Goal: Task Accomplishment & Management: Manage account settings

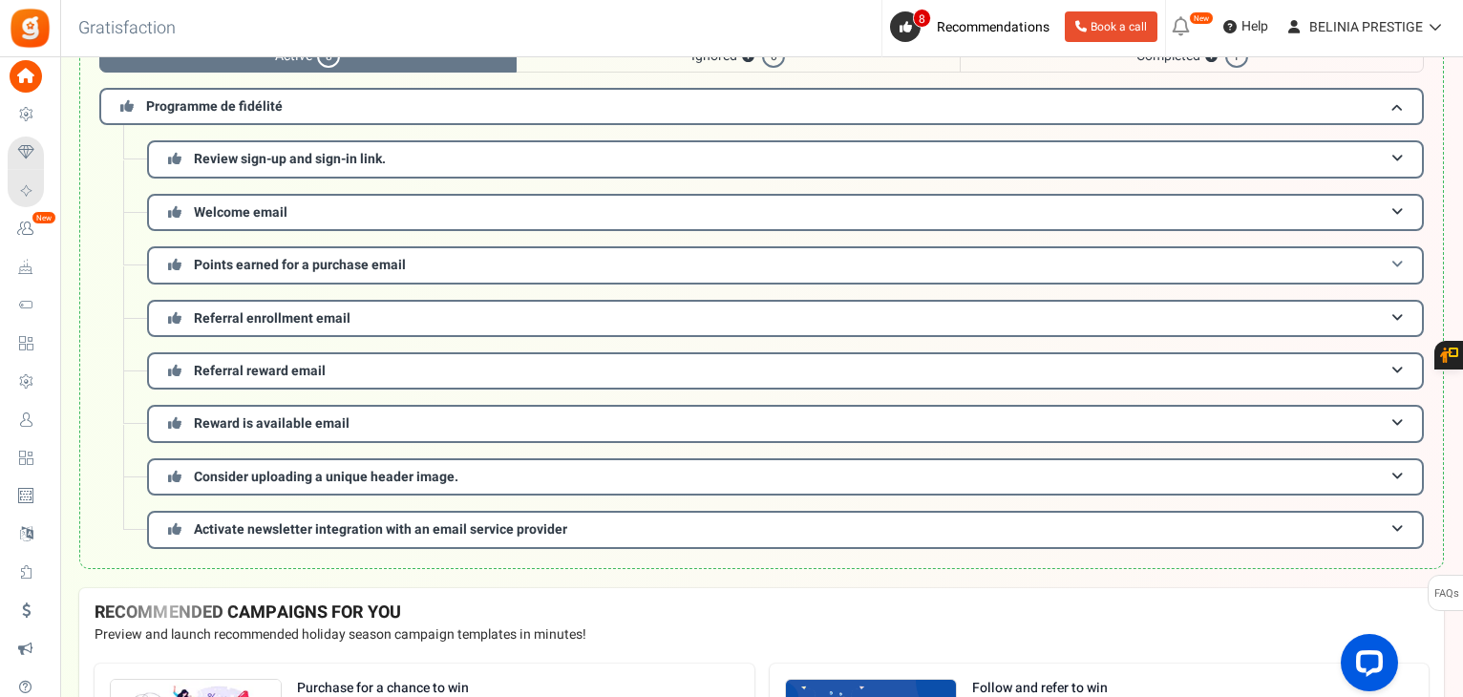
scroll to position [153, 0]
click at [432, 139] on h3 "Review sign-up and sign-in link." at bounding box center [785, 157] width 1277 height 37
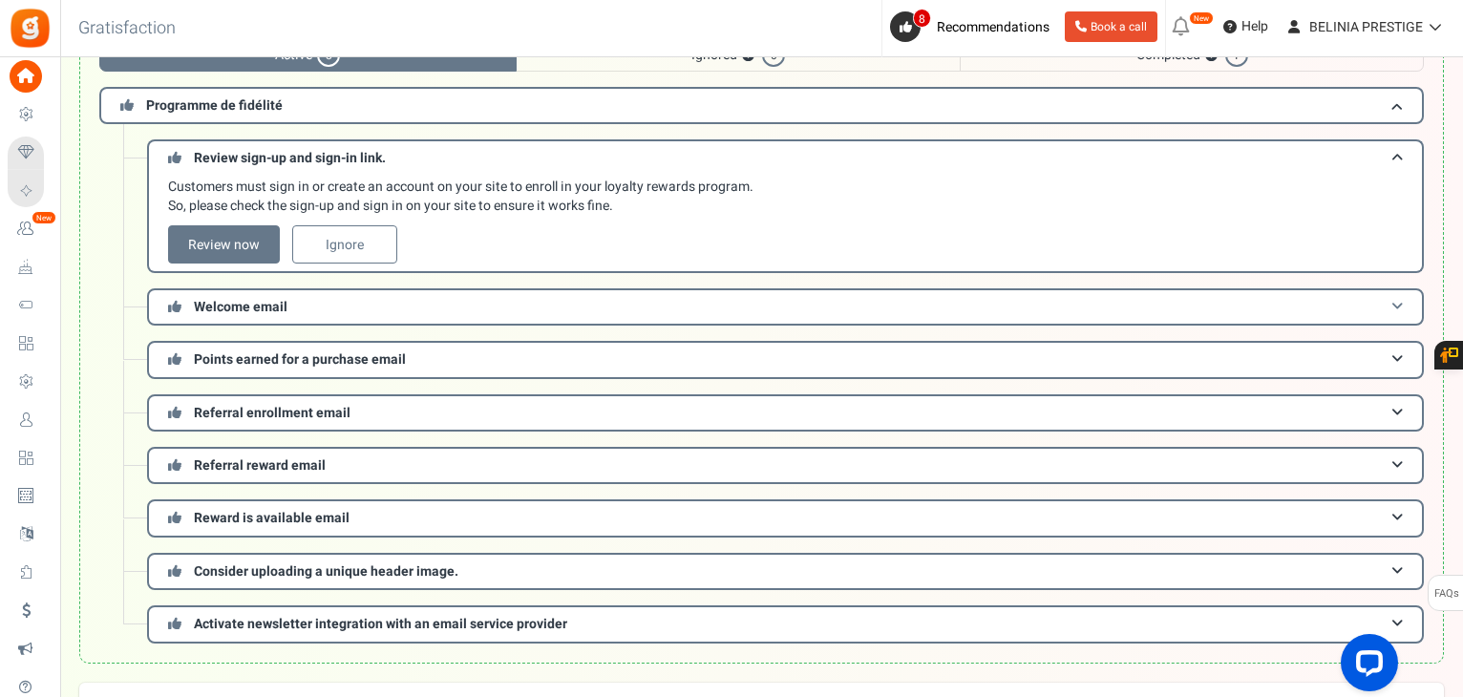
click at [320, 304] on h3 "Welcome email" at bounding box center [785, 306] width 1277 height 37
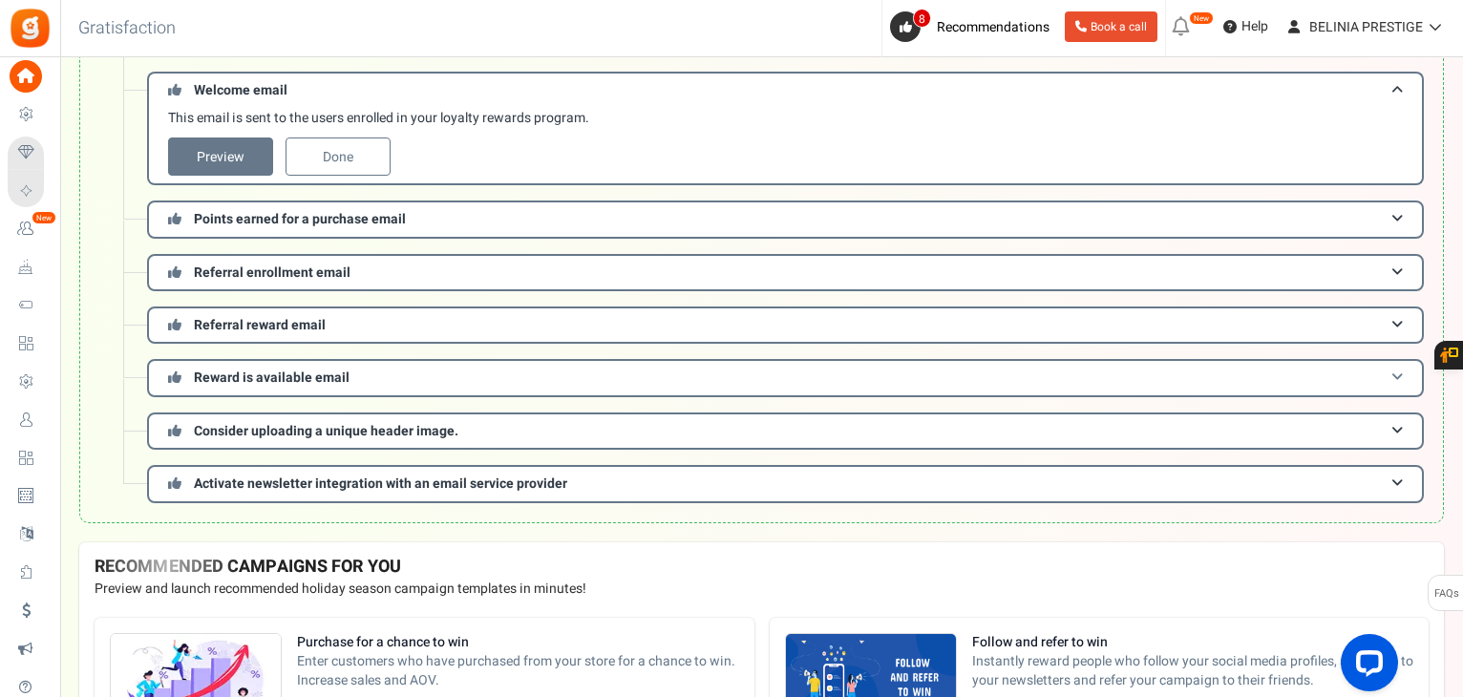
scroll to position [279, 0]
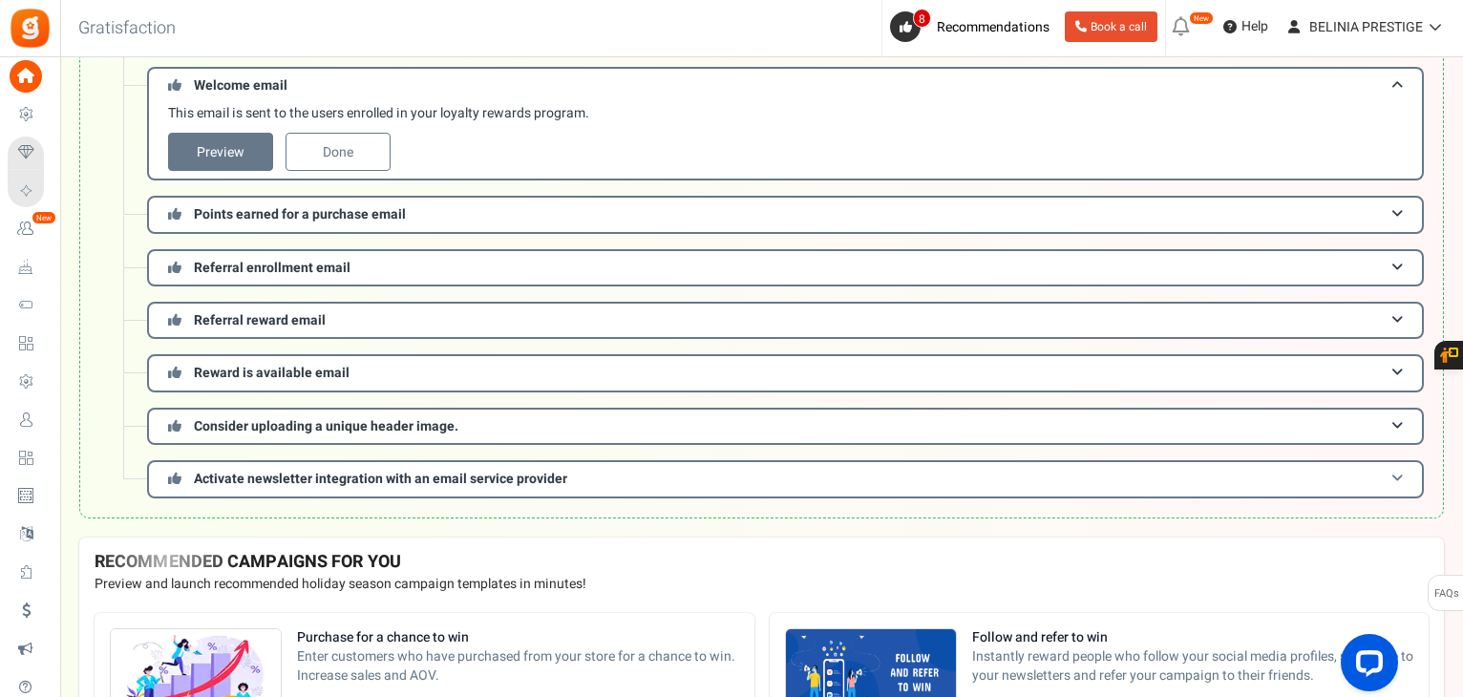
click at [361, 471] on span "Activate newsletter integration with an email service provider" at bounding box center [380, 479] width 373 height 20
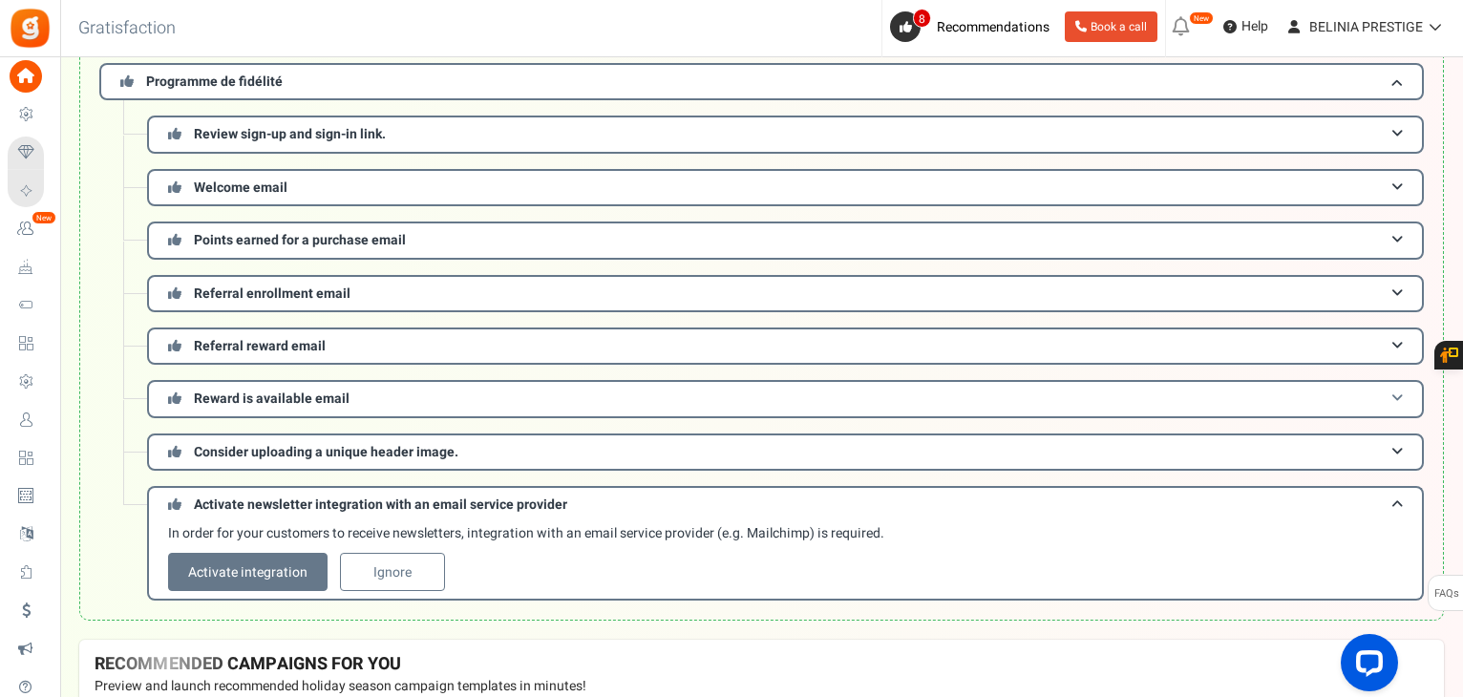
scroll to position [176, 0]
click at [264, 443] on span "Consider uploading a unique header image." at bounding box center [326, 453] width 265 height 20
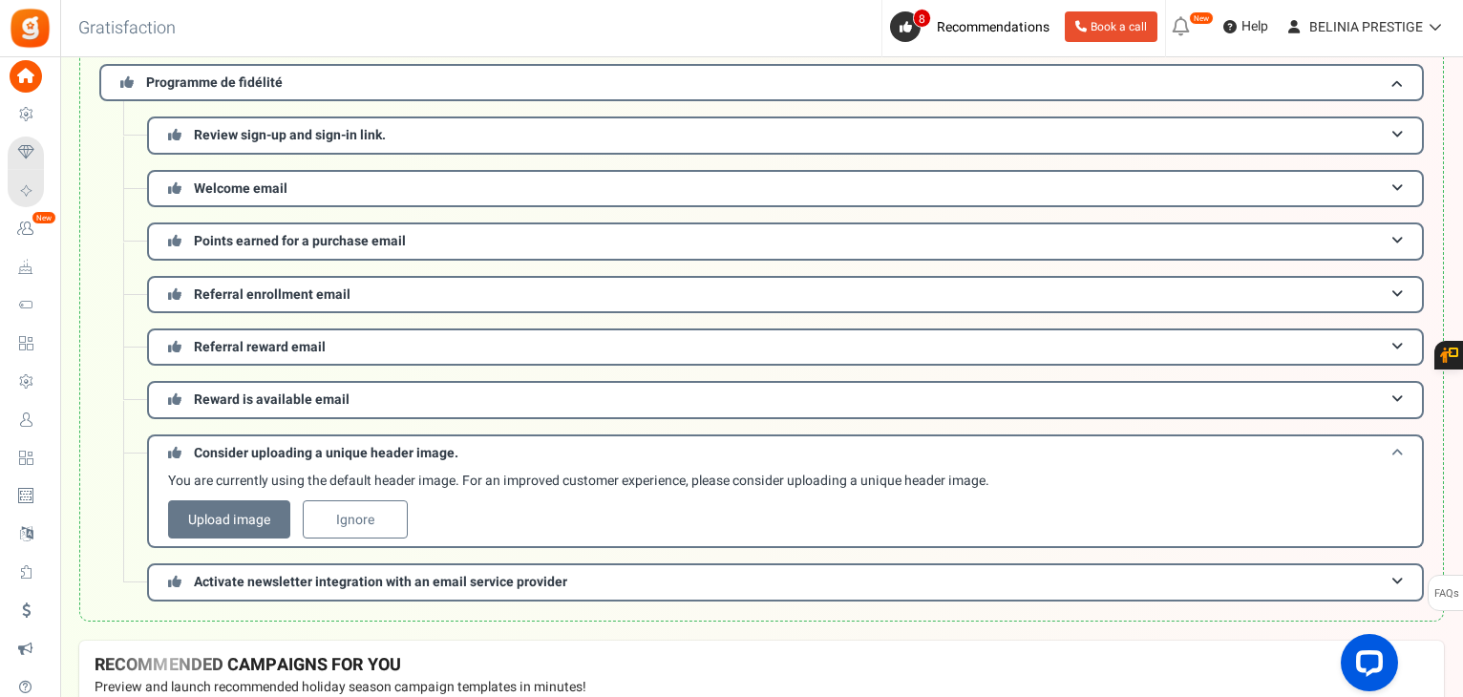
scroll to position [0, 0]
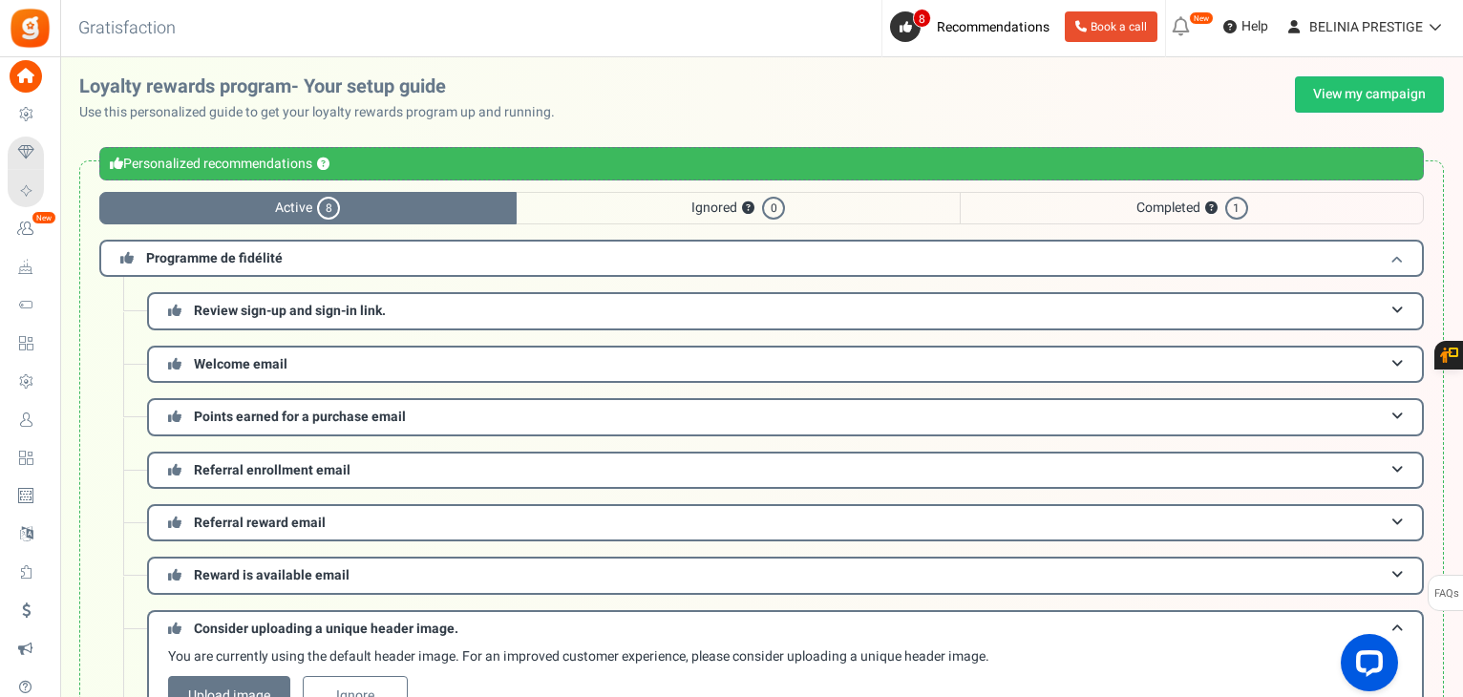
click at [508, 248] on h3 "Programme de fidélité" at bounding box center [761, 258] width 1325 height 37
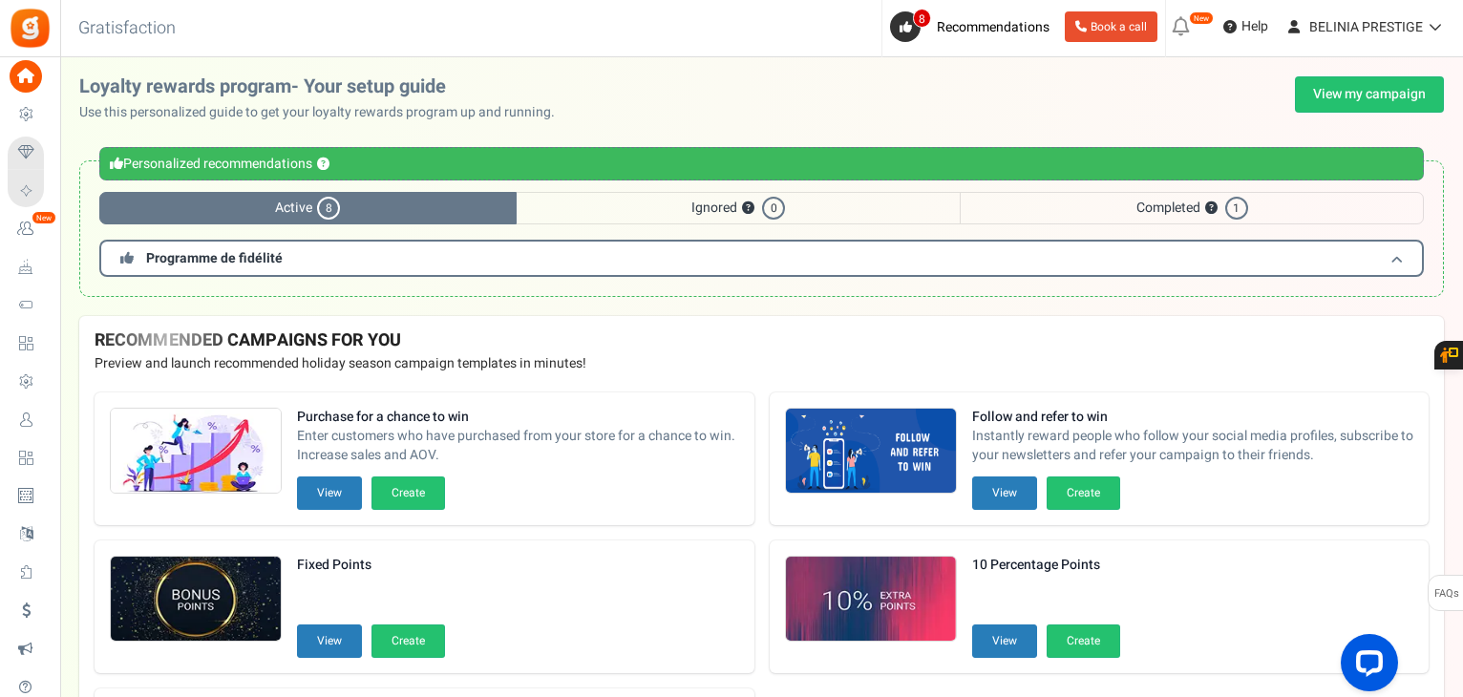
click at [354, 252] on h3 "Programme de fidélité" at bounding box center [761, 258] width 1325 height 37
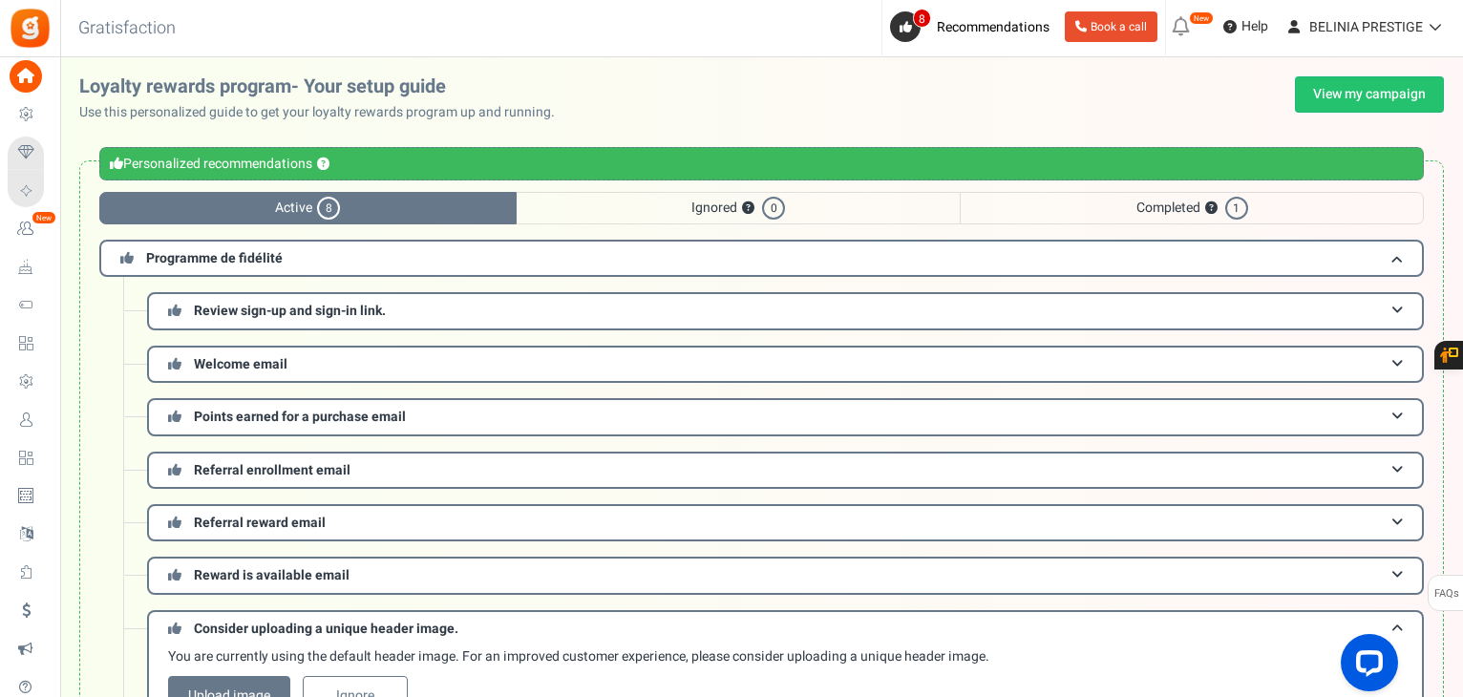
click at [1177, 216] on span "Completed ? 1" at bounding box center [1192, 208] width 464 height 32
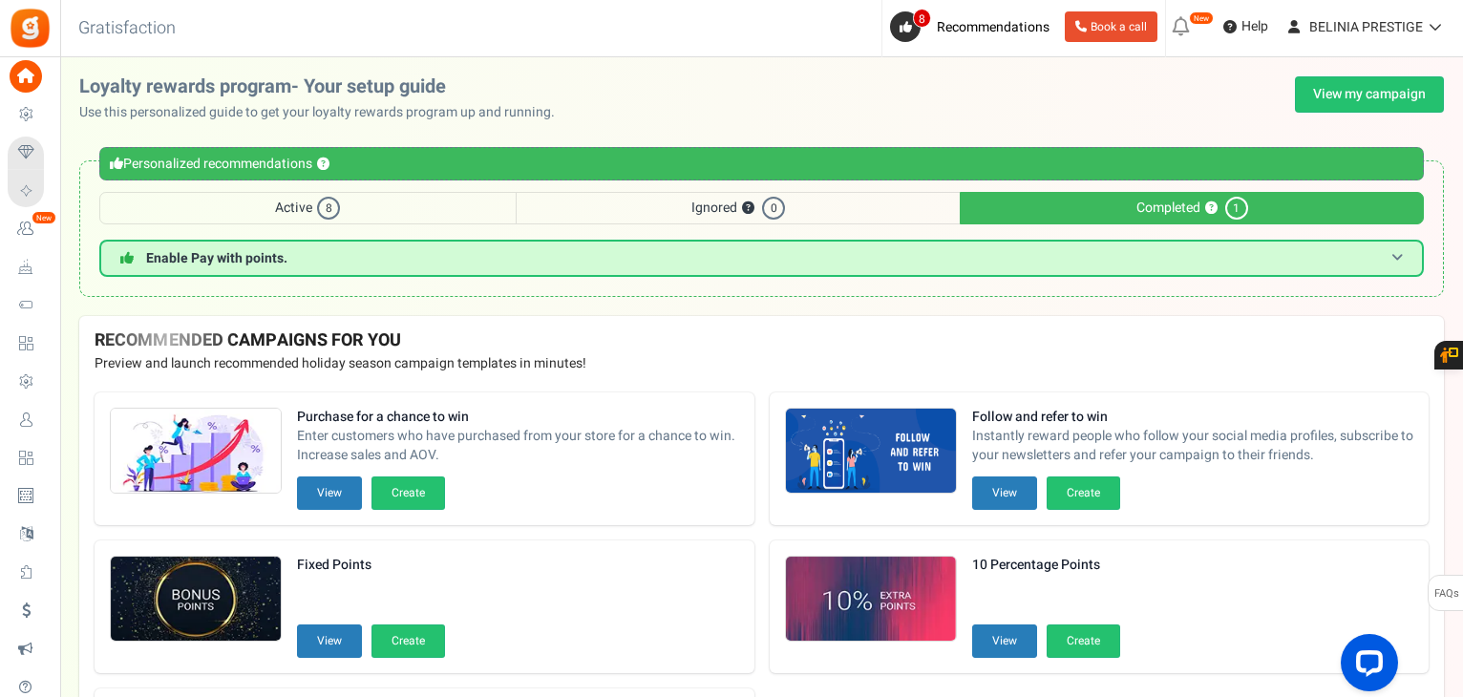
click at [523, 247] on h3 "Enable Pay with points." at bounding box center [761, 258] width 1325 height 37
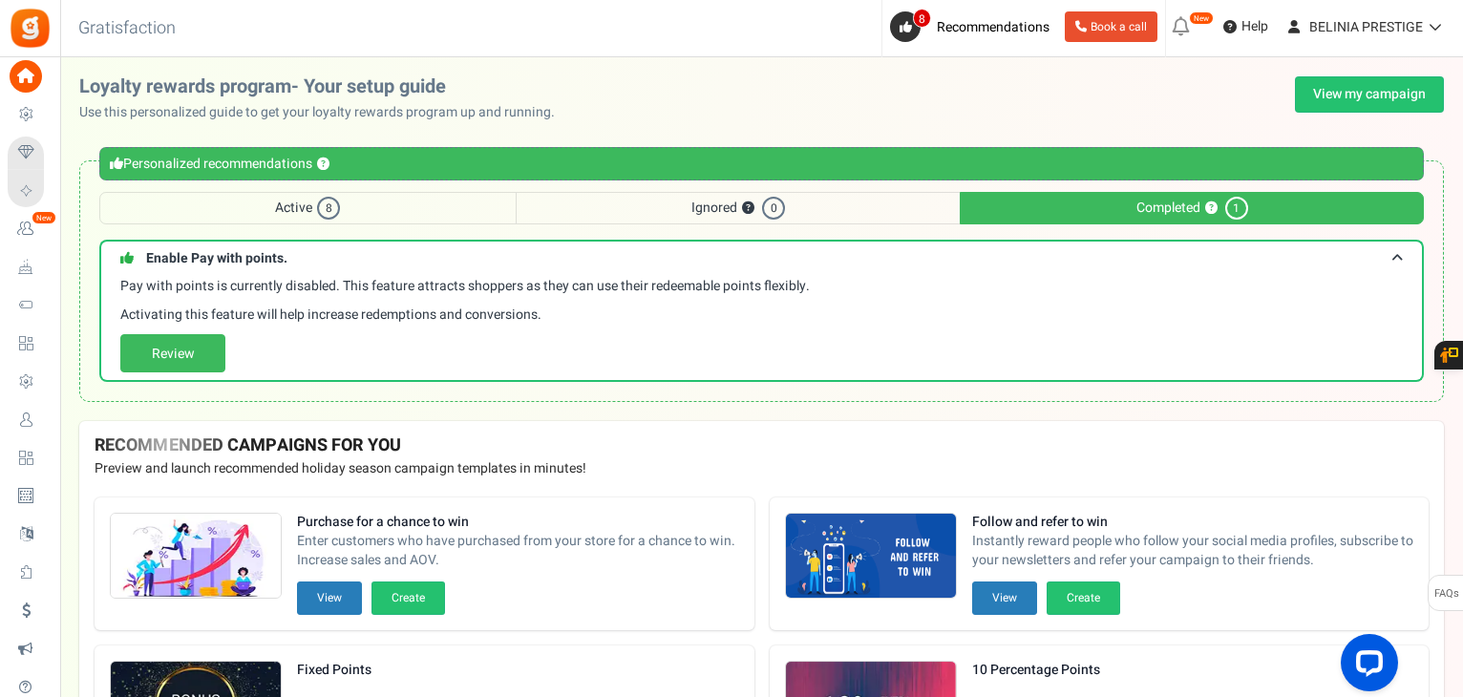
click at [648, 210] on span "Ignored ? 0" at bounding box center [739, 208] width 444 height 32
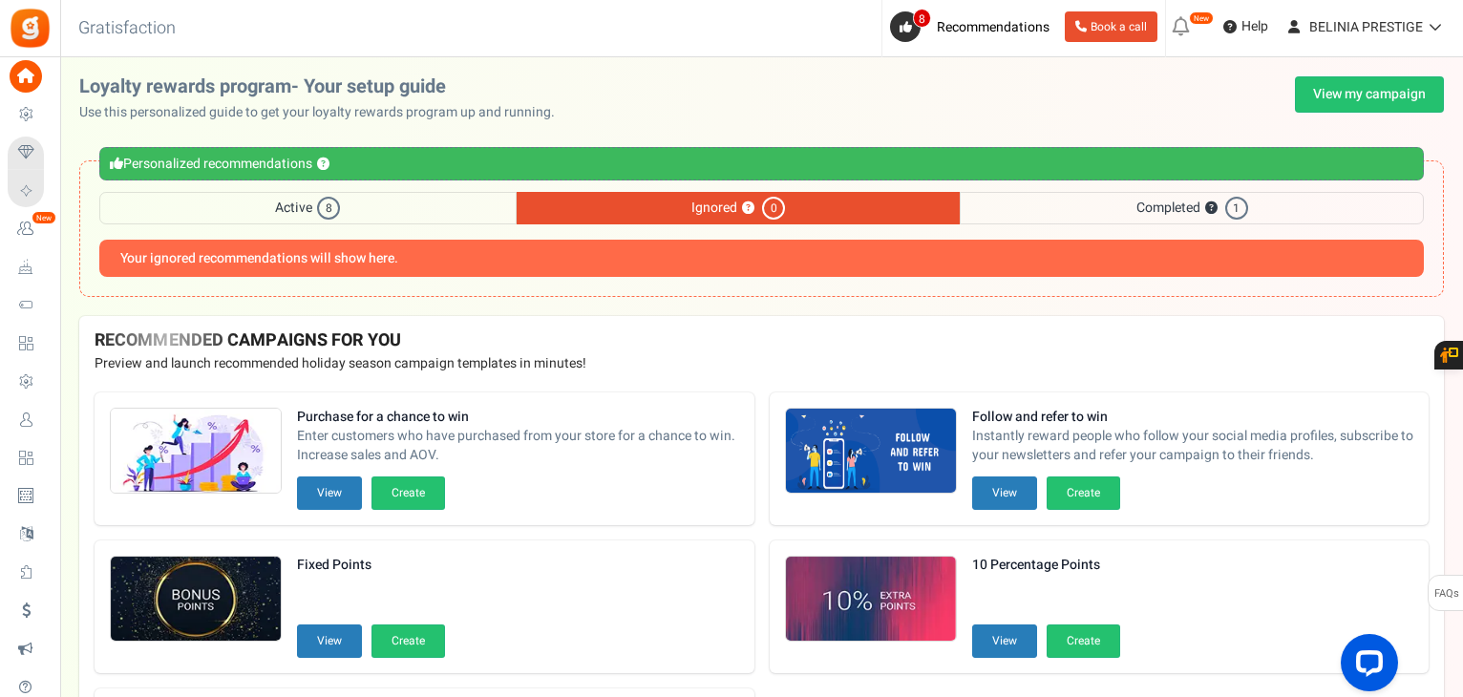
click at [274, 193] on span "Active 8" at bounding box center [307, 208] width 417 height 32
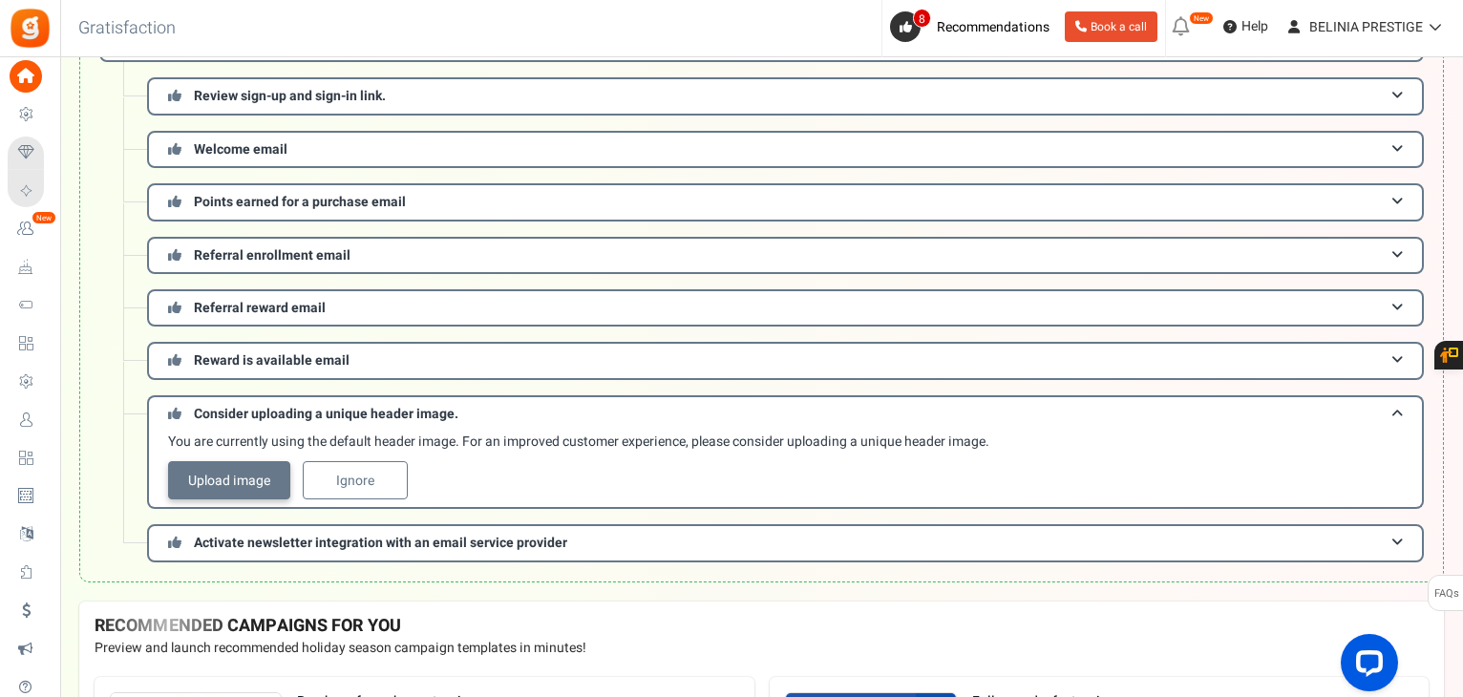
scroll to position [211, 0]
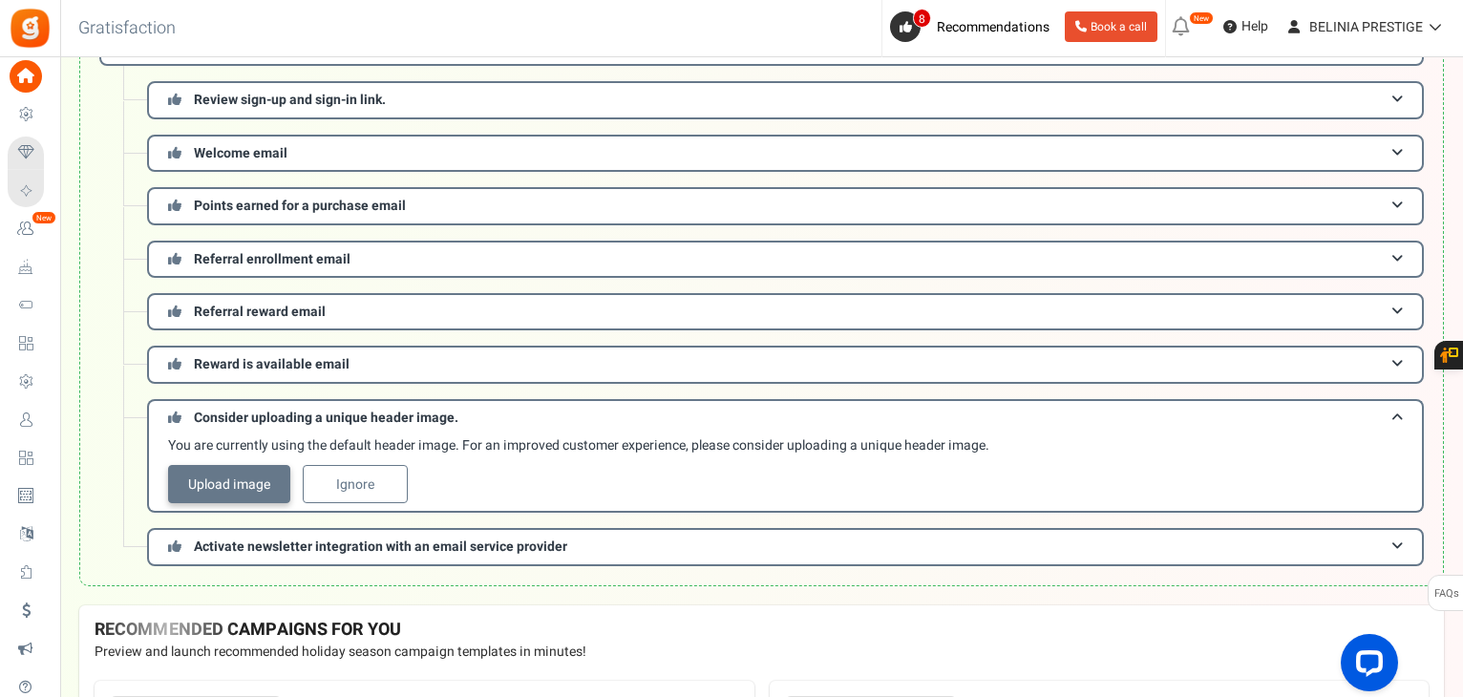
click at [234, 465] on link "Upload image" at bounding box center [229, 484] width 122 height 38
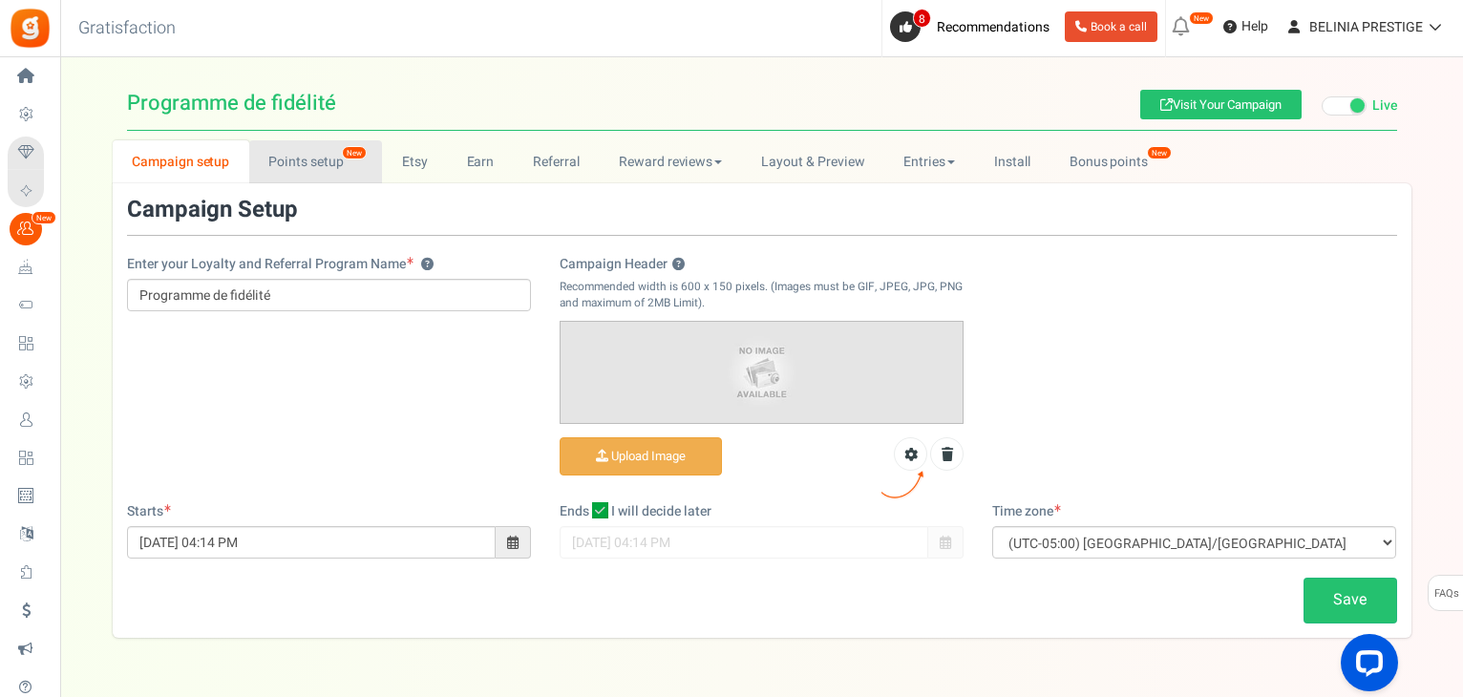
click at [283, 148] on link "Points setup New" at bounding box center [315, 161] width 133 height 43
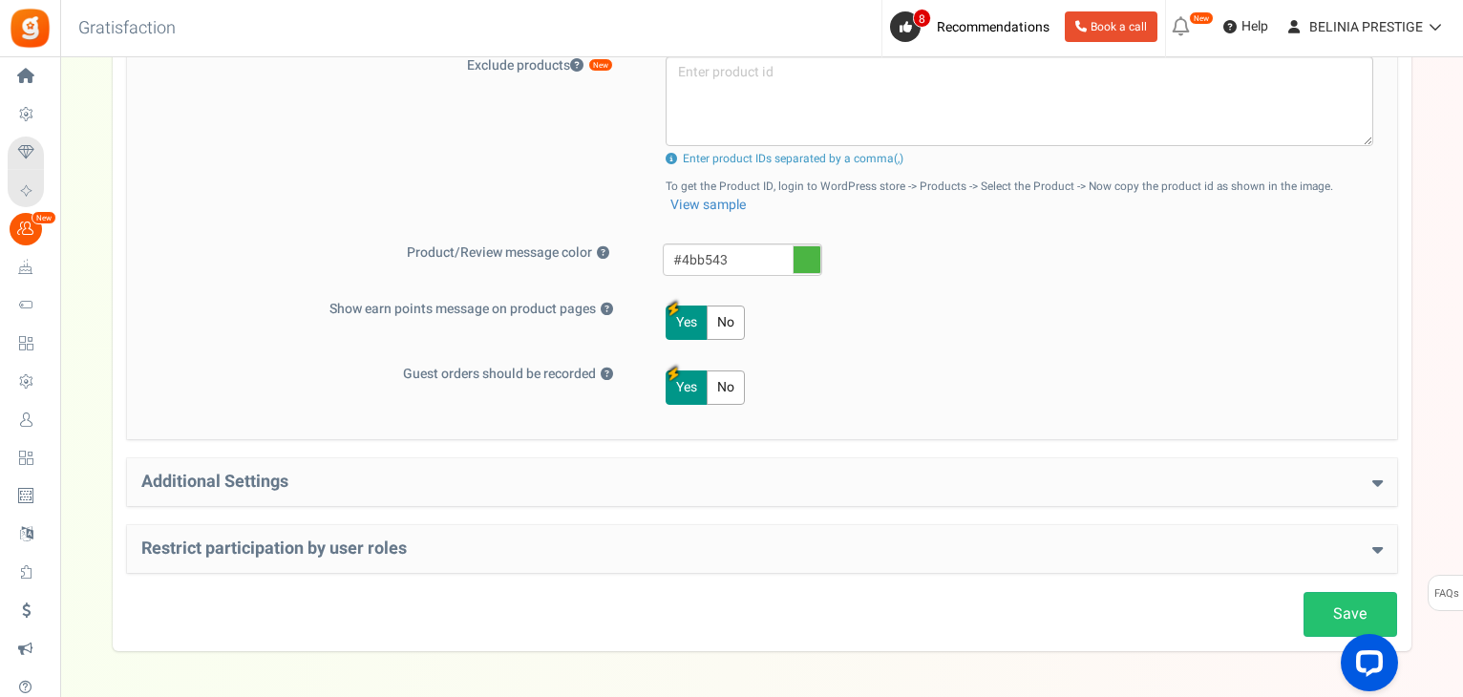
scroll to position [795, 0]
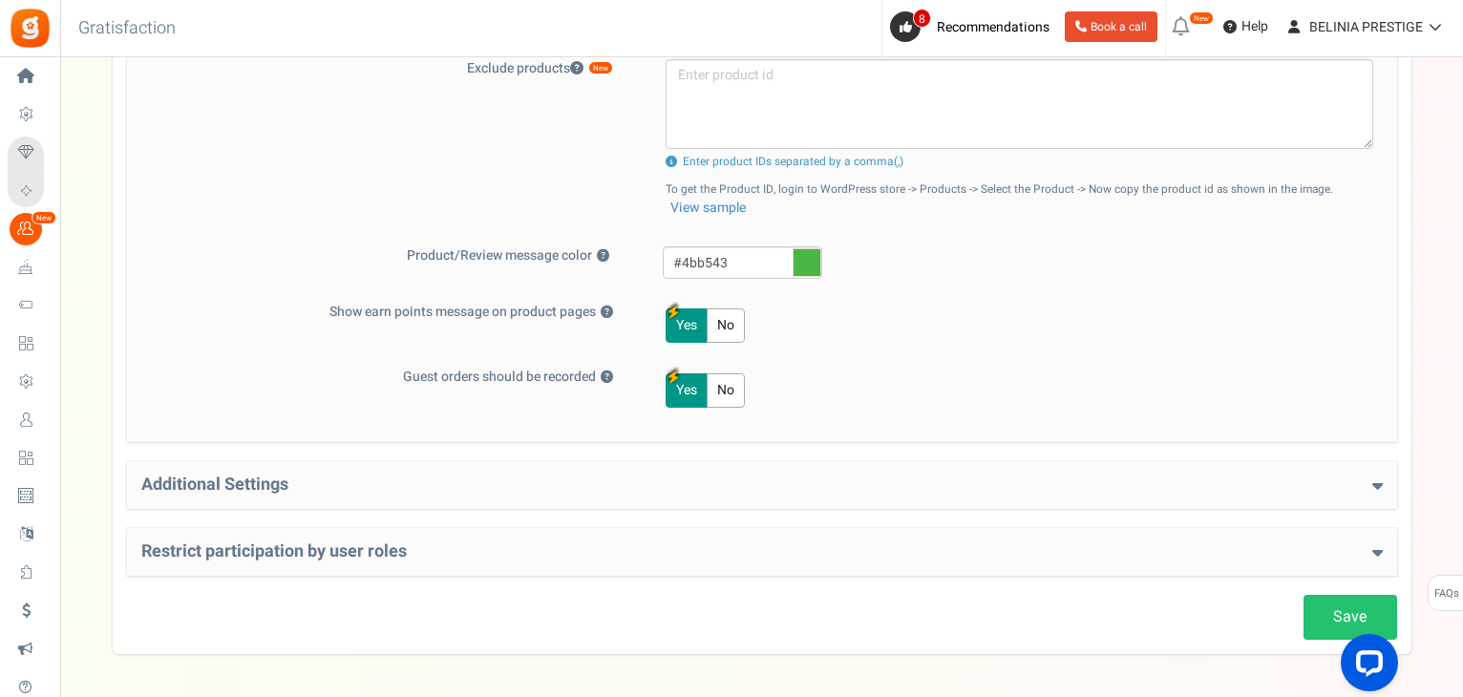
click at [313, 493] on div "Additional Settings Welcome Bonus ? Yes No Enter Welcome Points 100 Welcome Not…" at bounding box center [762, 485] width 1270 height 48
click at [277, 467] on div "Additional Settings Welcome Bonus ? Yes No Enter Welcome Points 100 Welcome Not…" at bounding box center [762, 485] width 1270 height 48
click at [273, 483] on h4 "Additional Settings" at bounding box center [762, 485] width 1242 height 19
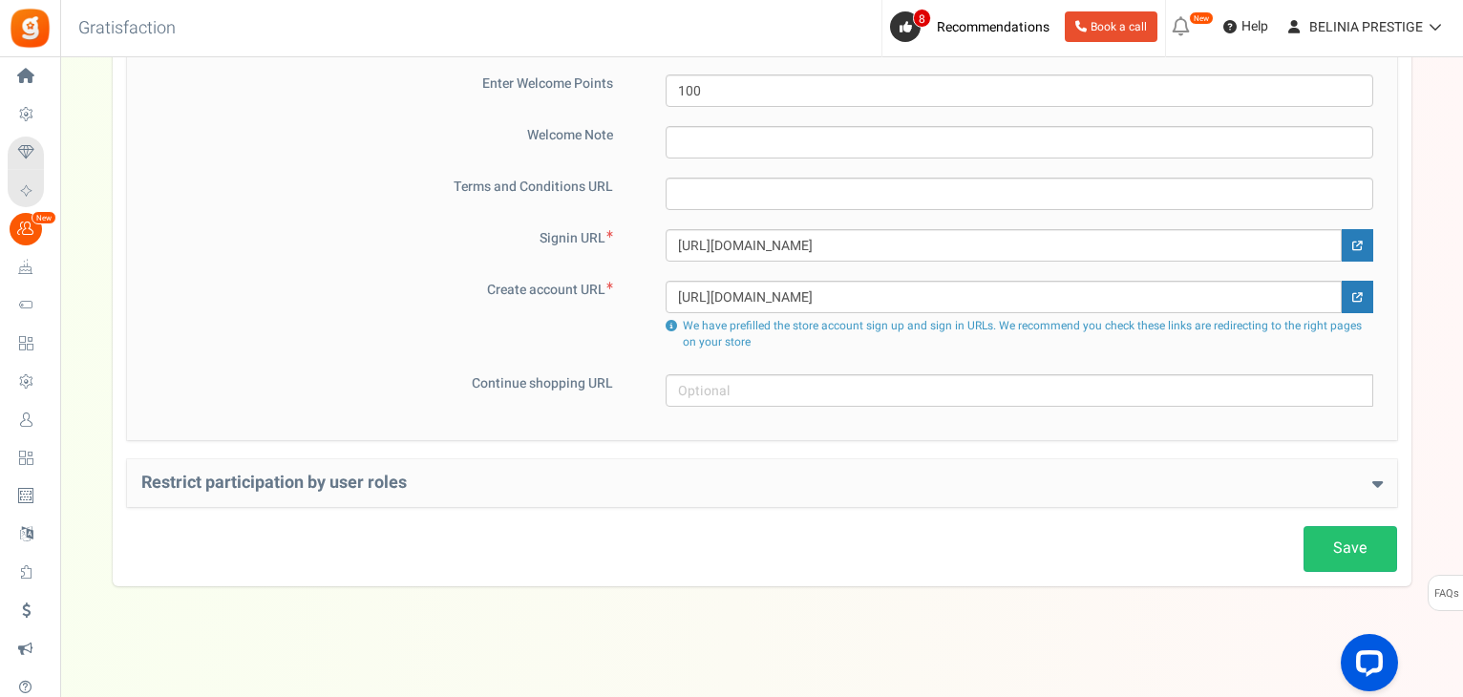
scroll to position [1304, 0]
click at [285, 484] on h4 "Restrict participation by user roles" at bounding box center [762, 484] width 1242 height 19
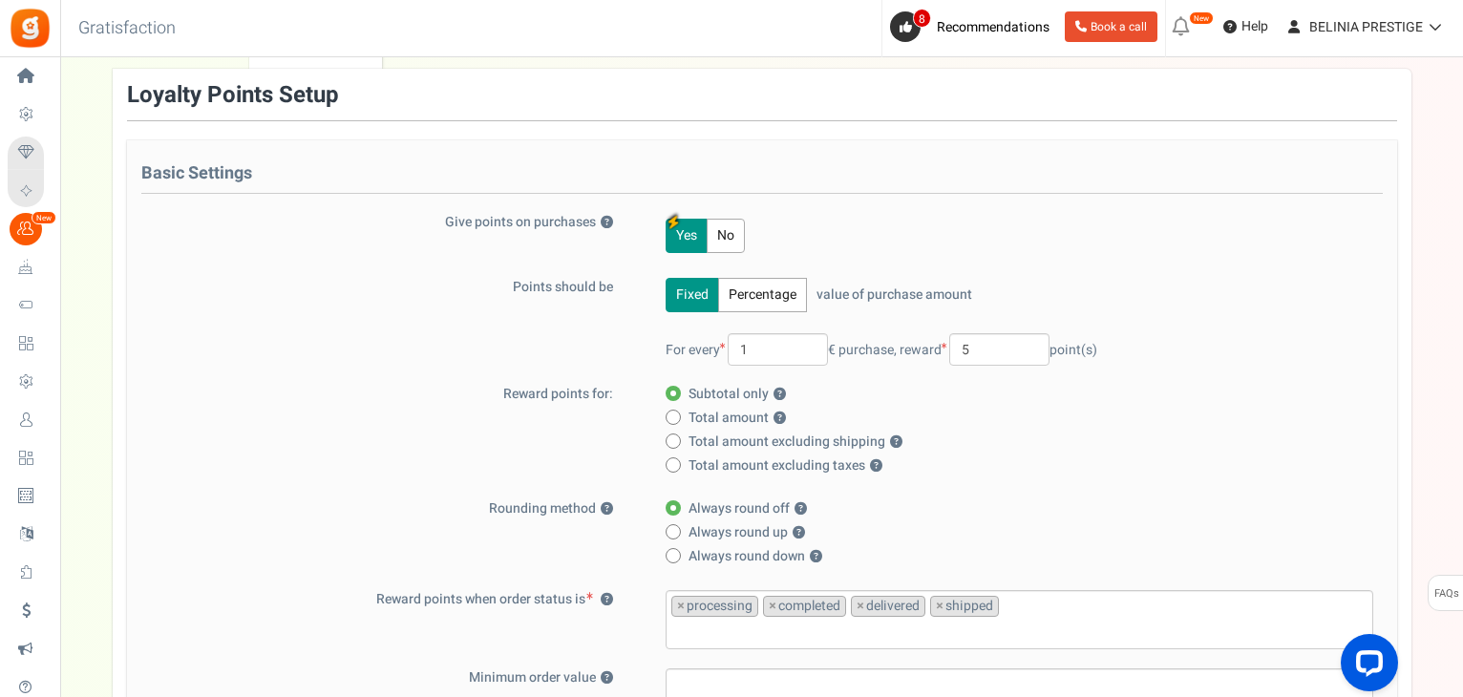
scroll to position [0, 0]
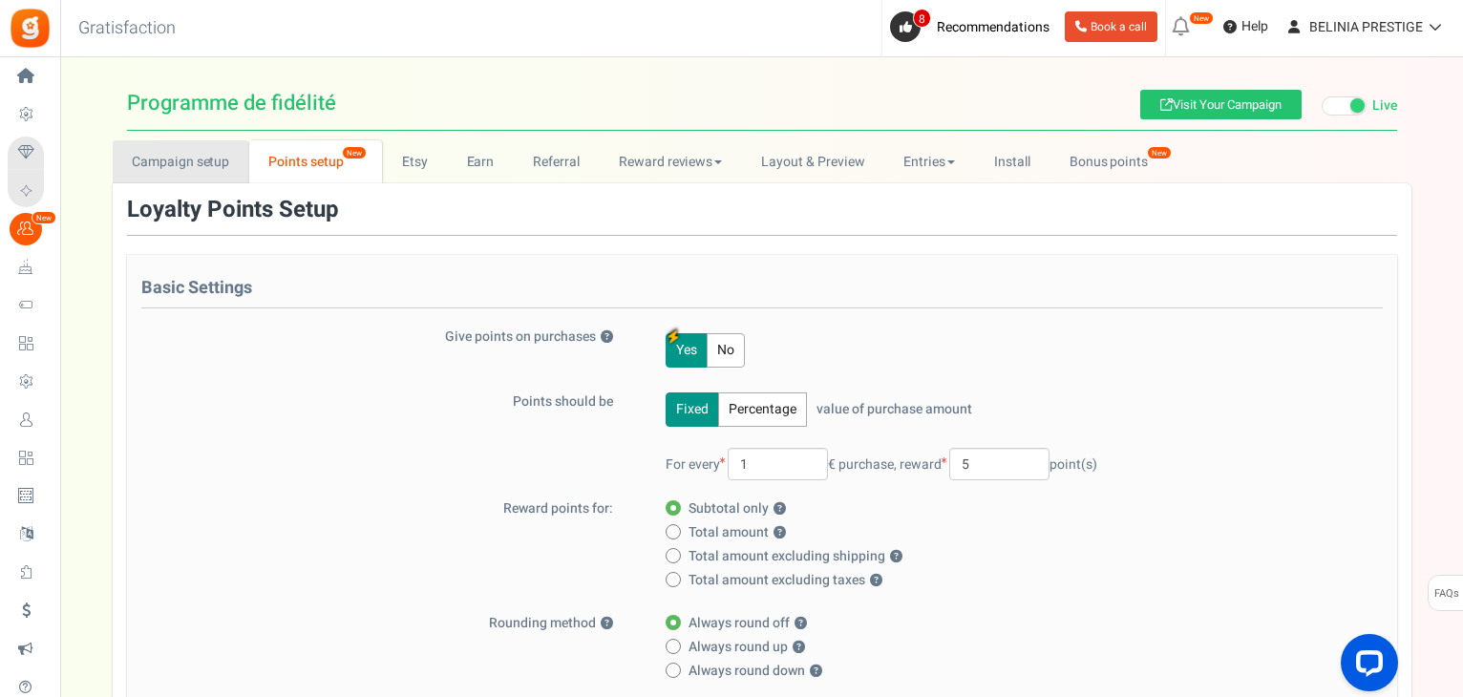
click at [183, 171] on link "Campaign setup" at bounding box center [181, 161] width 137 height 43
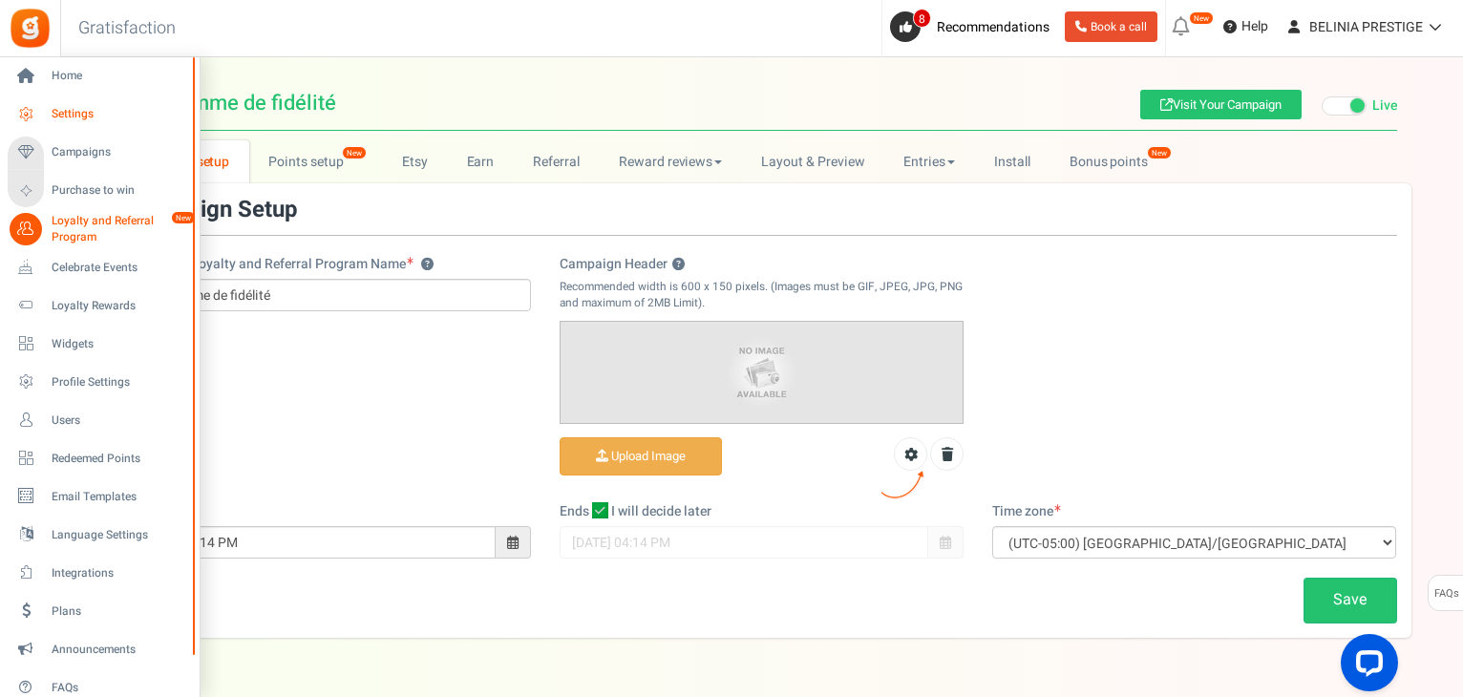
click at [78, 119] on span "Settings" at bounding box center [119, 114] width 134 height 16
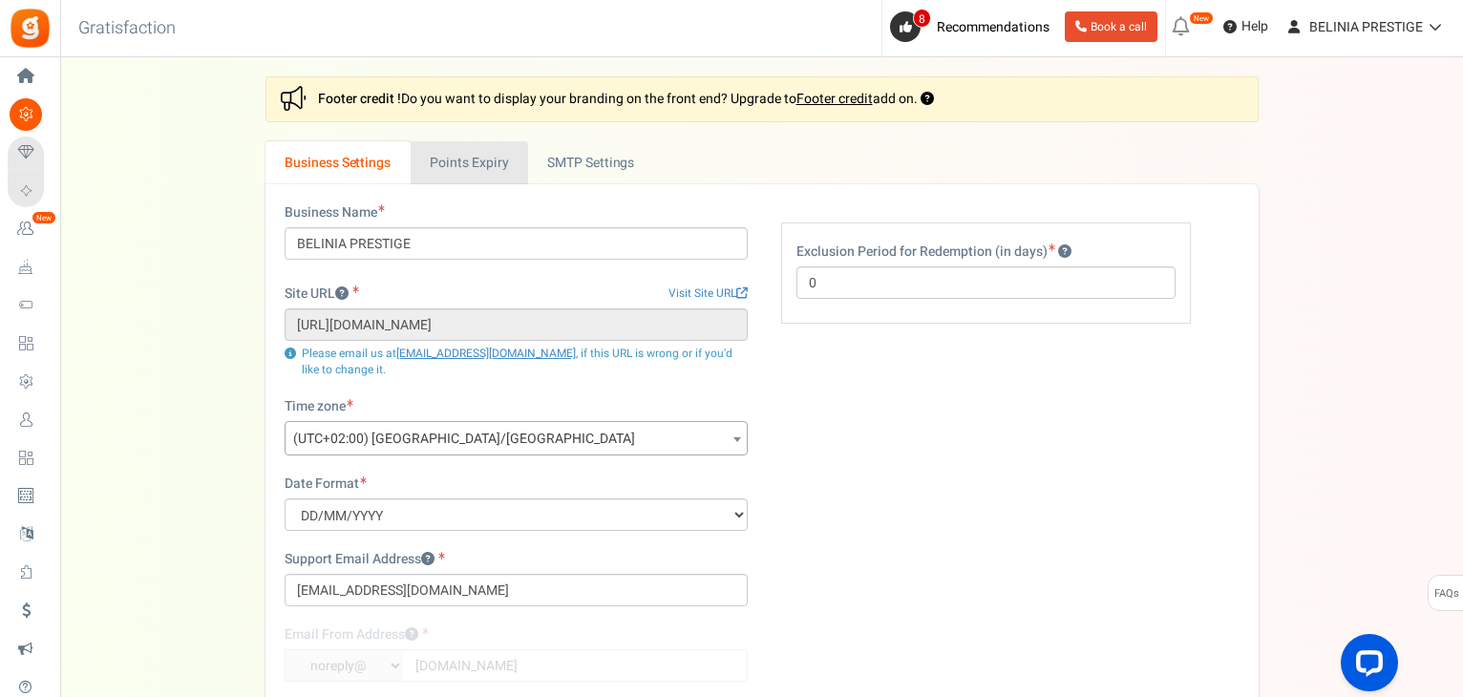
click at [481, 164] on link "Points Expiry" at bounding box center [469, 162] width 117 height 43
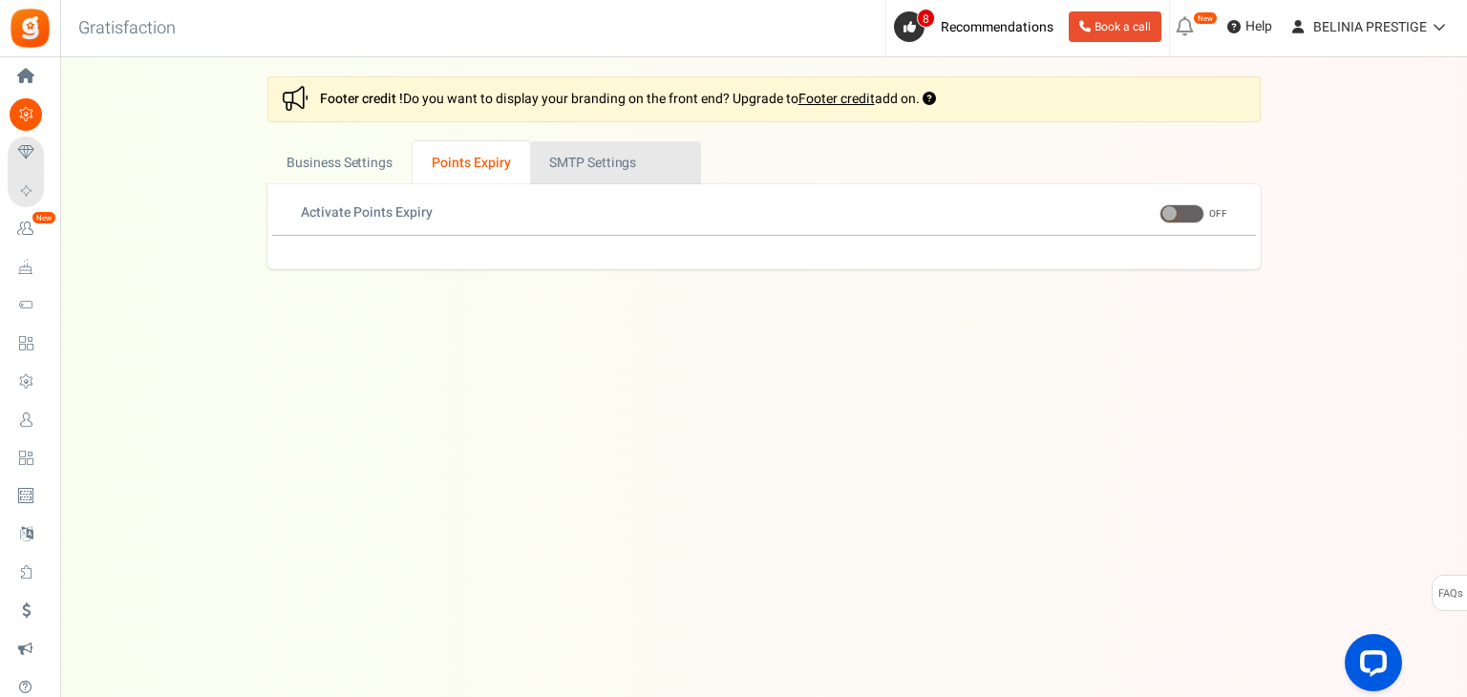
click at [596, 157] on link "Active SMTP Settings" at bounding box center [615, 162] width 171 height 43
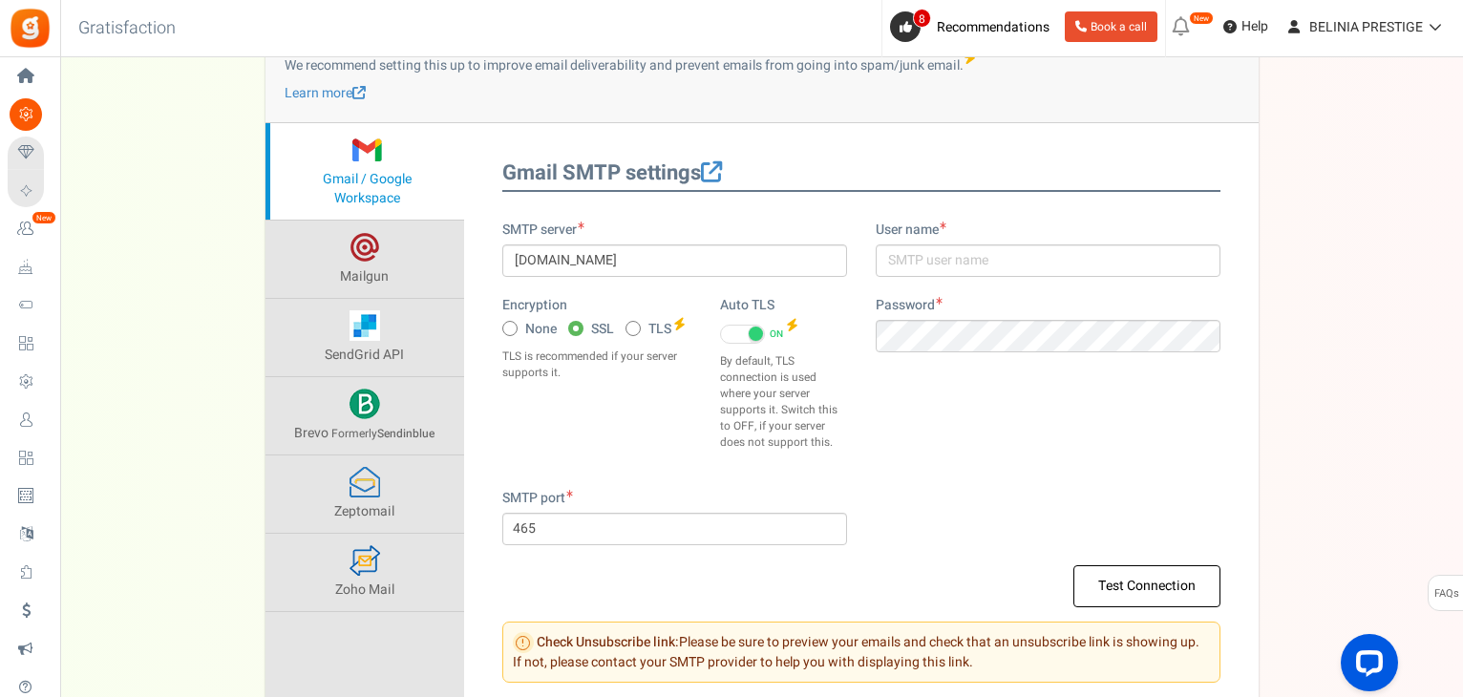
scroll to position [174, 0]
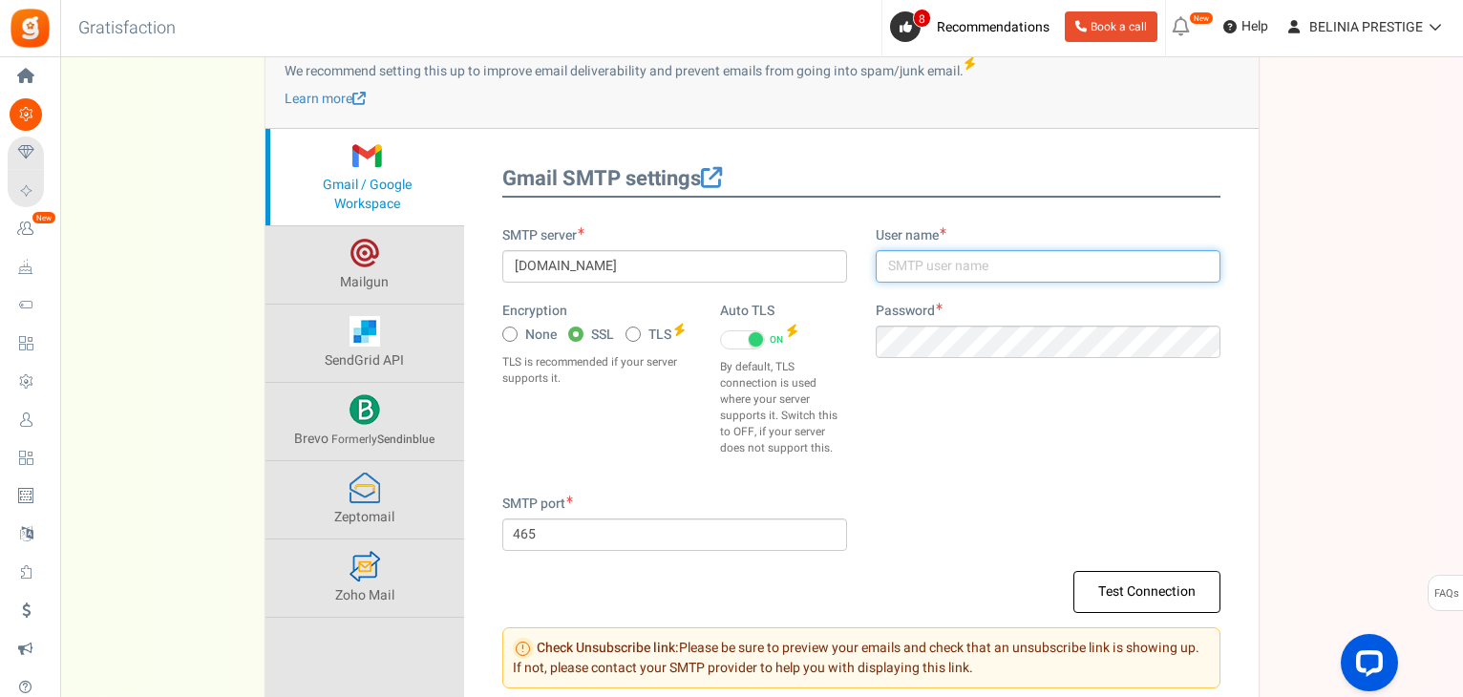
click at [936, 273] on input "text" at bounding box center [1048, 266] width 345 height 32
click at [961, 268] on input "text" at bounding box center [1048, 266] width 345 height 32
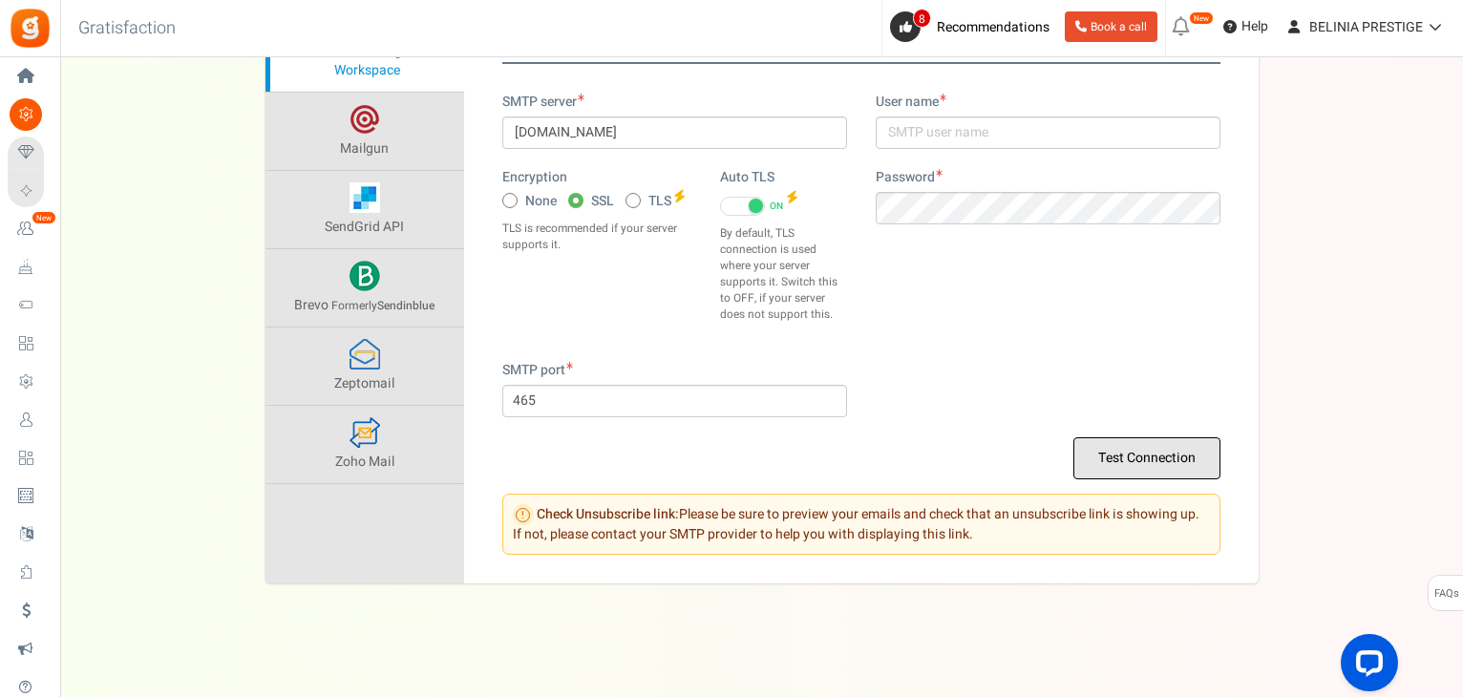
click at [1175, 457] on button "Test Connection" at bounding box center [1147, 458] width 147 height 42
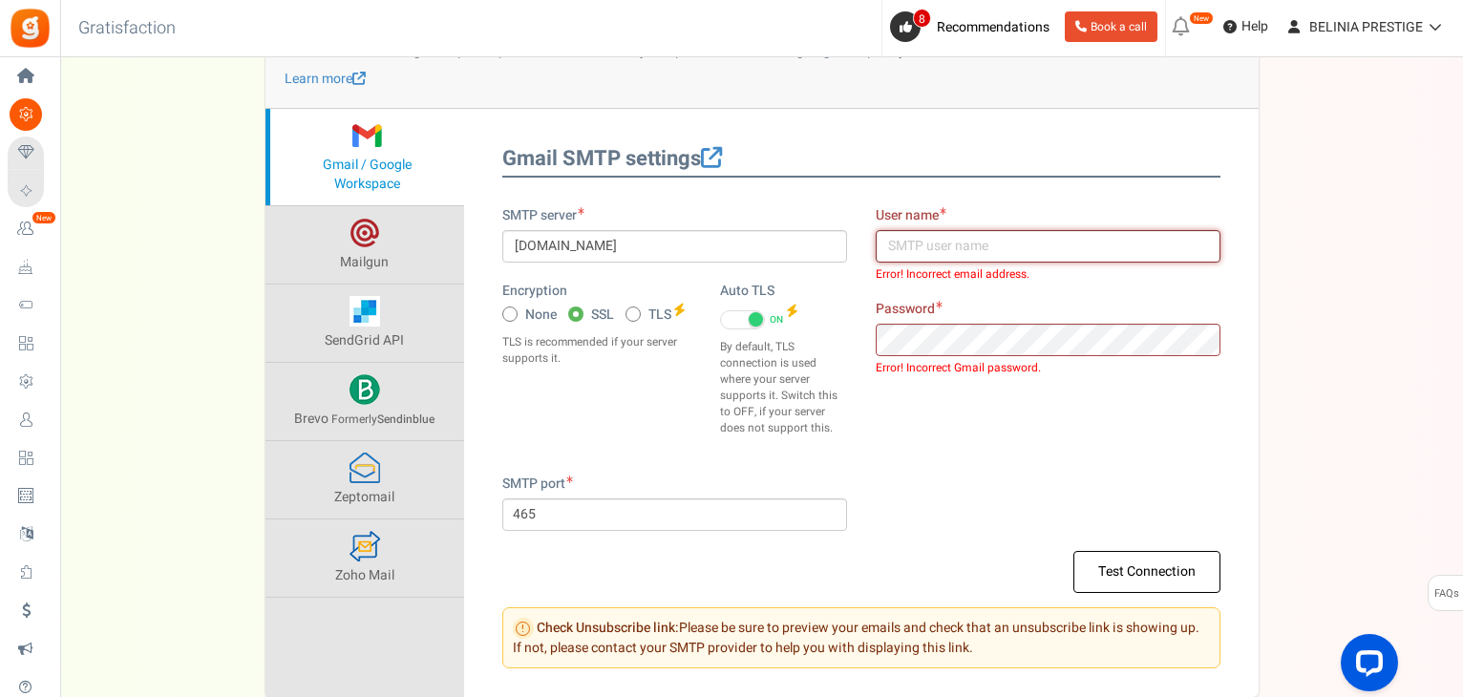
scroll to position [193, 0]
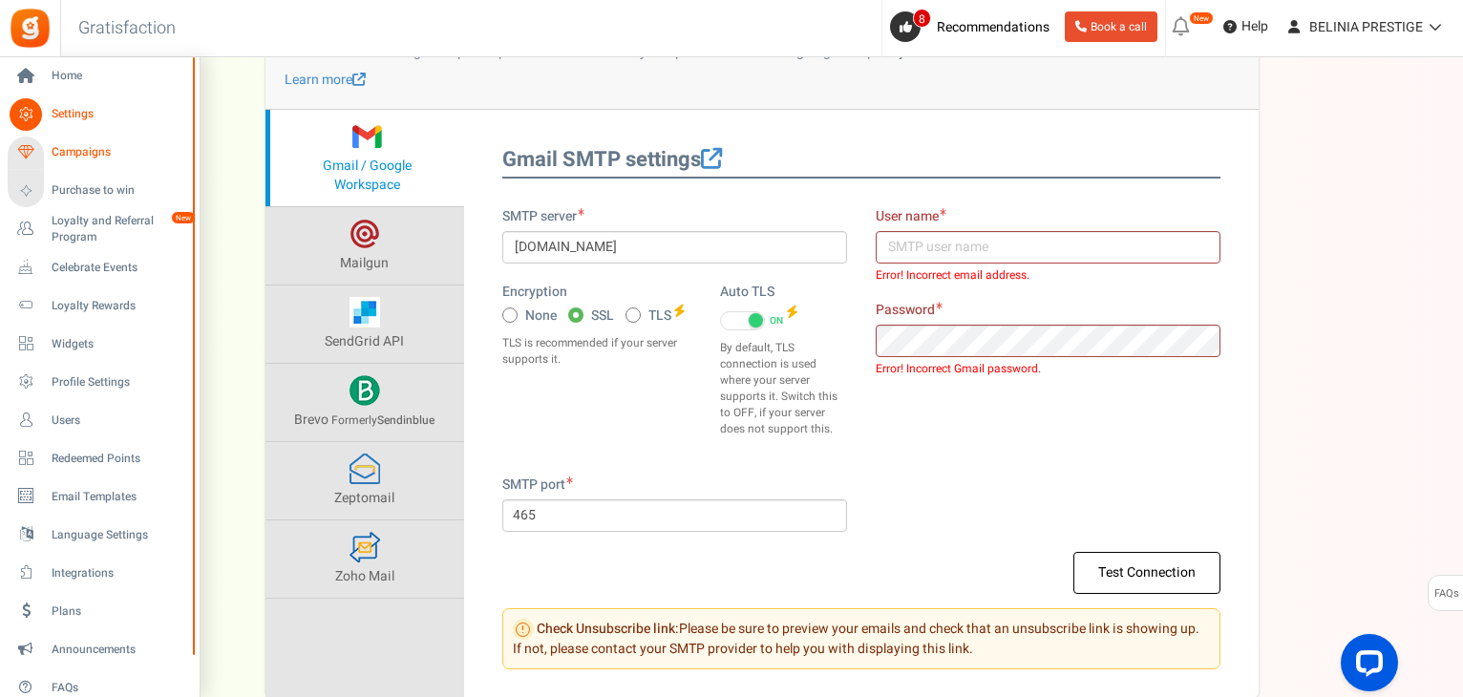
click at [92, 154] on span "Campaigns" at bounding box center [119, 152] width 134 height 16
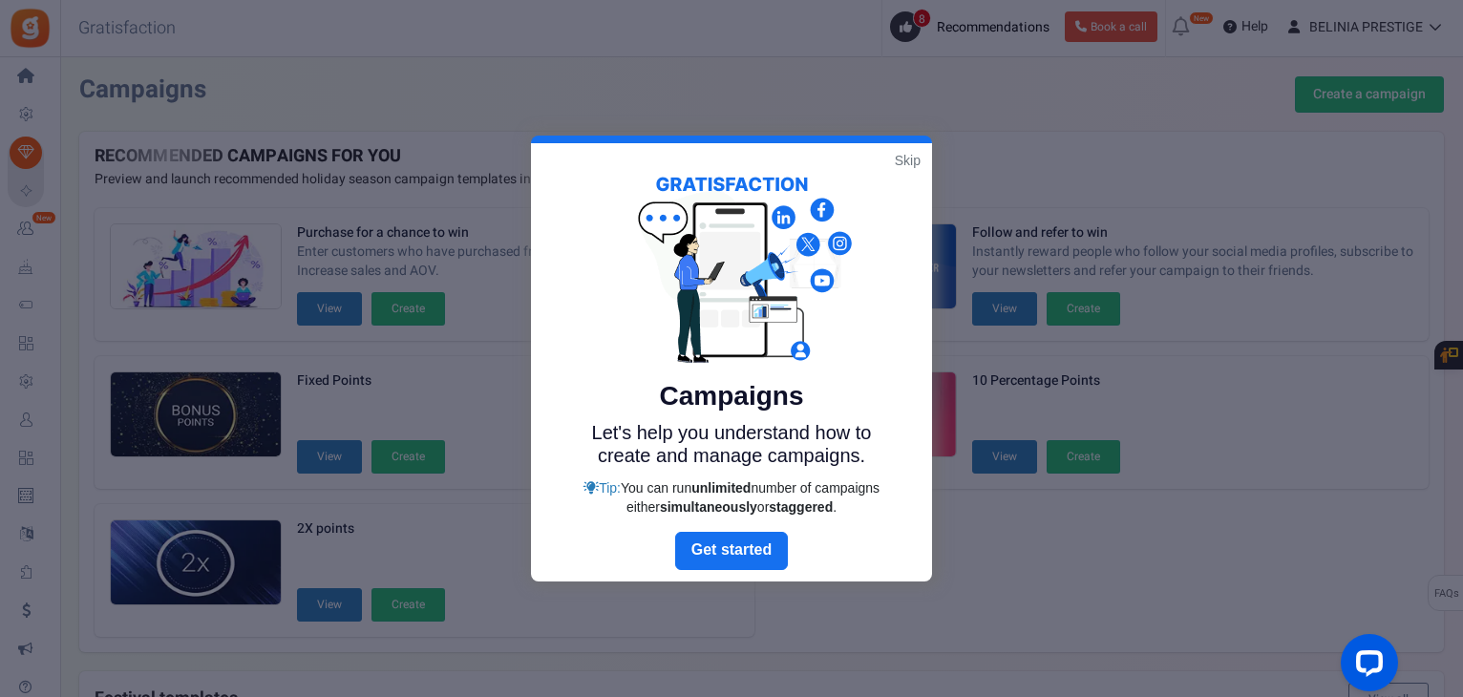
scroll to position [415, 0]
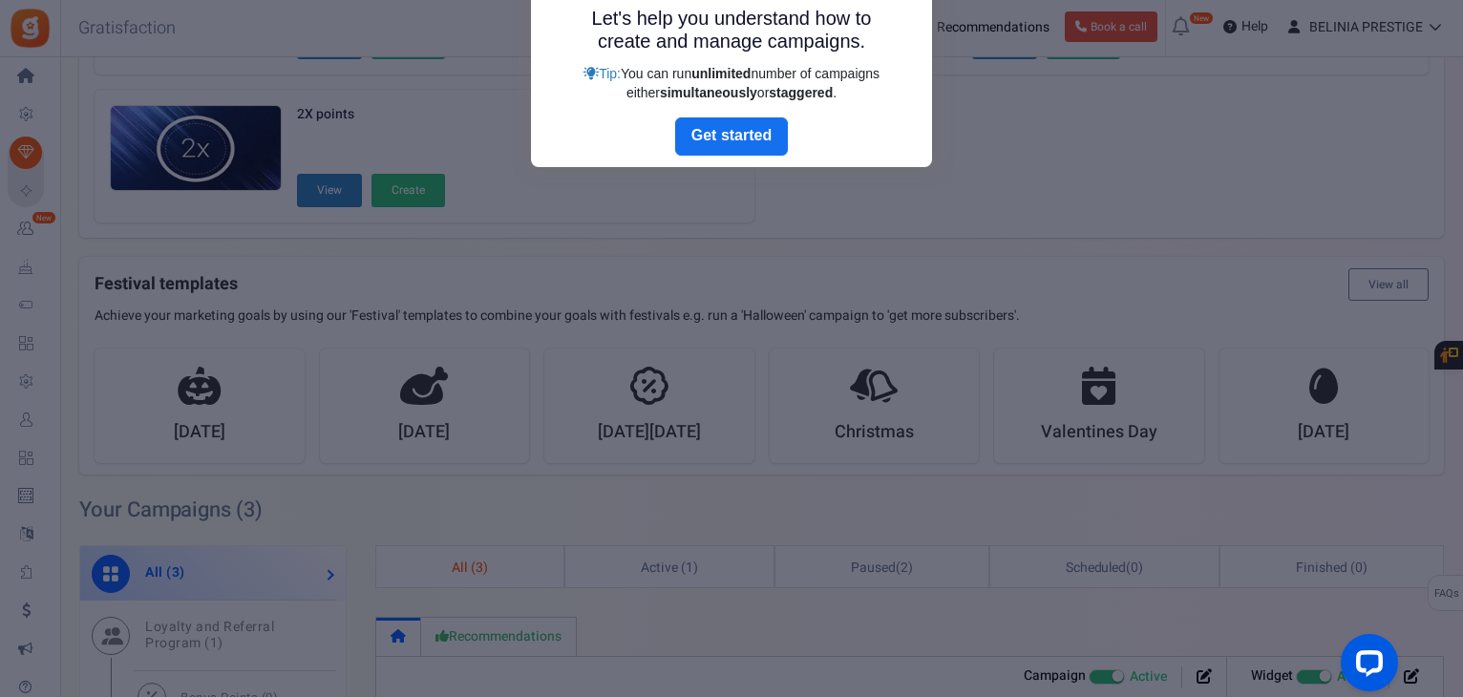
click at [554, 299] on div at bounding box center [731, 348] width 1463 height 697
click at [715, 122] on link "Next" at bounding box center [731, 136] width 113 height 38
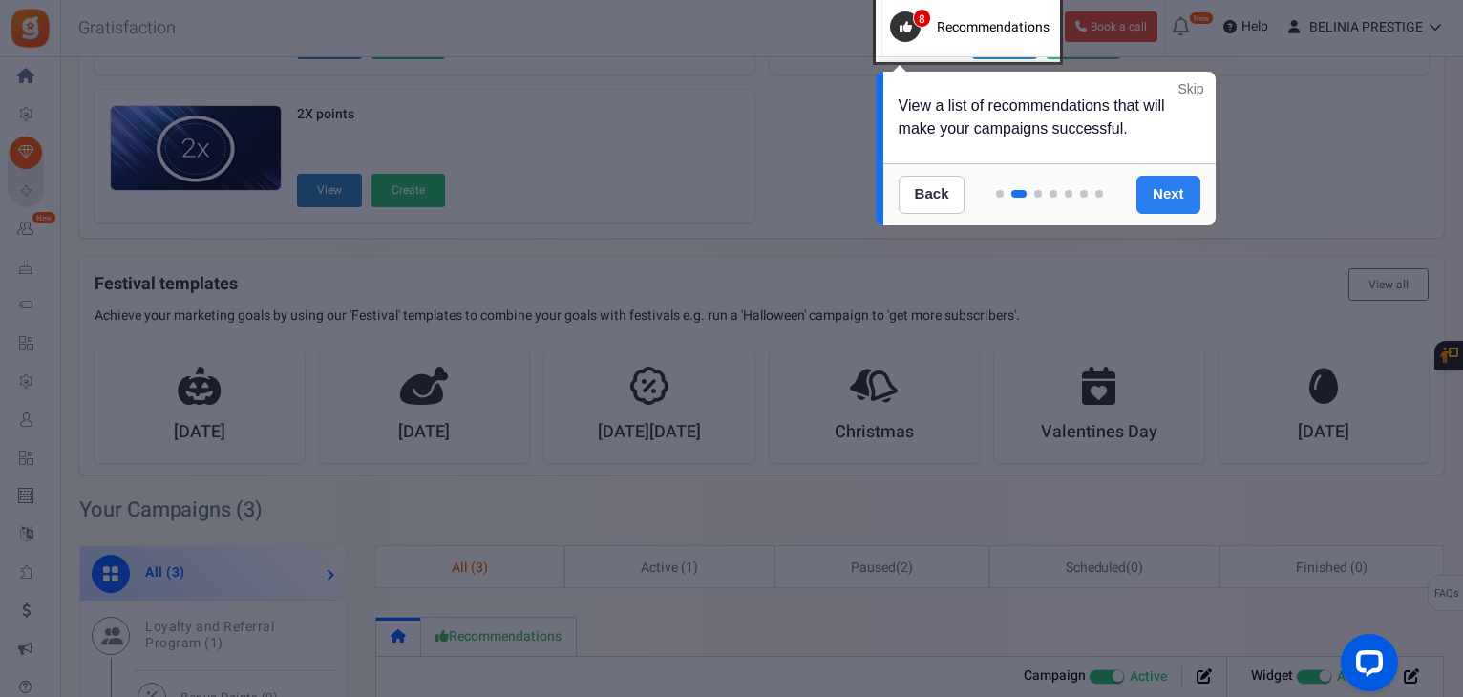
click at [1158, 181] on link "Next" at bounding box center [1169, 195] width 64 height 38
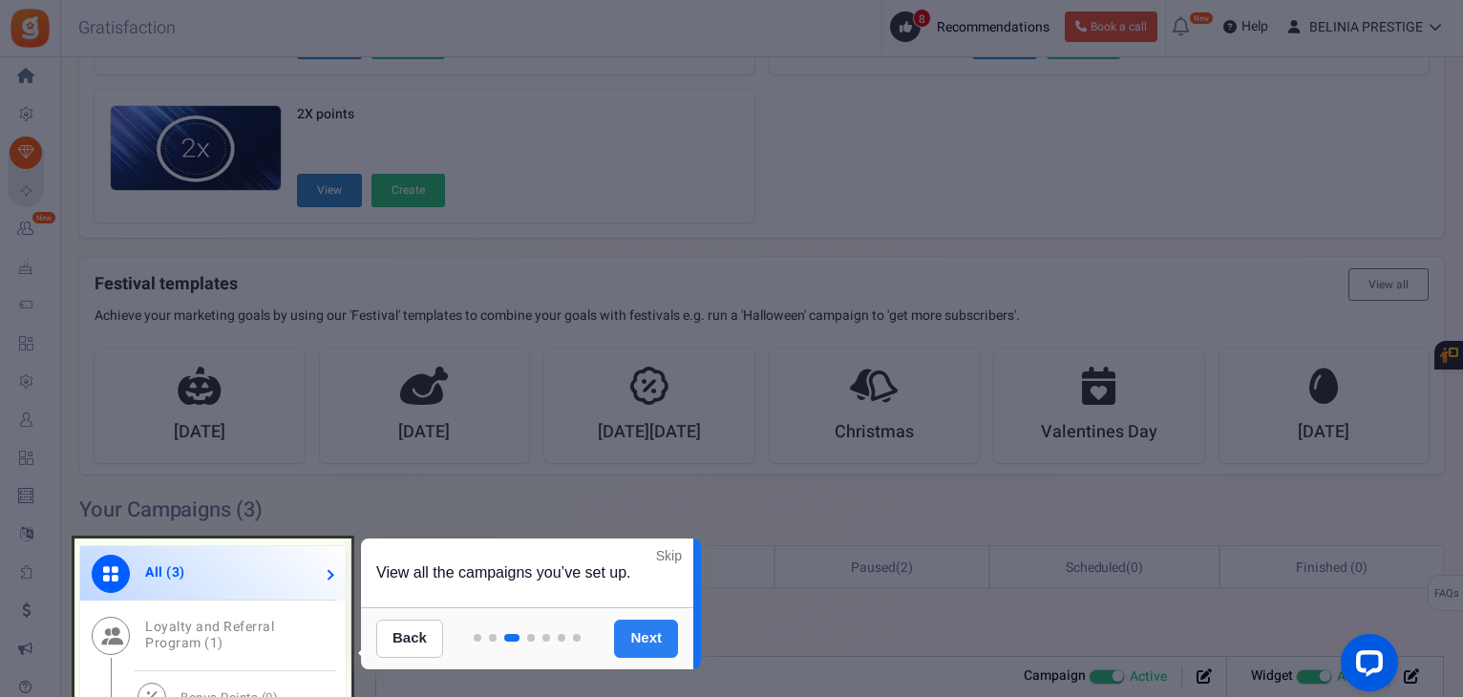
scroll to position [890, 0]
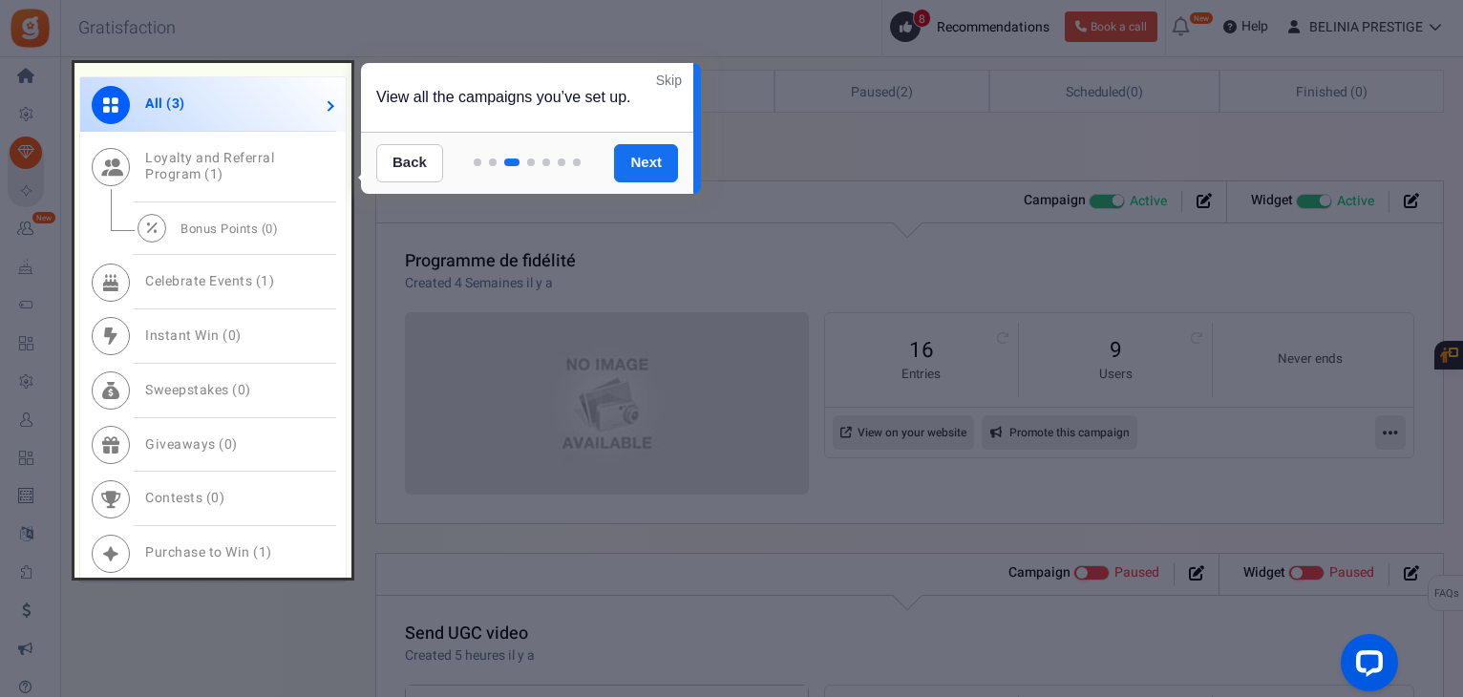
drag, startPoint x: 283, startPoint y: 86, endPoint x: 318, endPoint y: 96, distance: 36.9
click at [318, 96] on div at bounding box center [212, 320] width 277 height 514
drag, startPoint x: 318, startPoint y: 96, endPoint x: 649, endPoint y: 160, distance: 337.5
click at [649, 160] on body "Install now Back to Home Back to program setup Home Settings Campaigns Purchase…" at bounding box center [731, 239] width 1463 height 2259
click at [649, 160] on link "Next" at bounding box center [646, 163] width 64 height 38
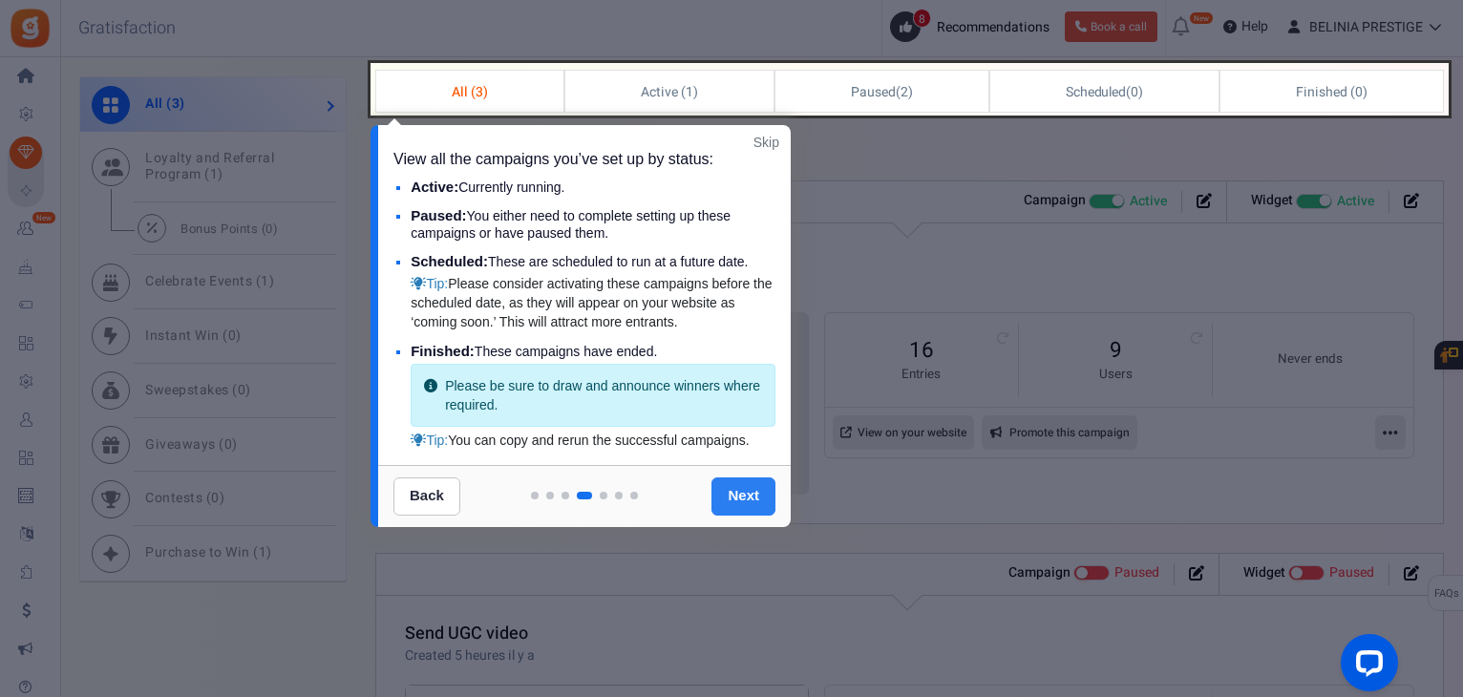
click at [727, 511] on link "Next" at bounding box center [744, 497] width 64 height 38
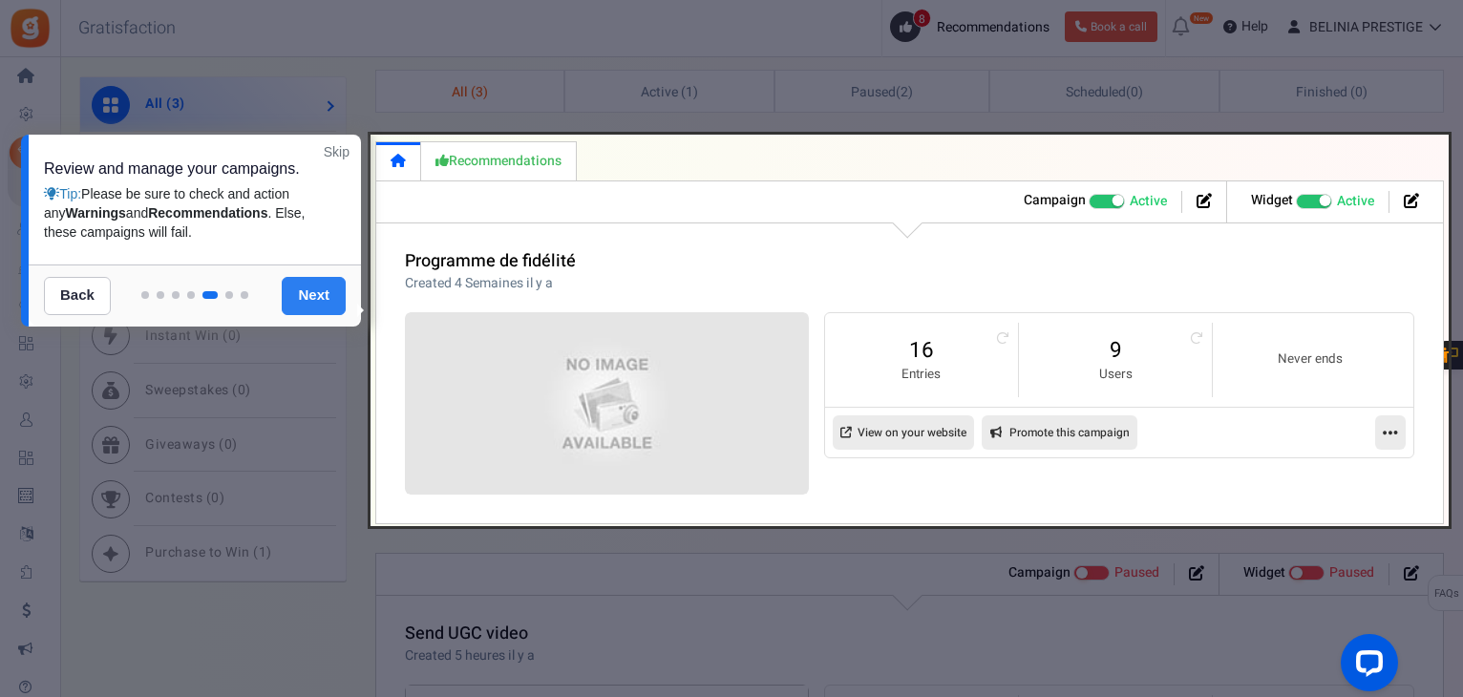
click at [329, 287] on link "Next" at bounding box center [314, 296] width 64 height 38
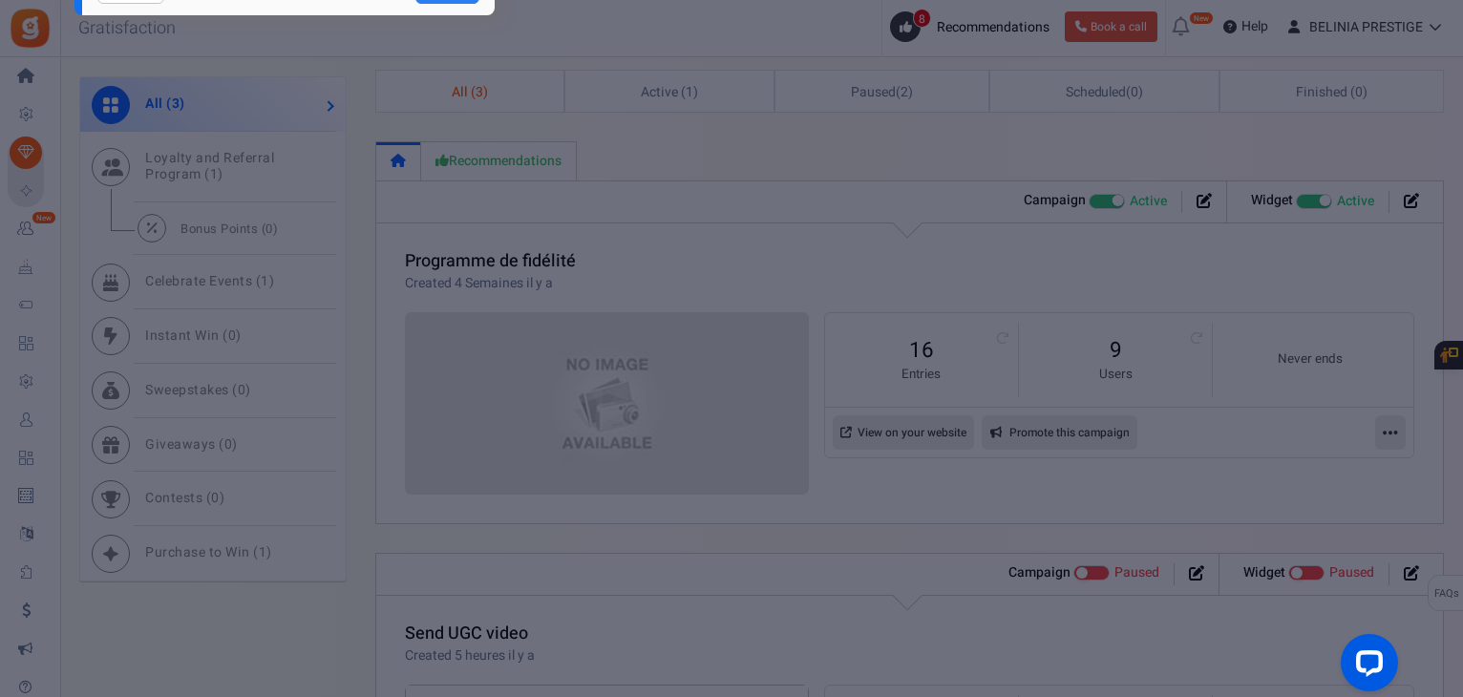
scroll to position [44, 0]
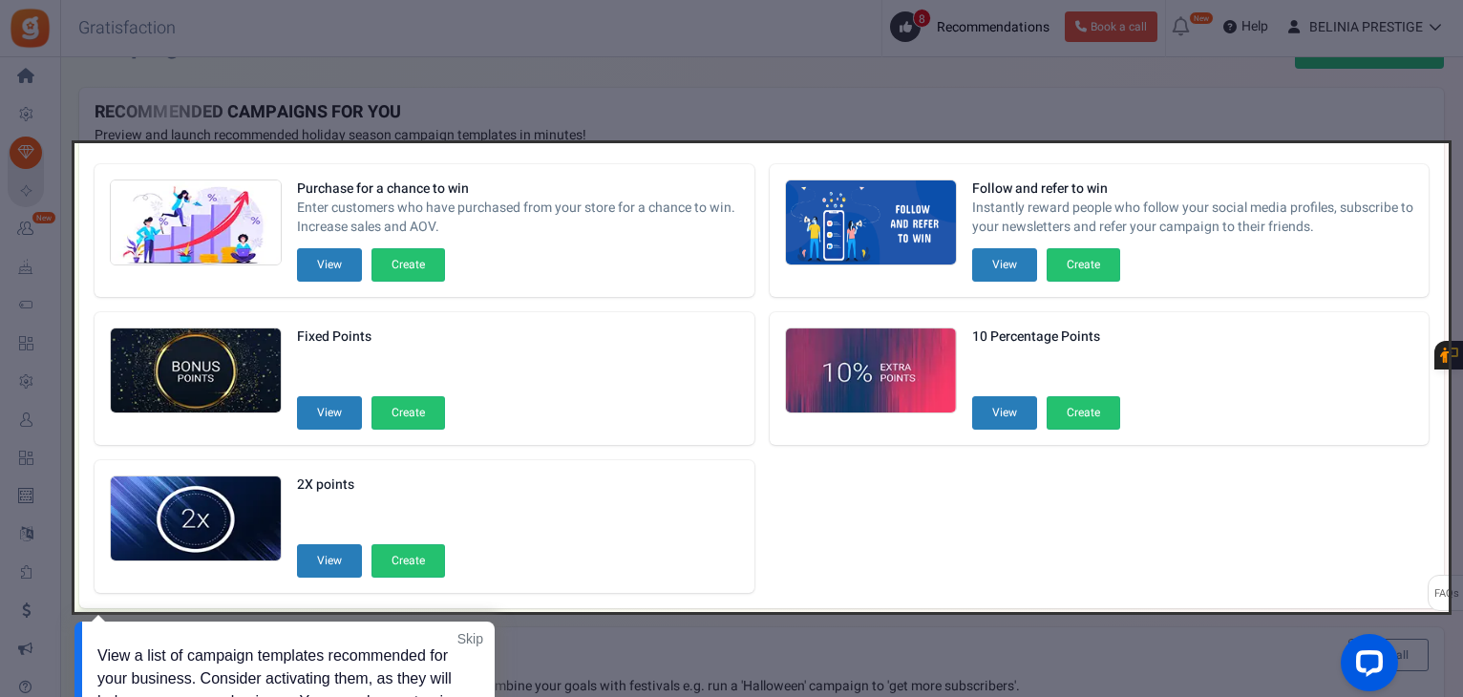
click at [864, 90] on div at bounding box center [731, 348] width 1463 height 697
click at [1109, 93] on div at bounding box center [731, 348] width 1463 height 697
click at [885, 36] on div at bounding box center [731, 348] width 1463 height 697
click at [478, 639] on link "Skip" at bounding box center [470, 638] width 26 height 19
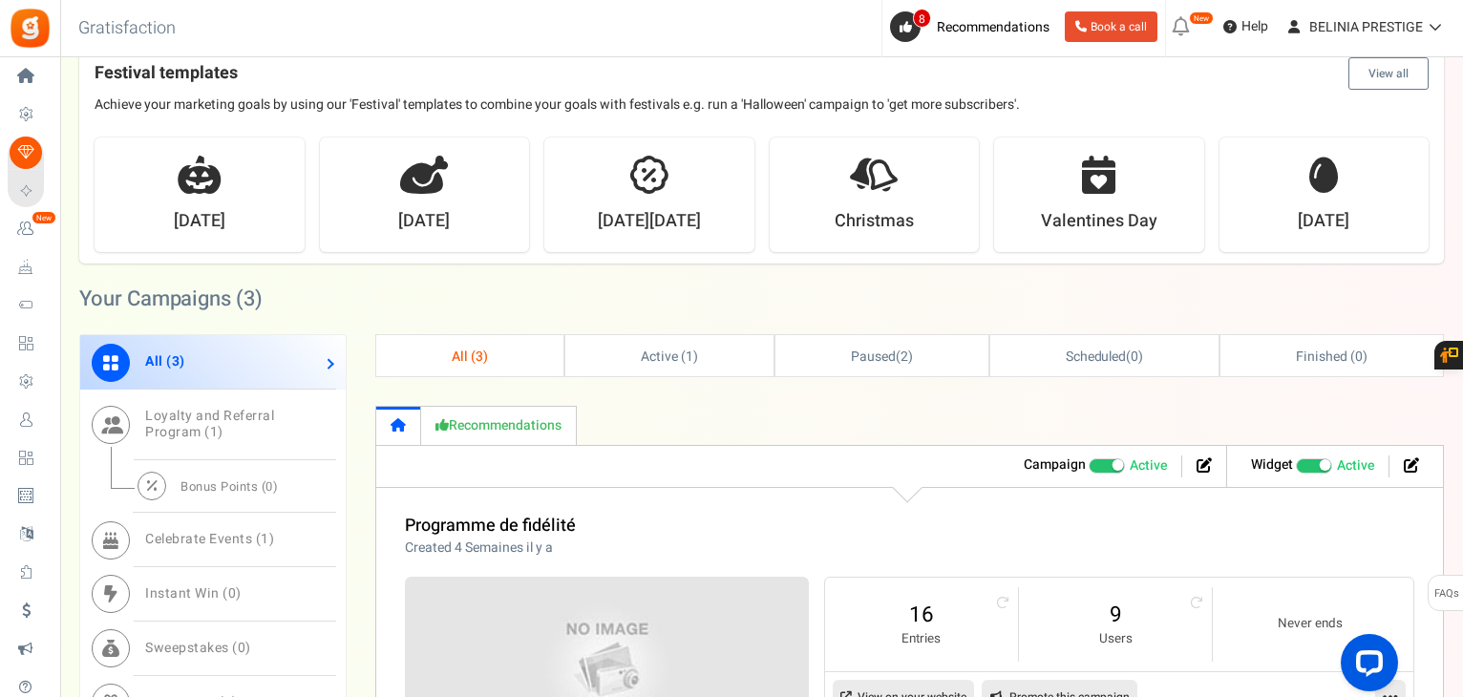
scroll to position [627, 0]
click at [309, 372] on link "All ( 3 )" at bounding box center [213, 361] width 266 height 54
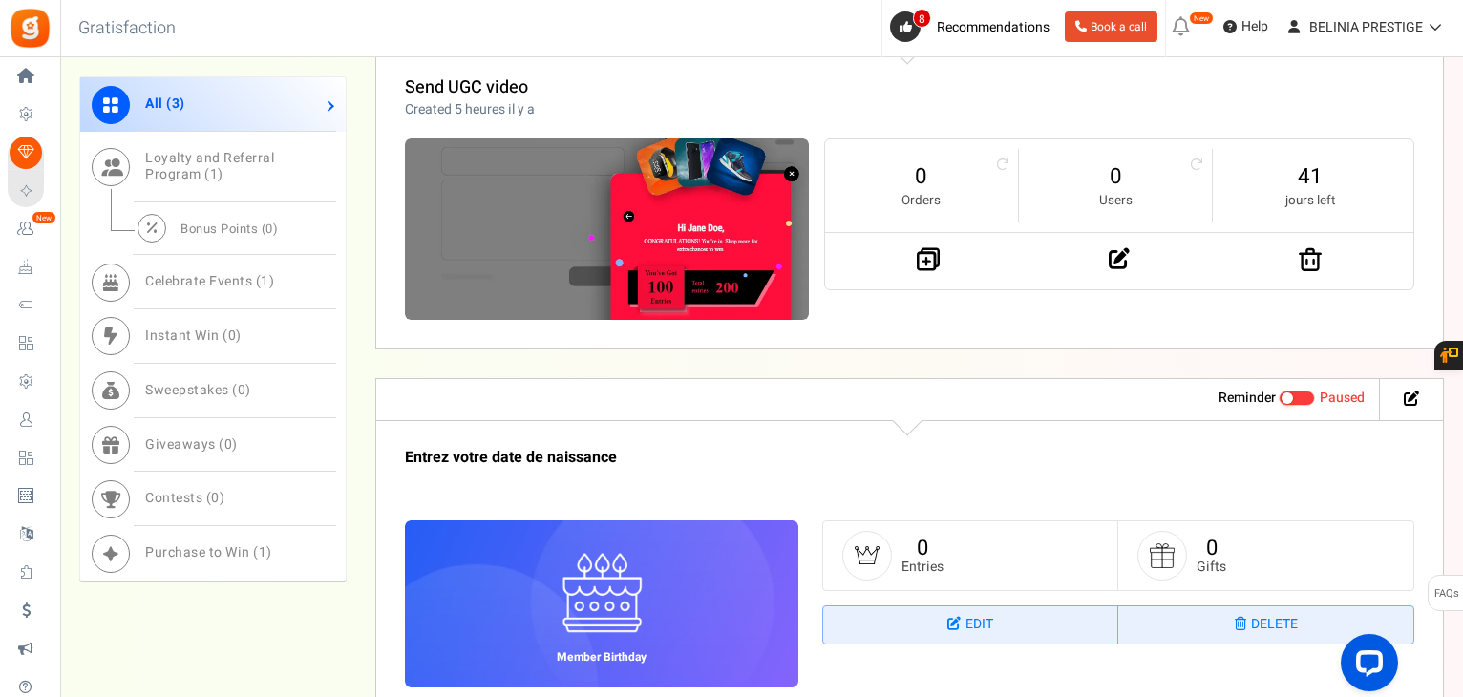
scroll to position [1559, 0]
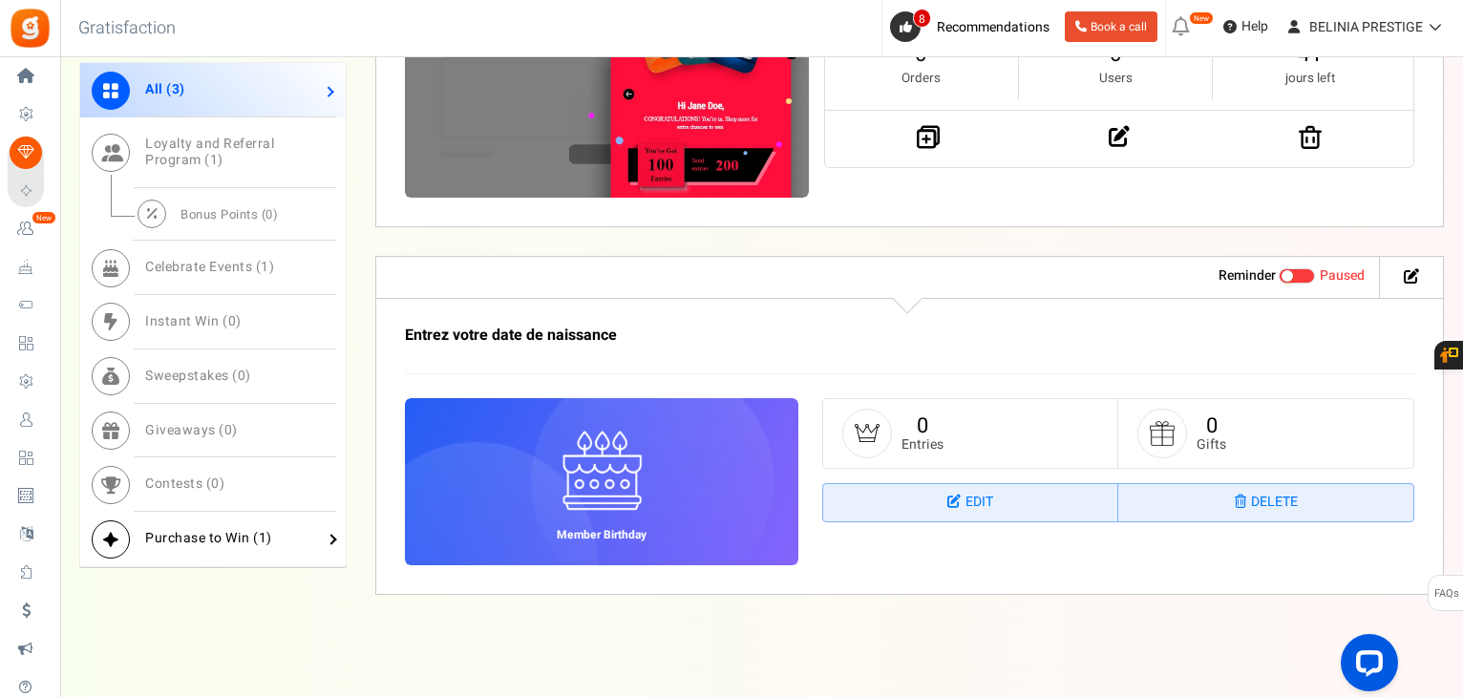
click at [223, 528] on span "Purchase to Win ( 1 )" at bounding box center [208, 538] width 127 height 20
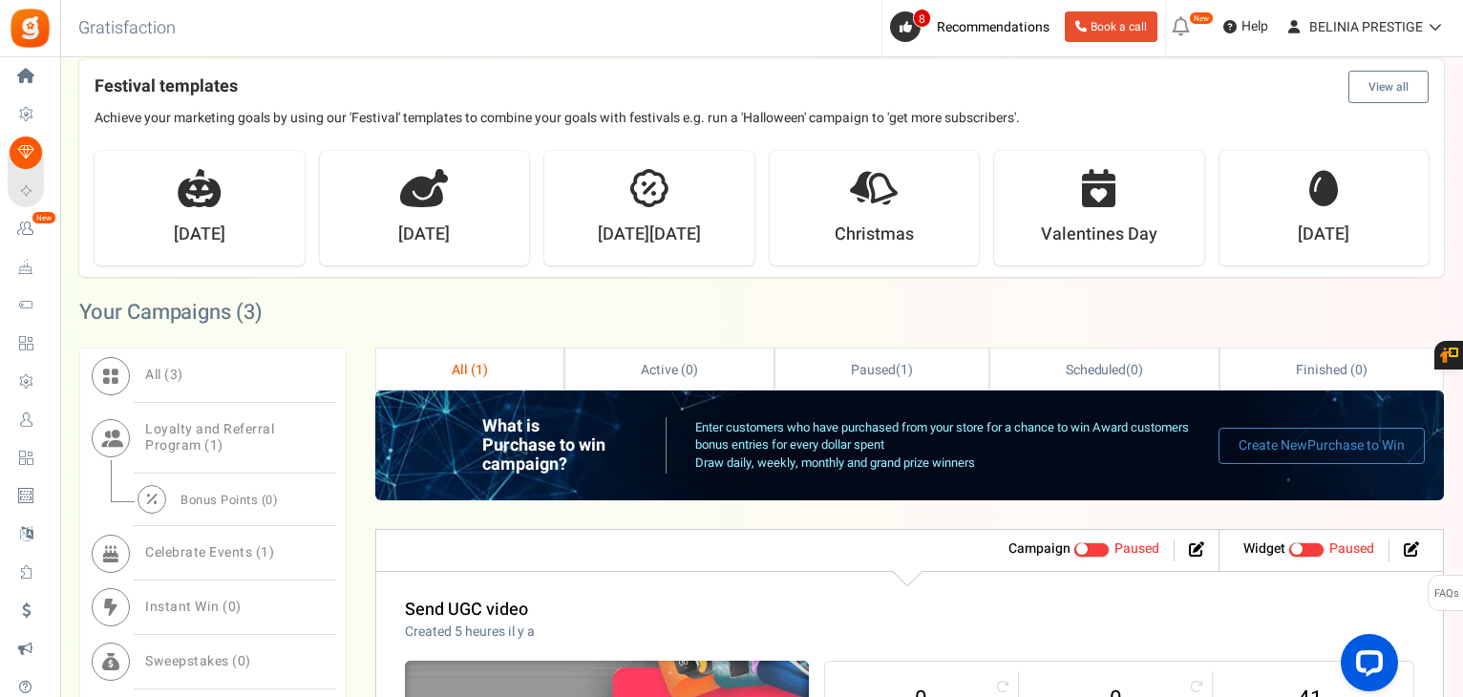
scroll to position [608, 0]
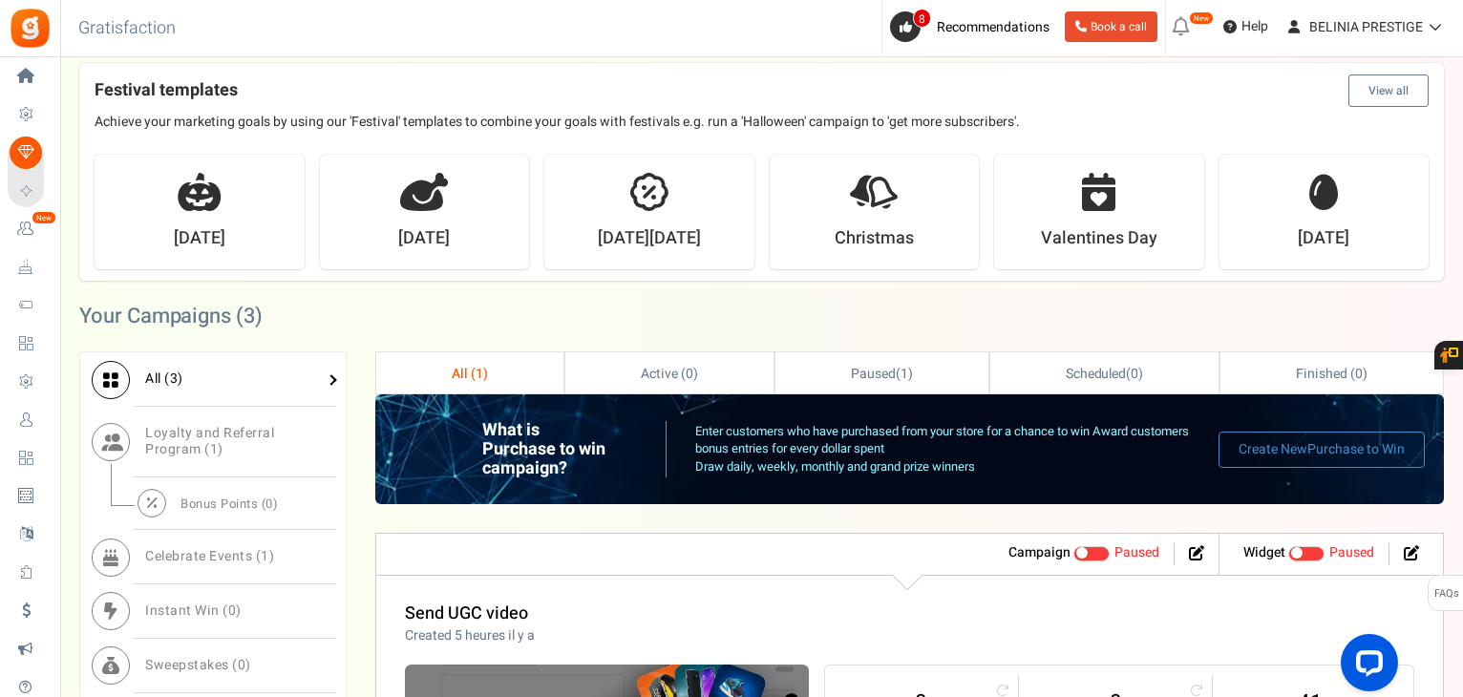
click at [148, 369] on span "All ( 3 )" at bounding box center [164, 379] width 38 height 20
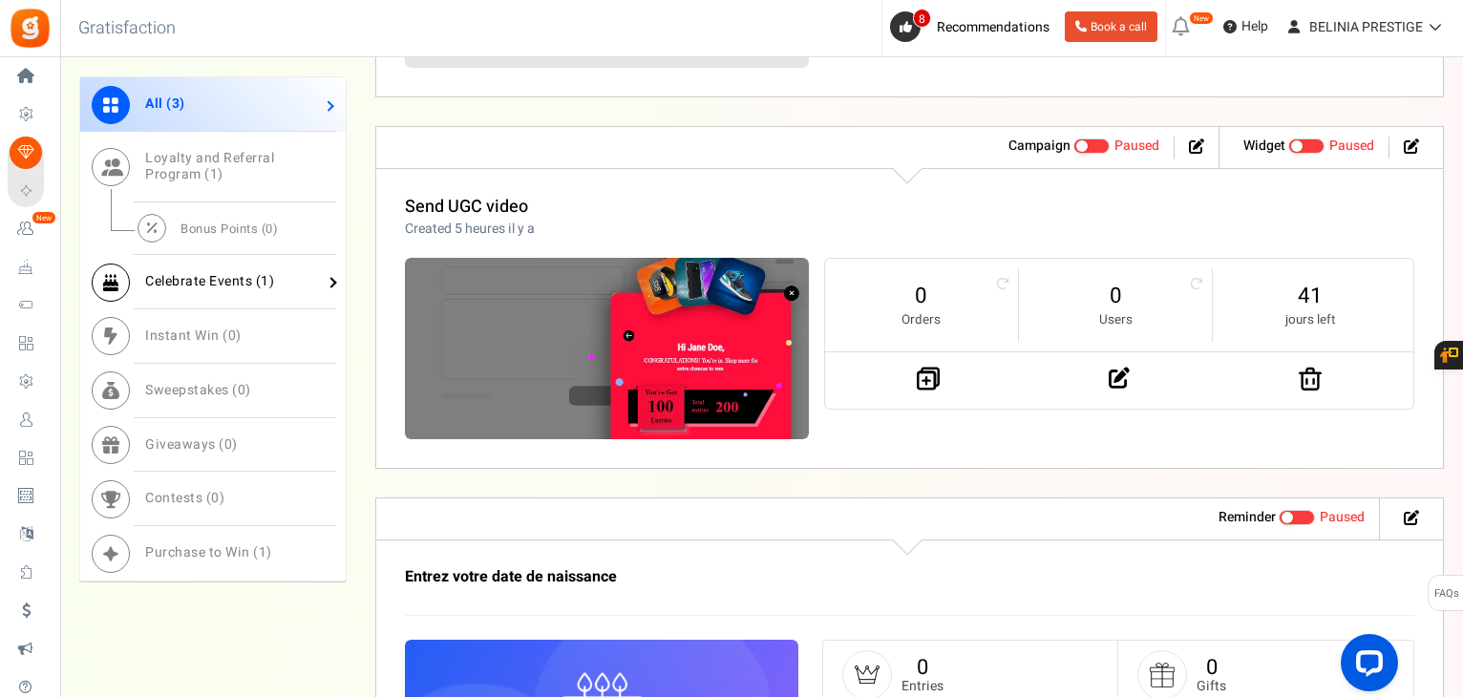
scroll to position [1314, 0]
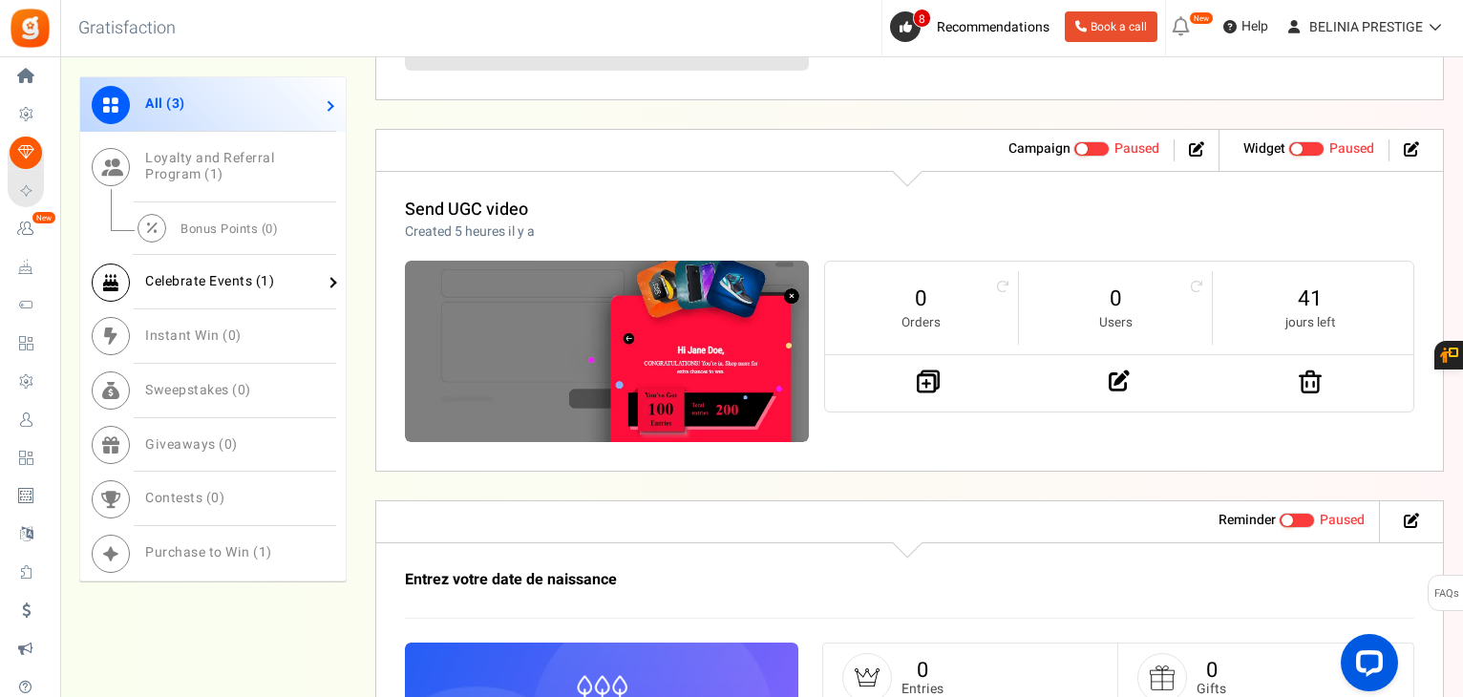
click at [227, 287] on span "Celebrate Events ( 1 )" at bounding box center [209, 281] width 129 height 20
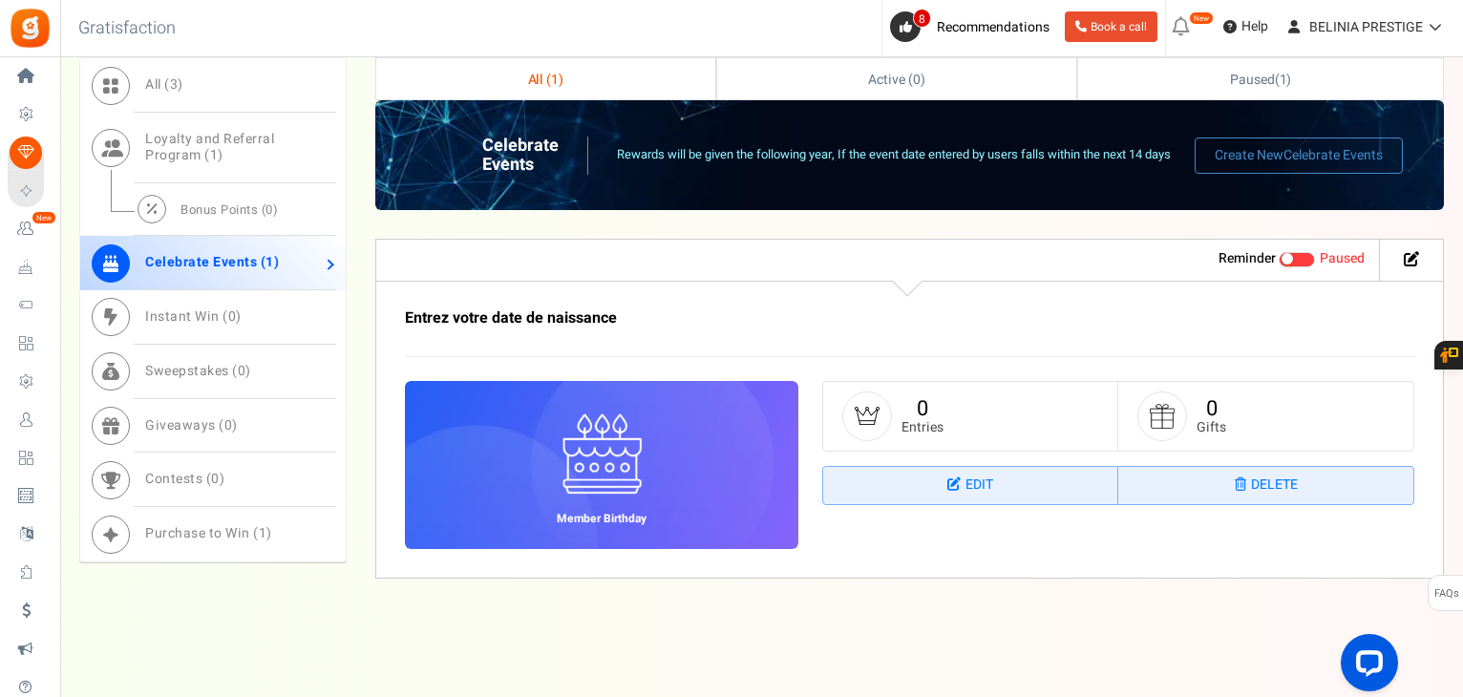
scroll to position [901, 0]
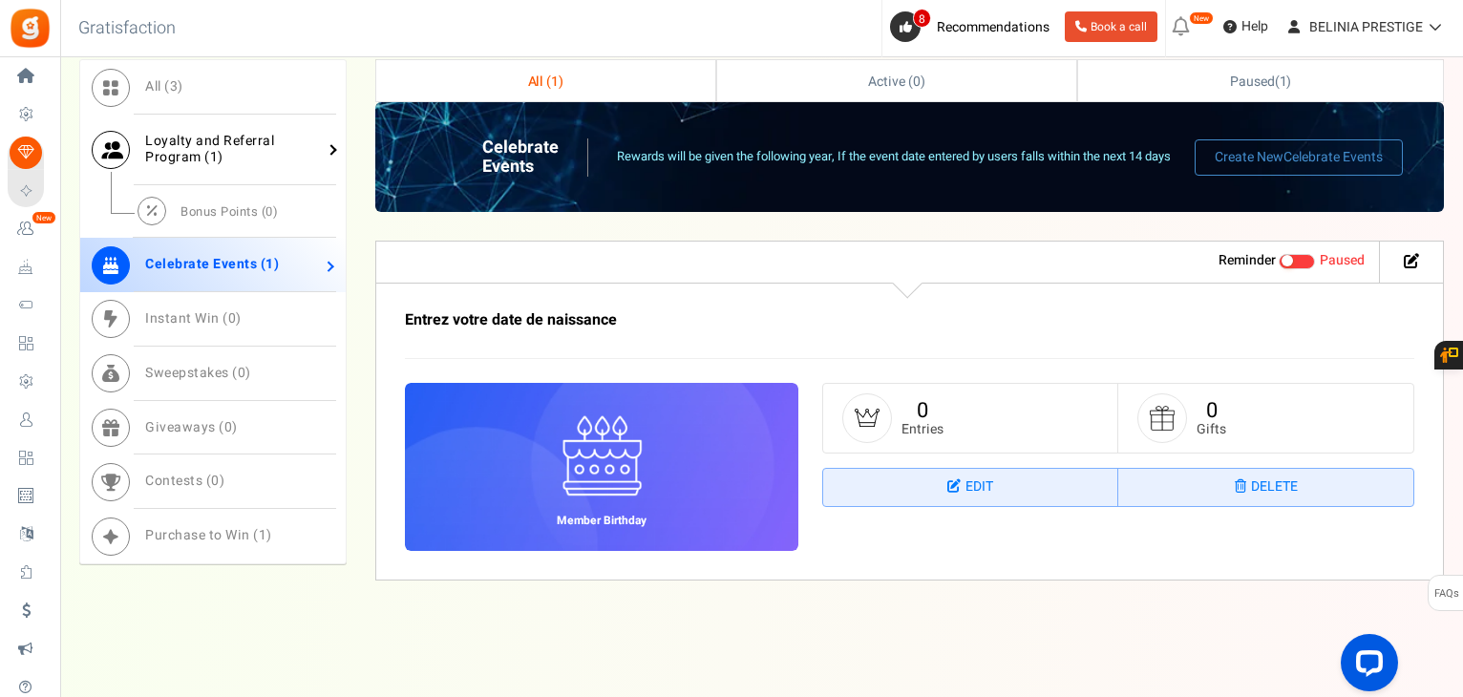
click at [182, 138] on span "Loyalty and Referral Program ( 1 )" at bounding box center [209, 149] width 129 height 36
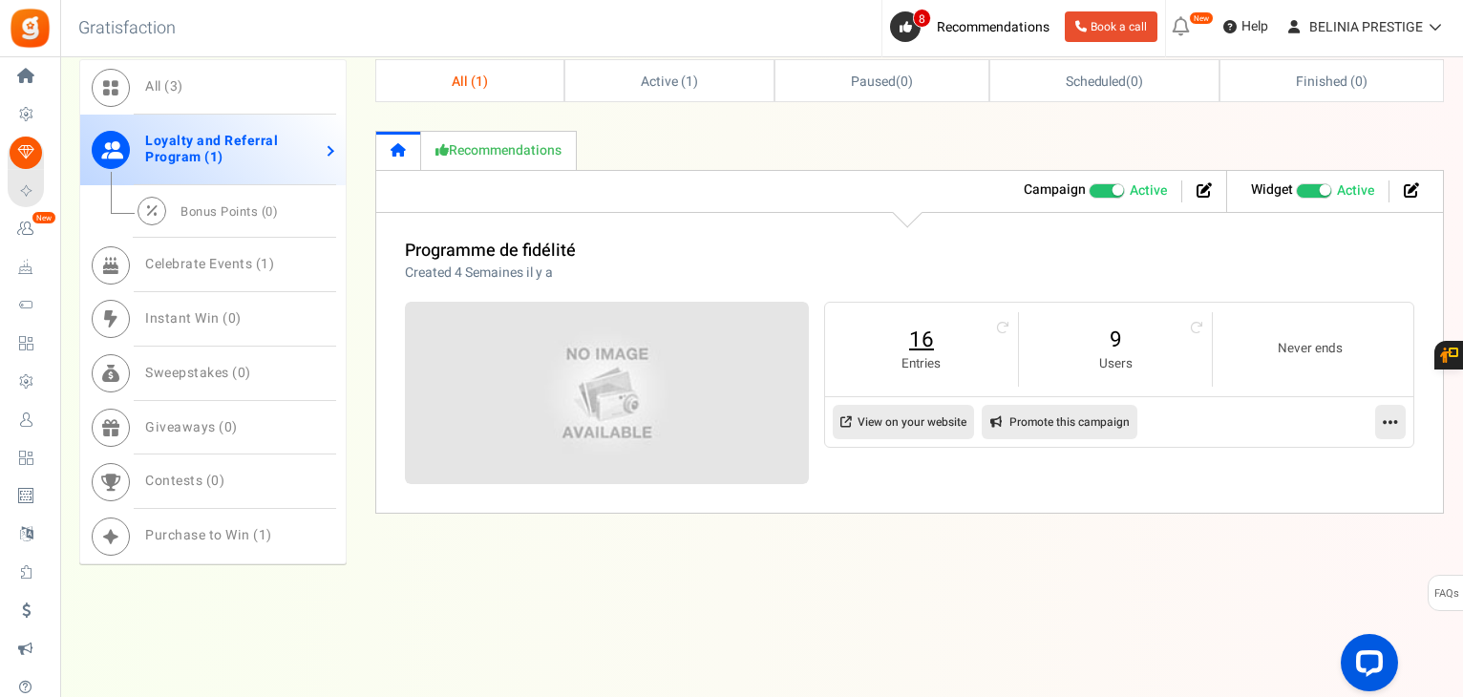
click at [931, 339] on link "16" at bounding box center [921, 340] width 155 height 31
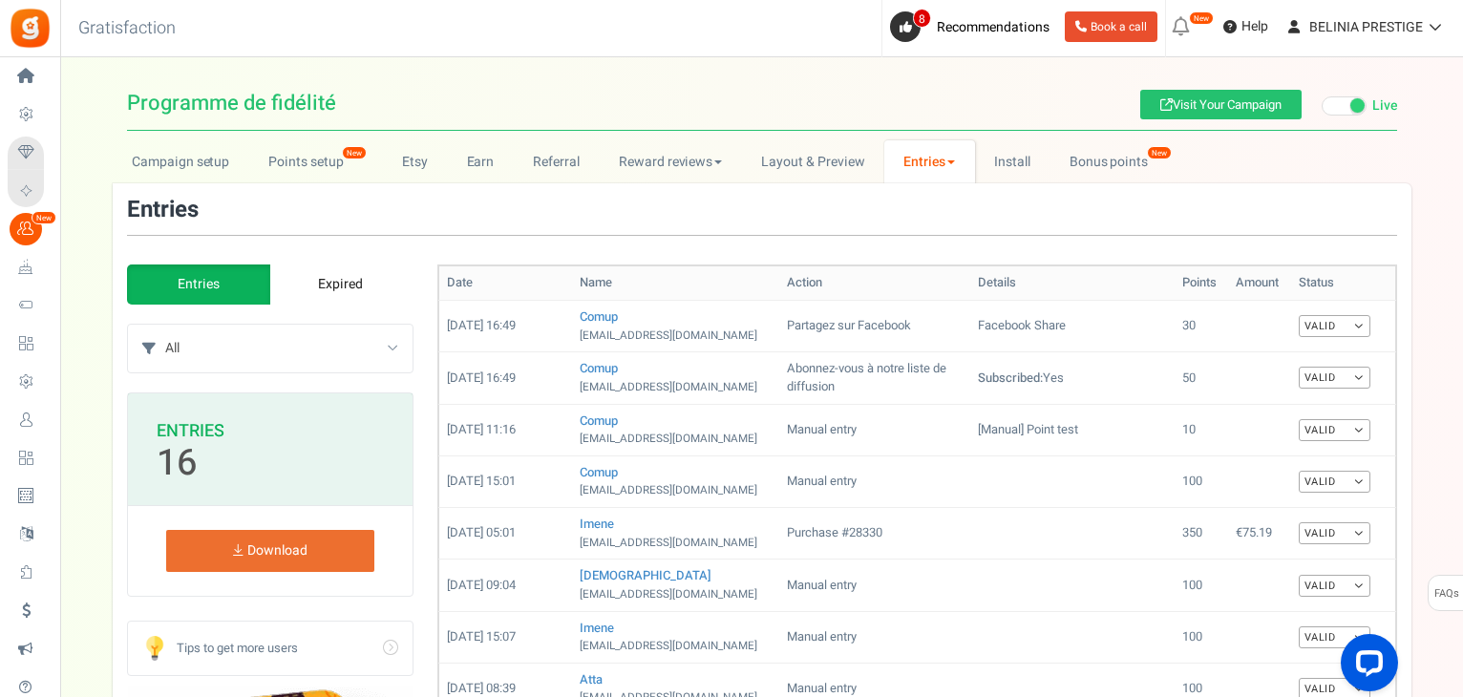
click at [931, 339] on td "Partagez sur Facebook" at bounding box center [874, 326] width 191 height 52
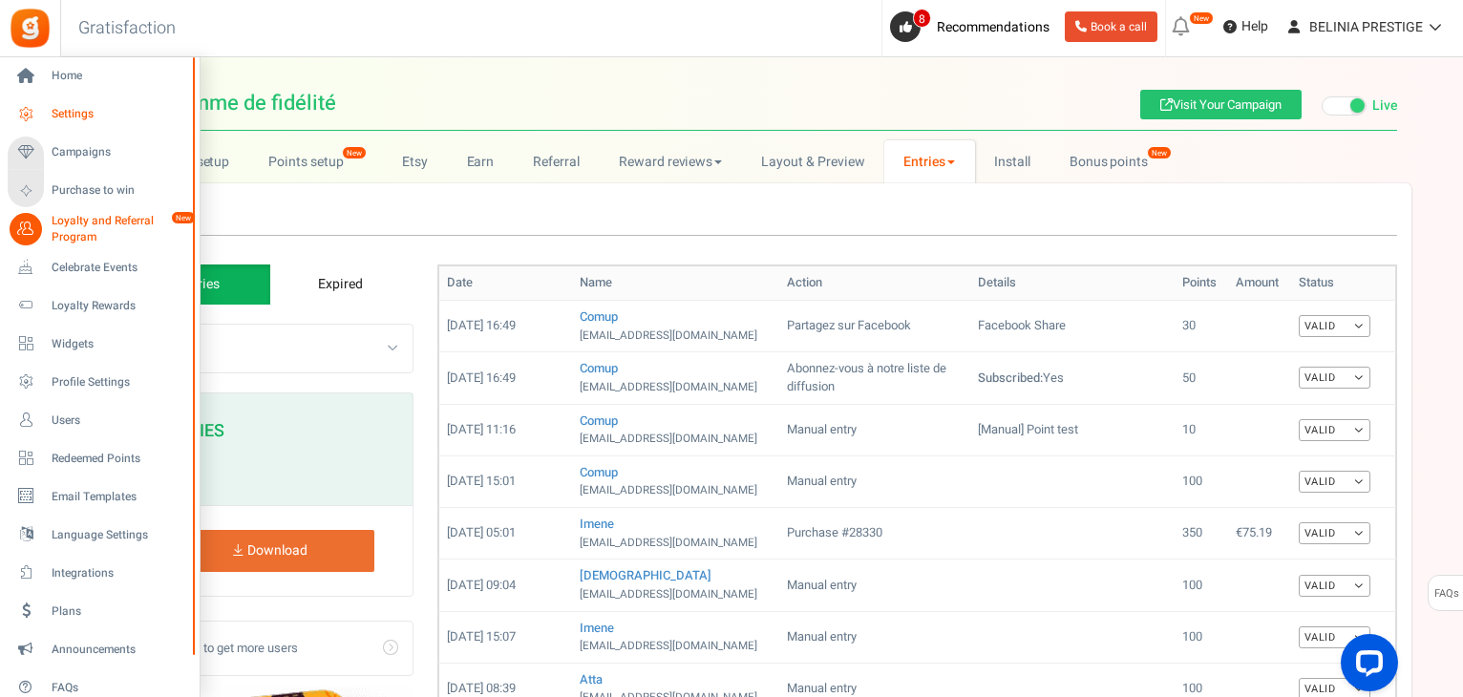
click at [86, 104] on link "Settings" at bounding box center [99, 114] width 183 height 32
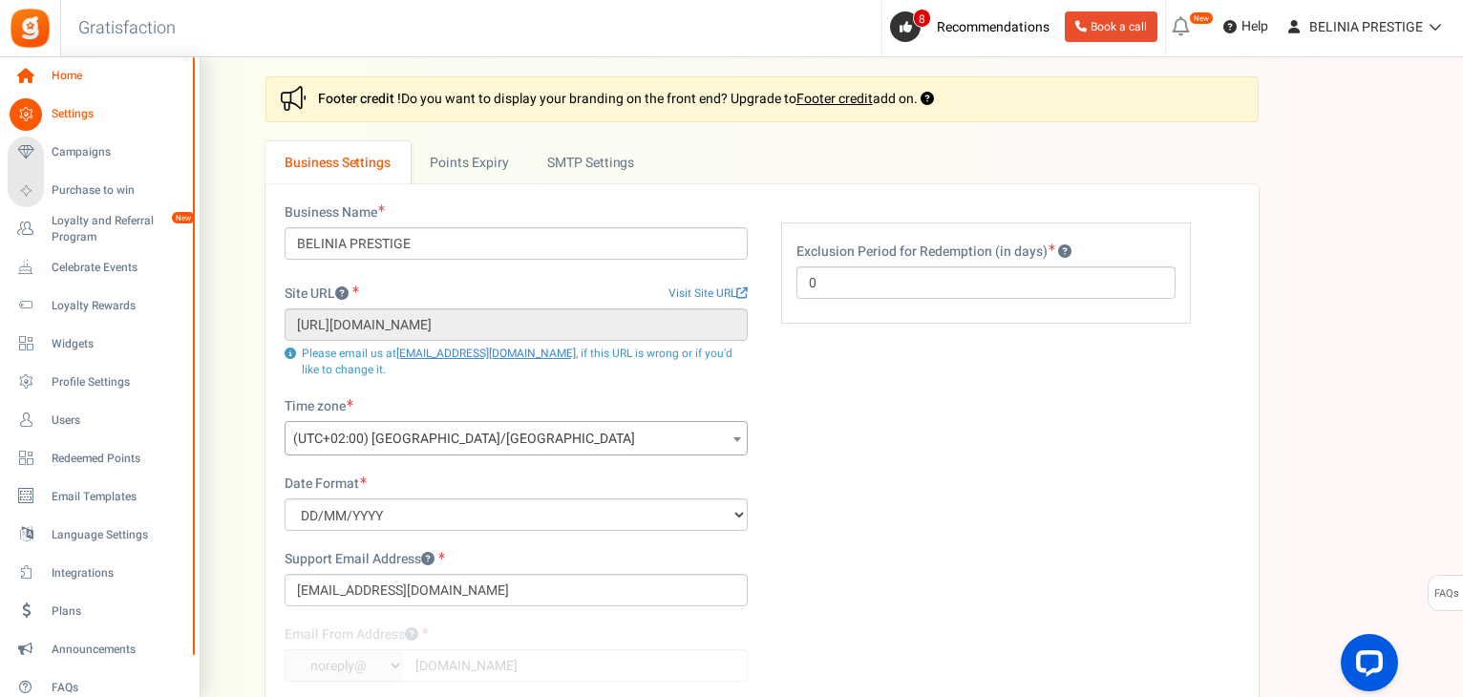
click at [73, 79] on span "Home" at bounding box center [119, 76] width 134 height 16
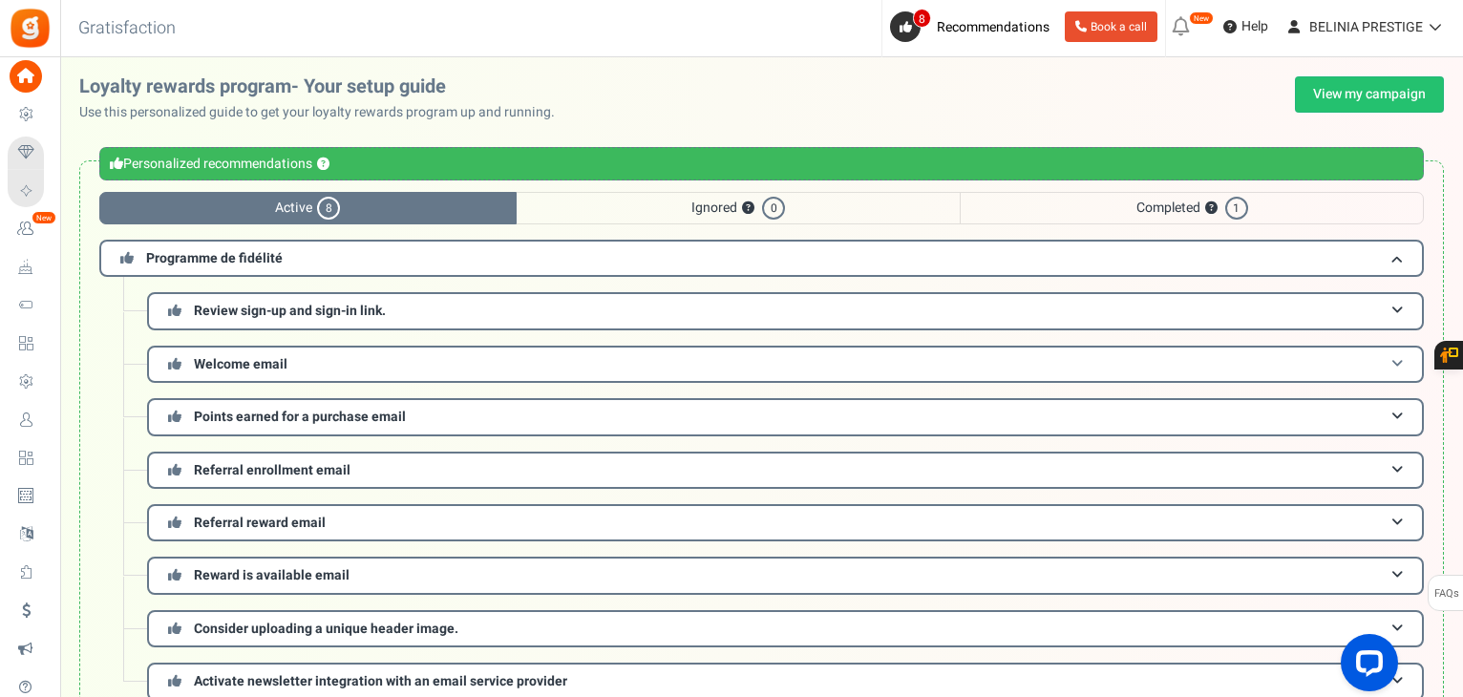
click at [300, 372] on h3 "Welcome email" at bounding box center [785, 364] width 1277 height 37
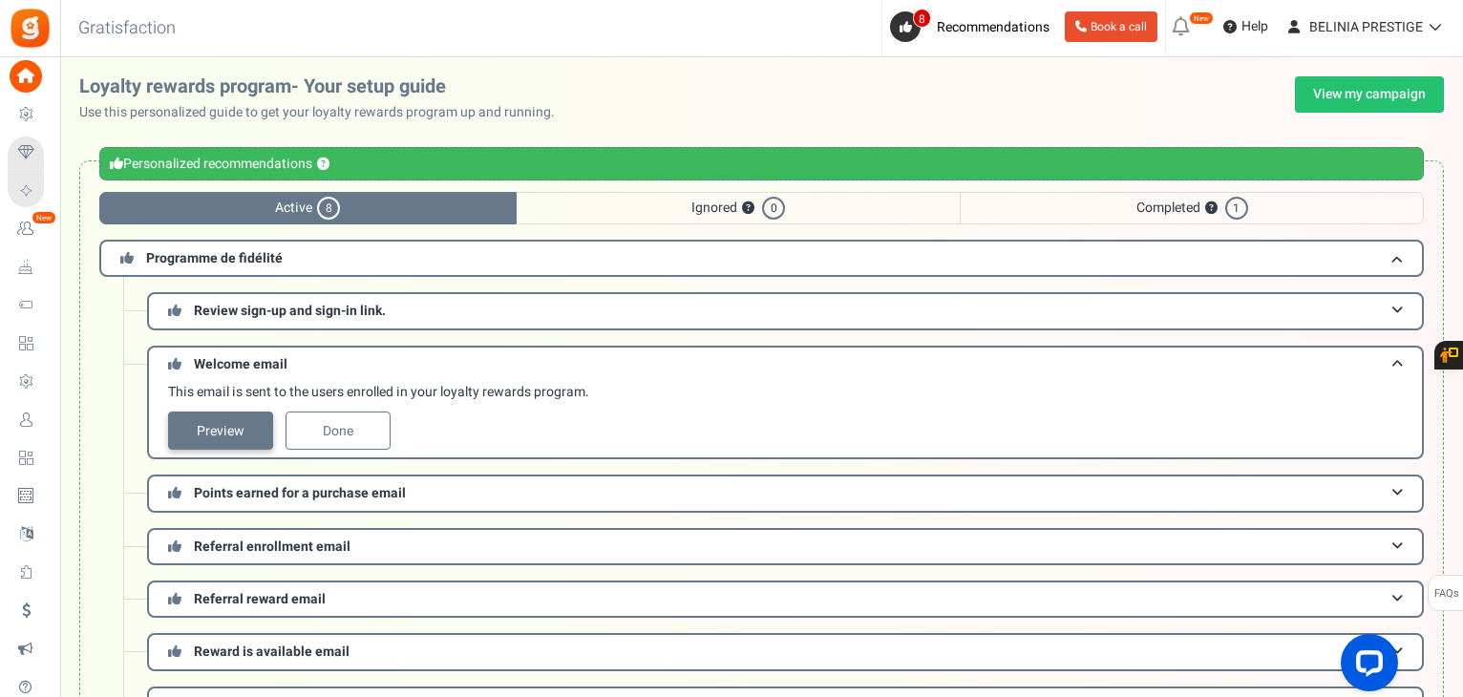
click at [232, 421] on link "Preview" at bounding box center [220, 431] width 105 height 38
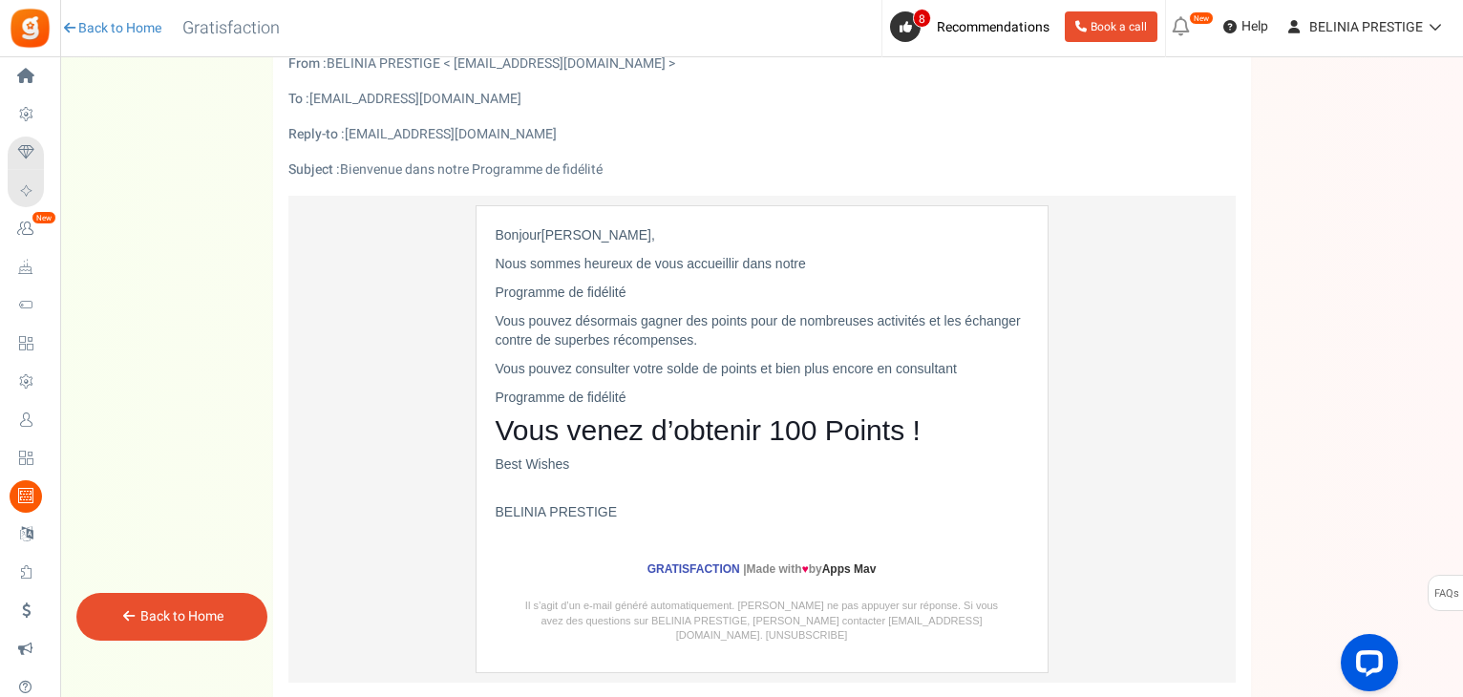
scroll to position [60, 0]
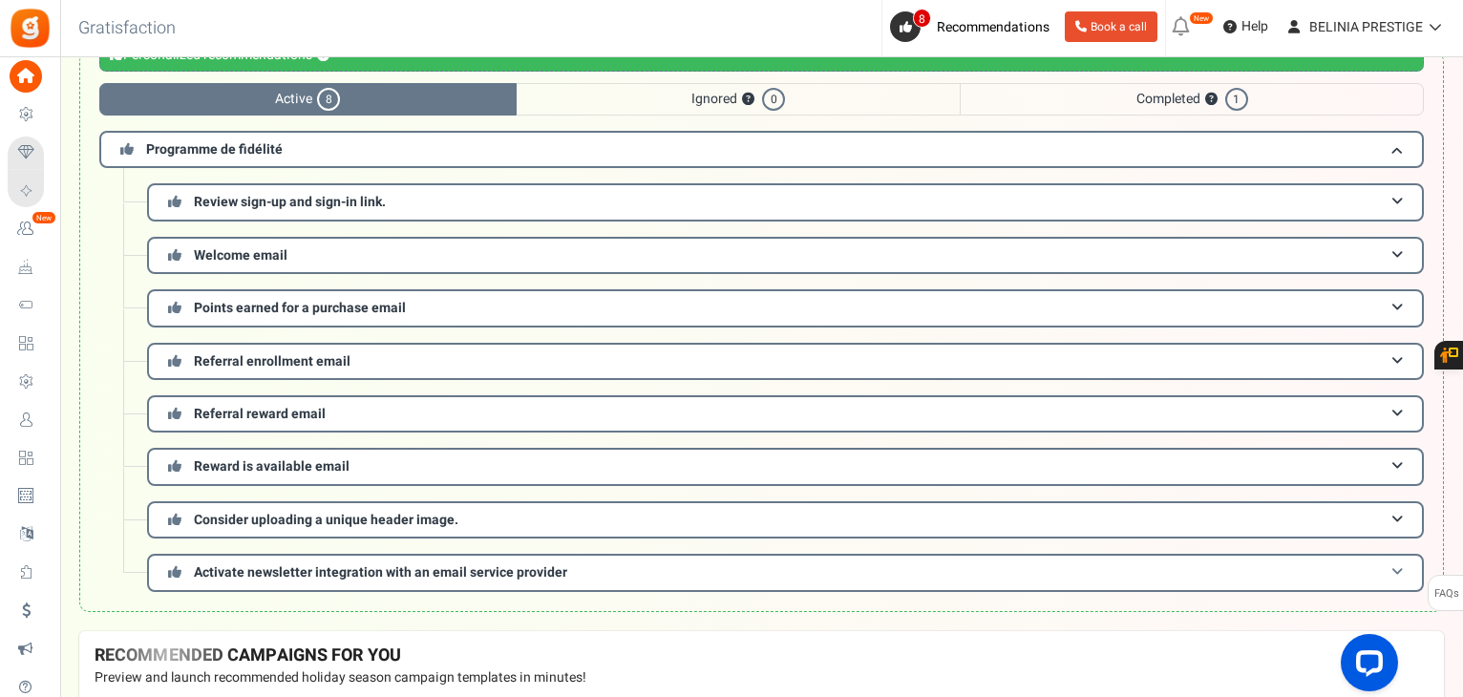
scroll to position [111, 0]
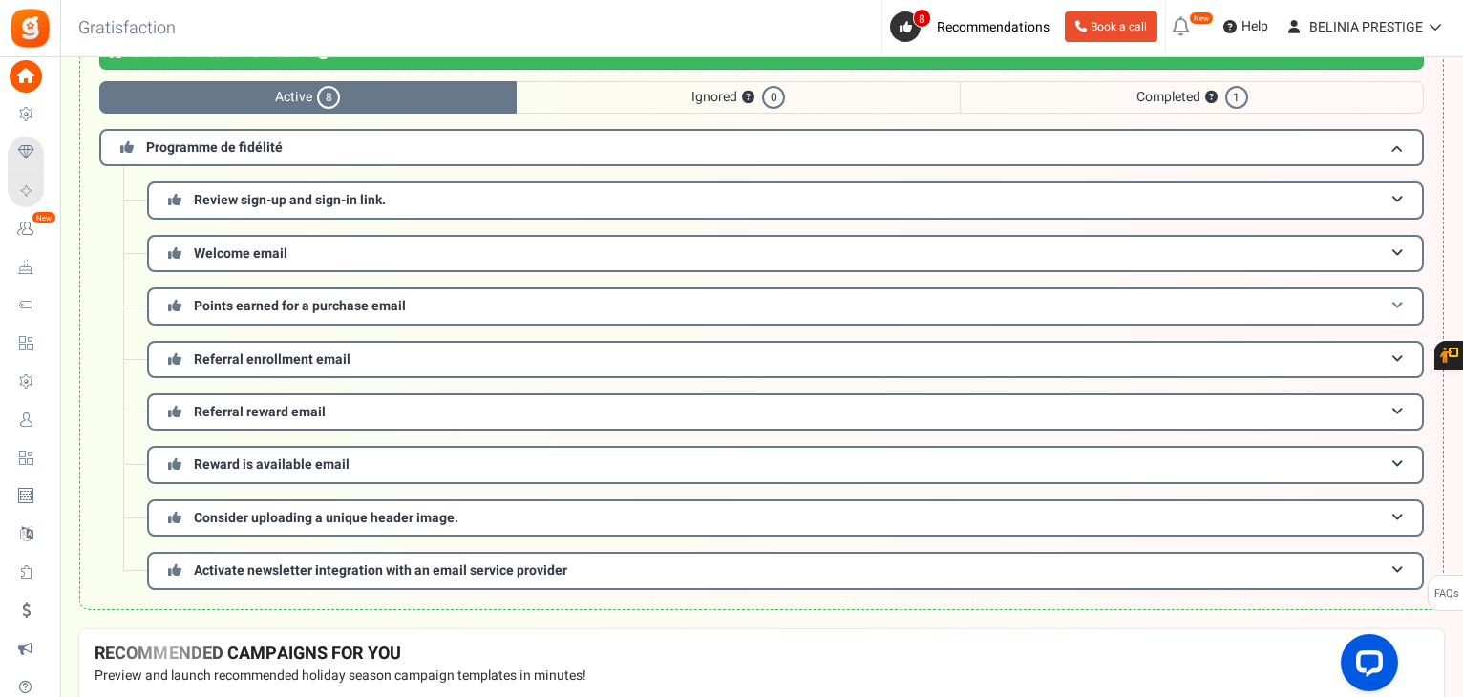
click at [288, 299] on span "Points earned for a purchase email" at bounding box center [300, 306] width 212 height 20
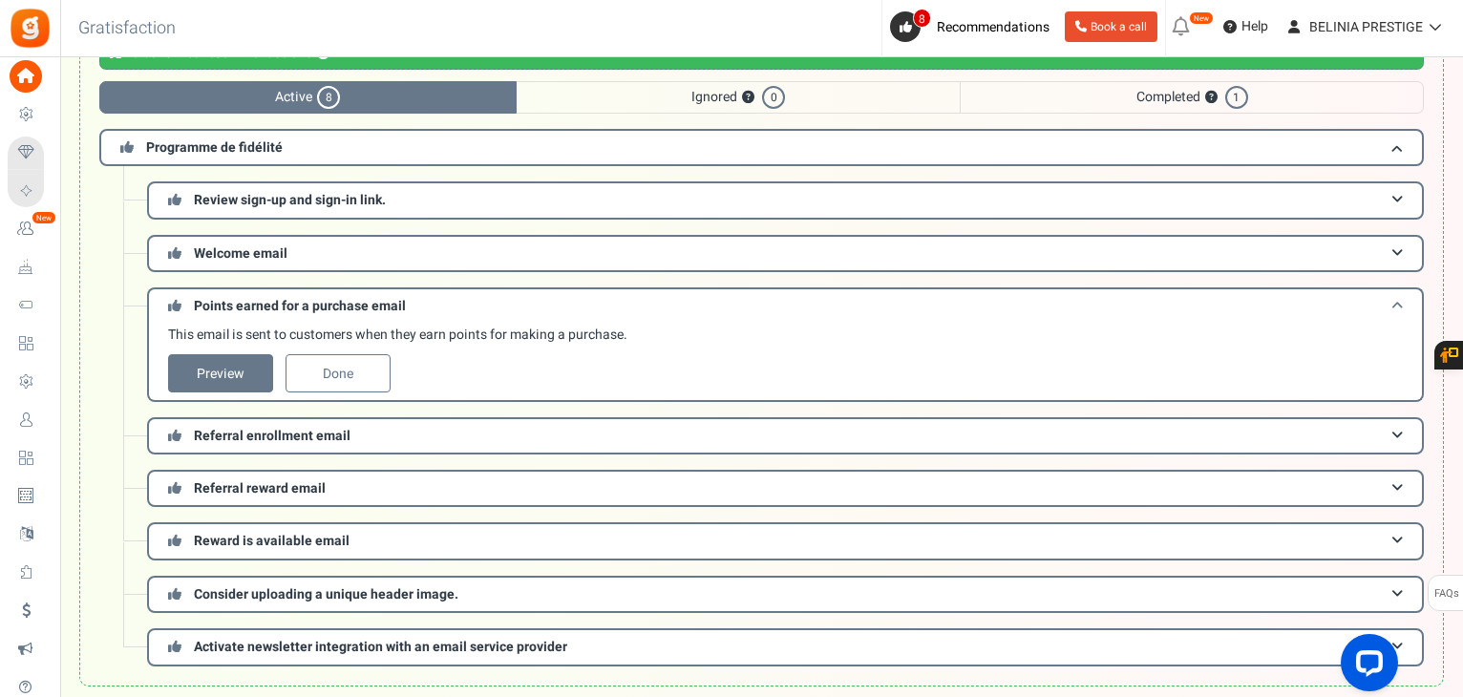
click at [288, 299] on span "Points earned for a purchase email" at bounding box center [300, 306] width 212 height 20
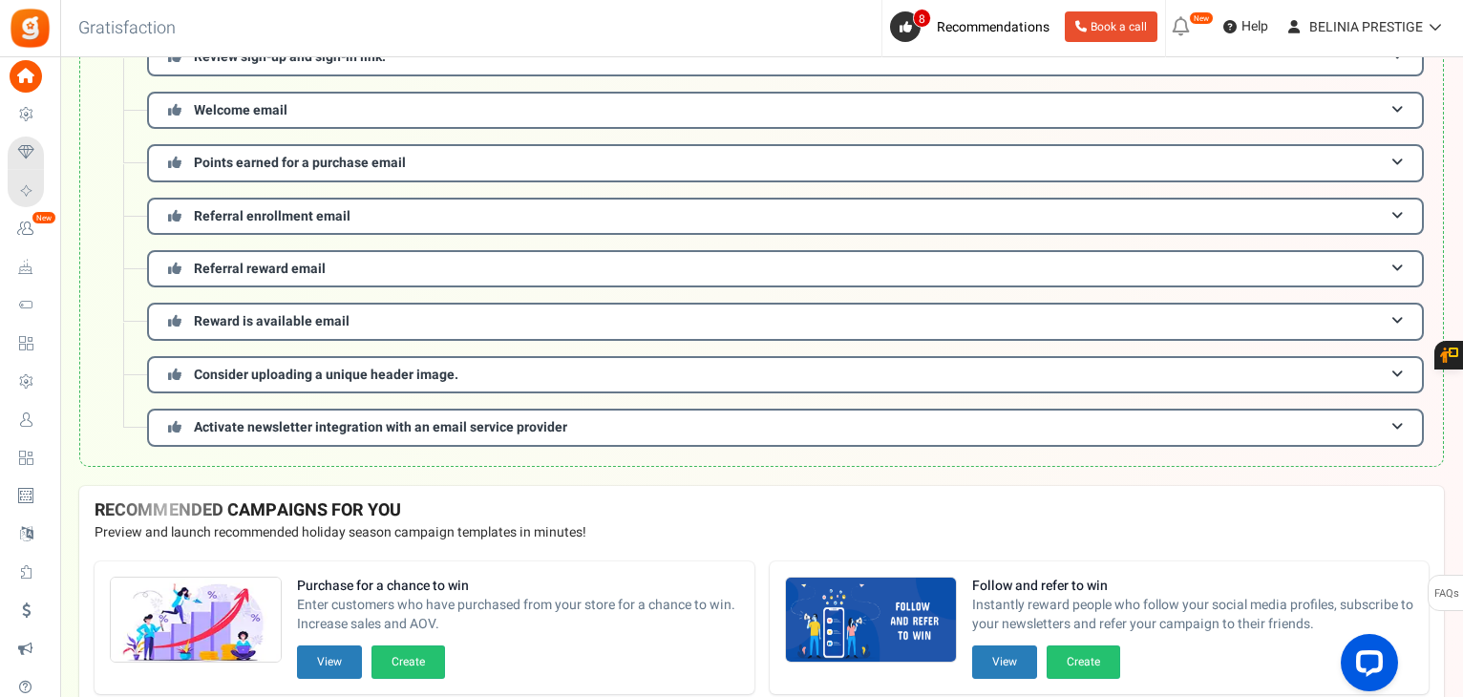
scroll to position [255, 0]
click at [386, 375] on span "Consider uploading a unique header image." at bounding box center [326, 374] width 265 height 20
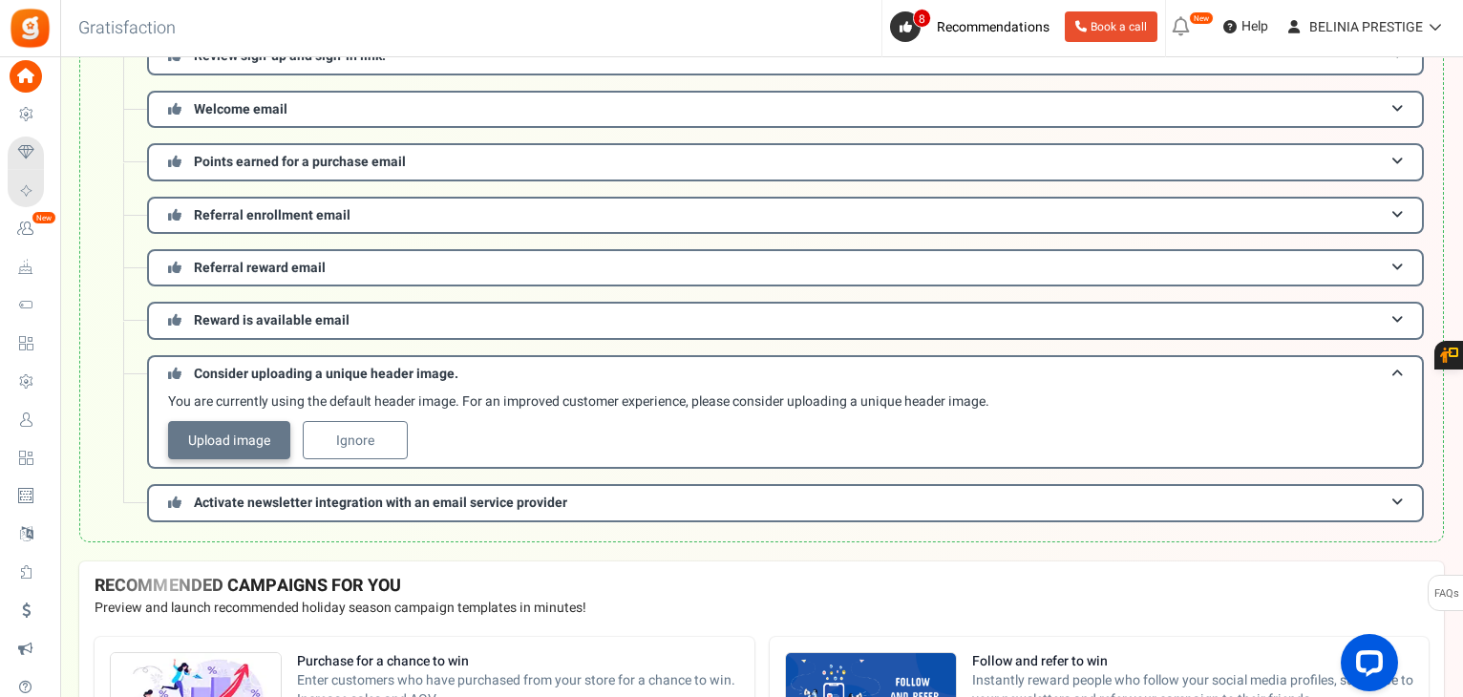
click at [236, 429] on link "Upload image" at bounding box center [229, 440] width 122 height 38
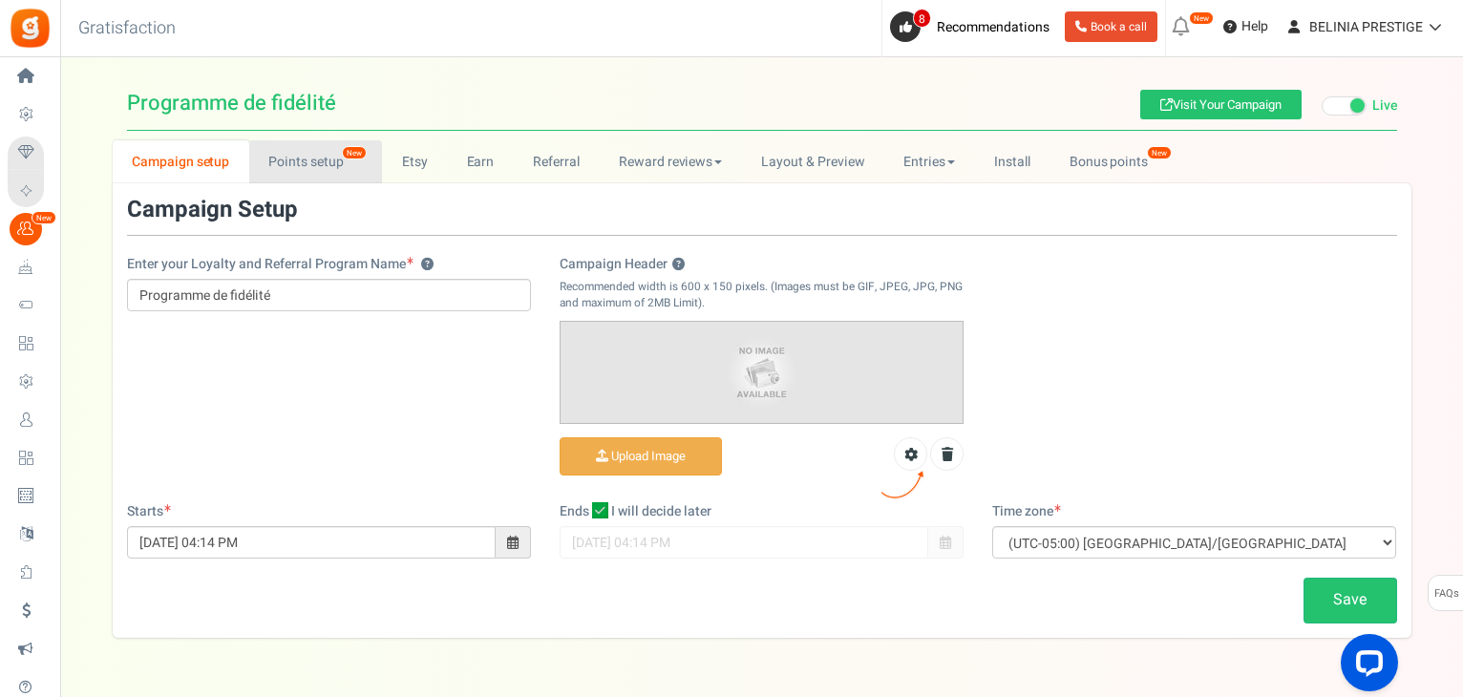
click at [319, 146] on link "Points setup New" at bounding box center [315, 161] width 133 height 43
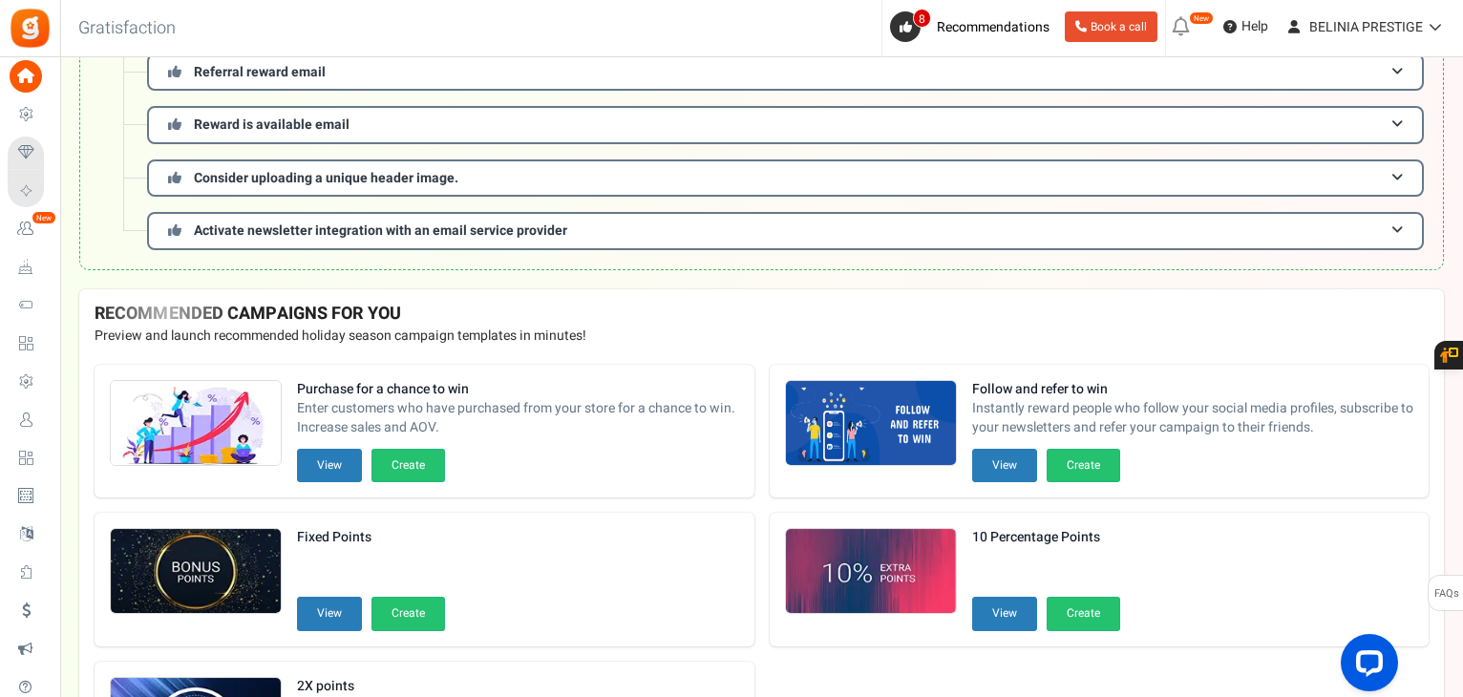
scroll to position [651, 0]
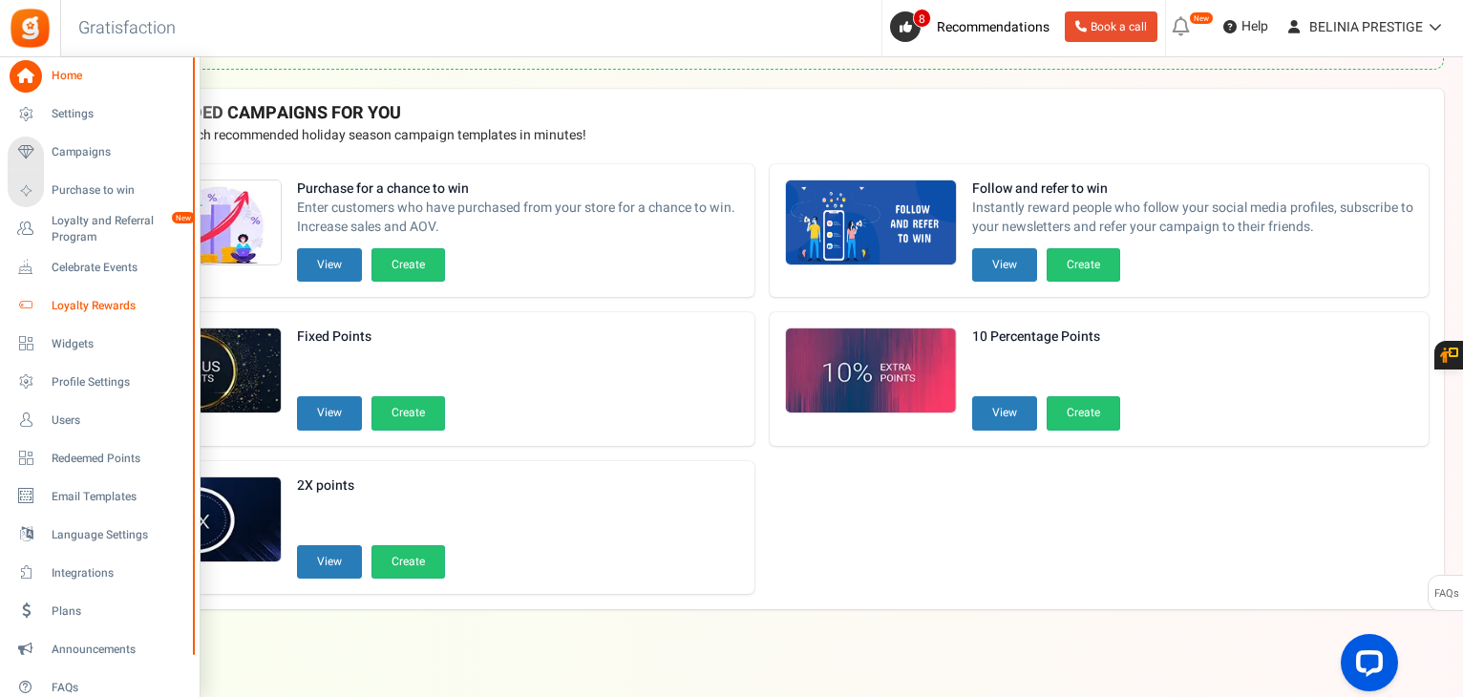
click at [98, 298] on span "Loyalty Rewards" at bounding box center [119, 306] width 134 height 16
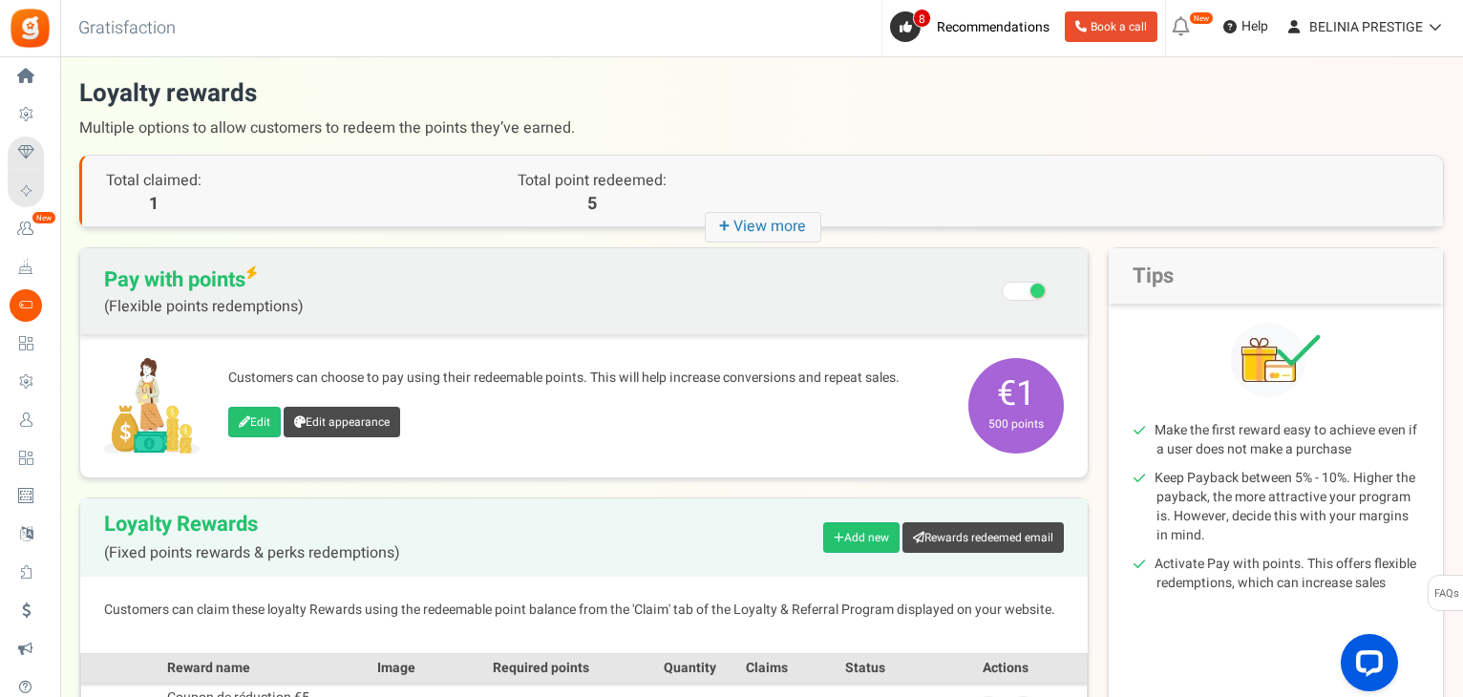
click at [1013, 295] on span at bounding box center [1024, 291] width 45 height 19
click at [1026, 295] on input "Recommended: Turn On Are you sure? This will remove the flexi redemption option…" at bounding box center [1026, 293] width 0 height 32
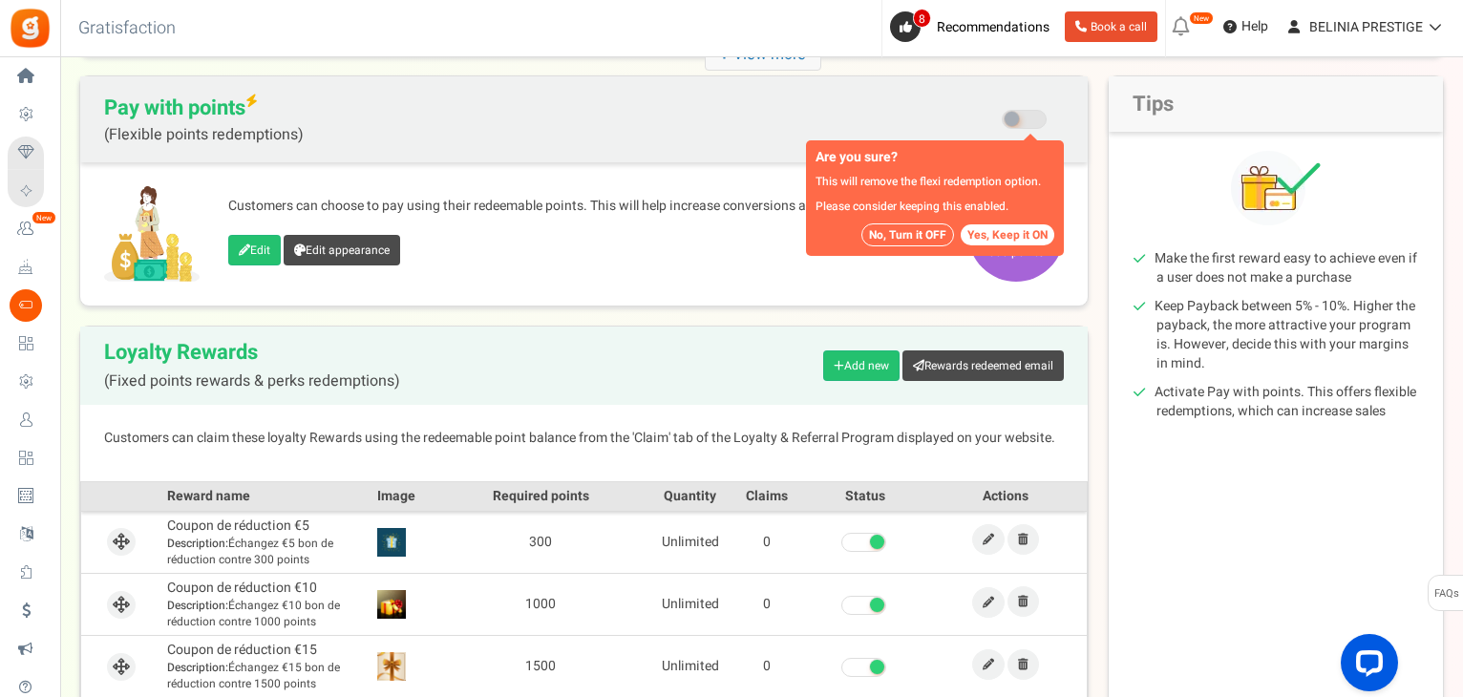
scroll to position [176, 0]
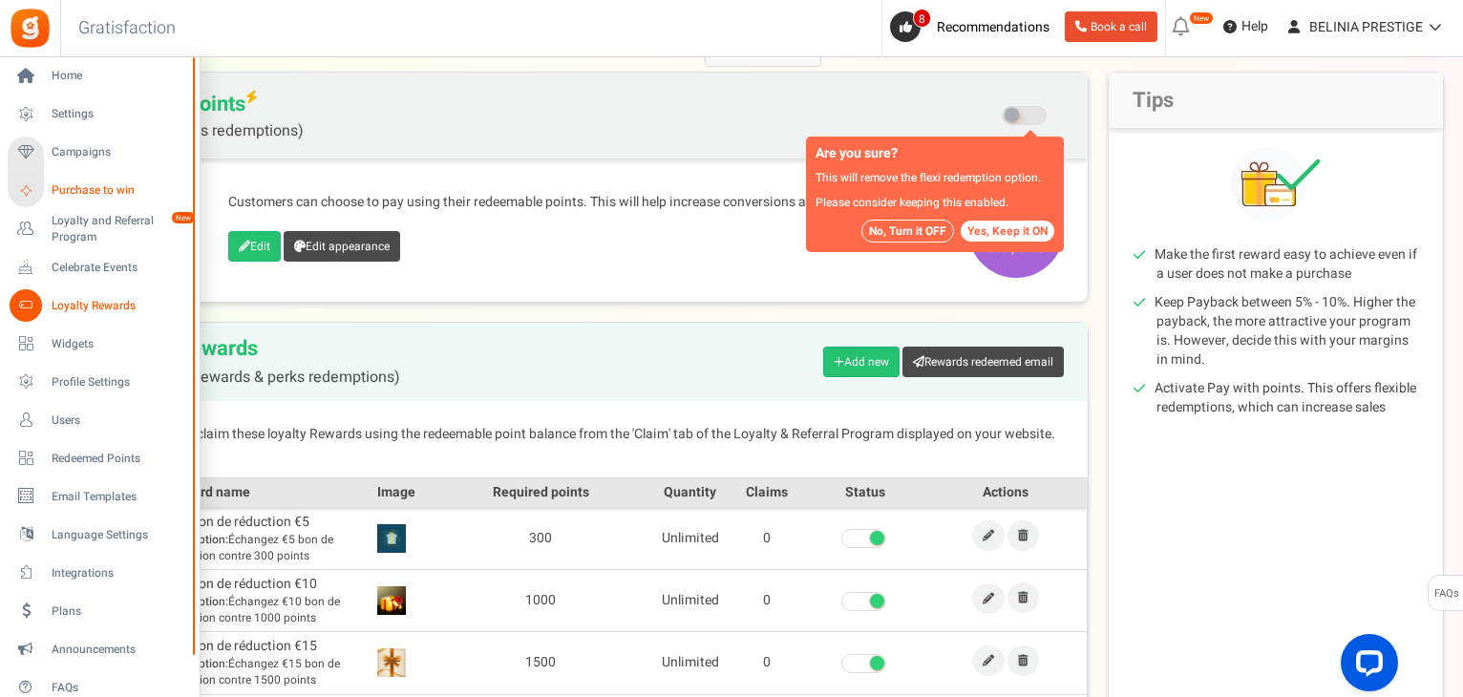
click at [85, 193] on span "Purchase to win" at bounding box center [119, 190] width 134 height 16
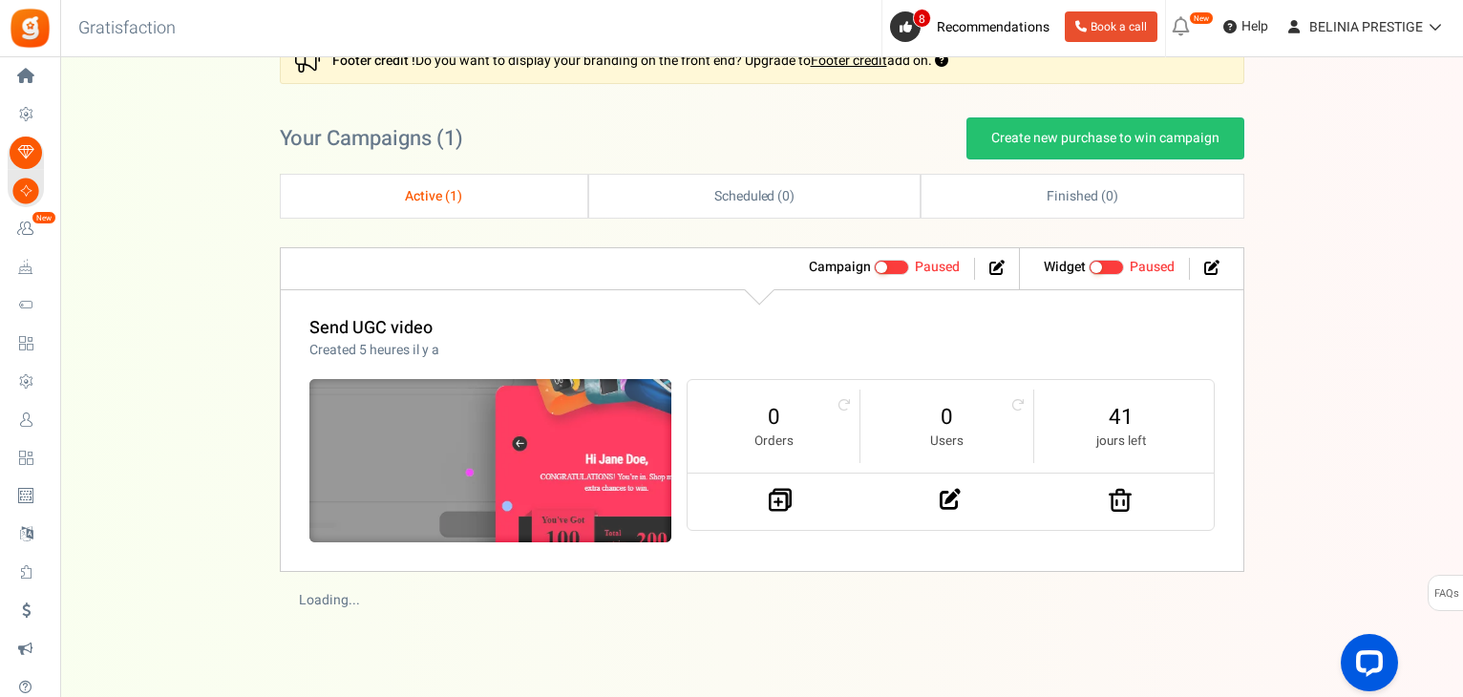
scroll to position [184, 0]
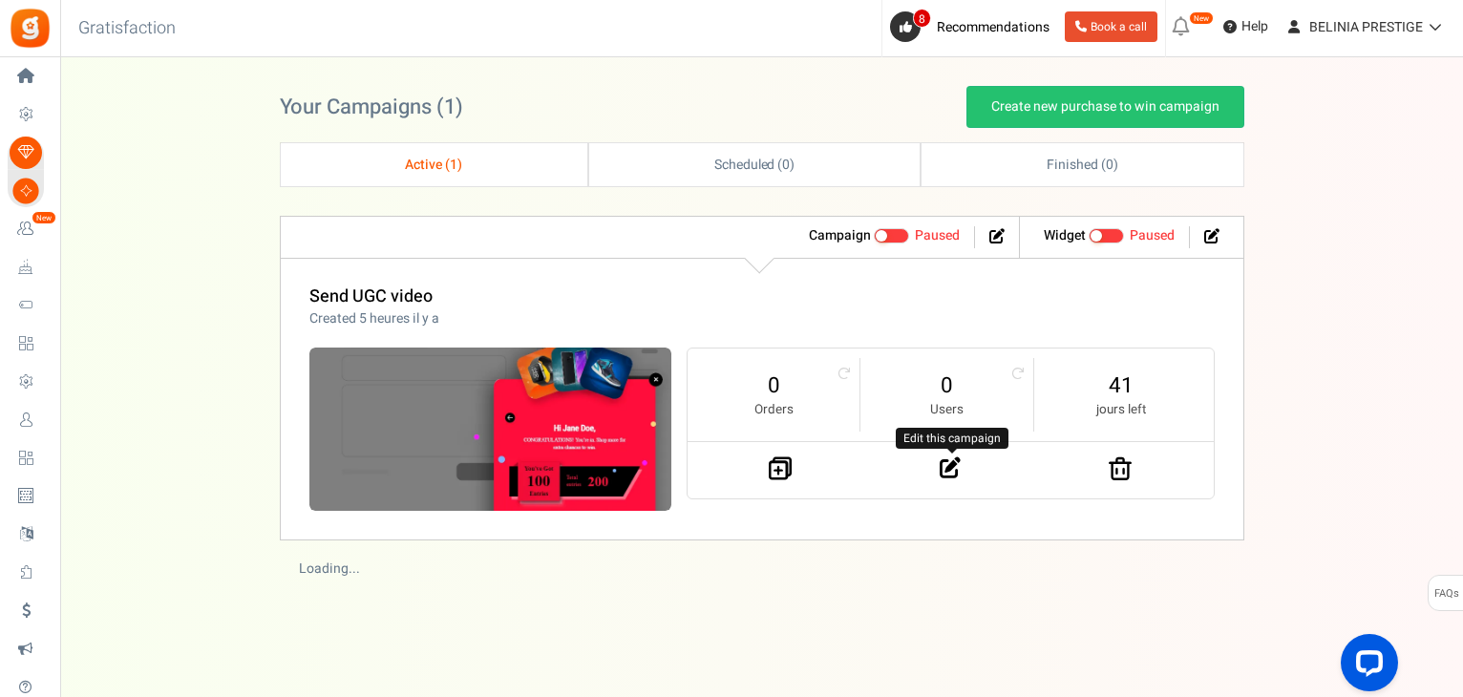
click at [947, 466] on icon at bounding box center [950, 467] width 21 height 21
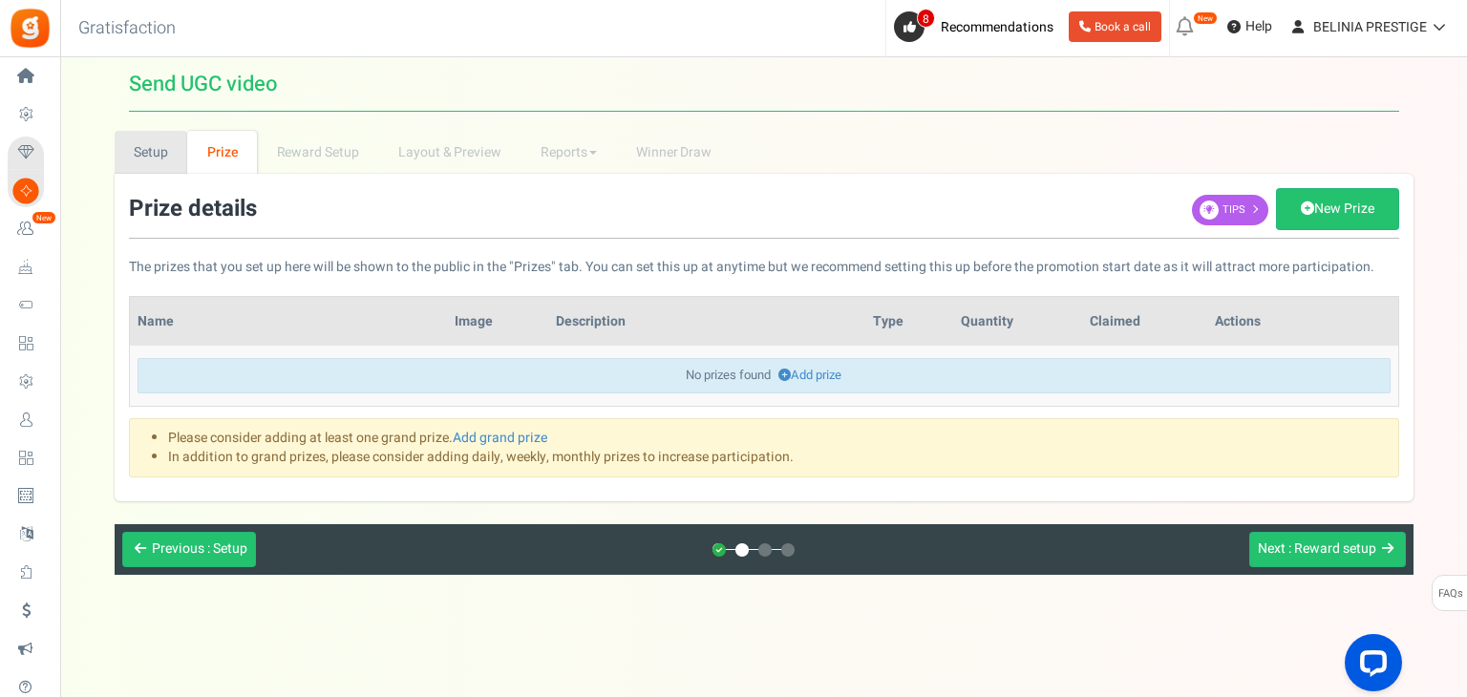
click at [157, 138] on link "Setup" at bounding box center [152, 152] width 74 height 43
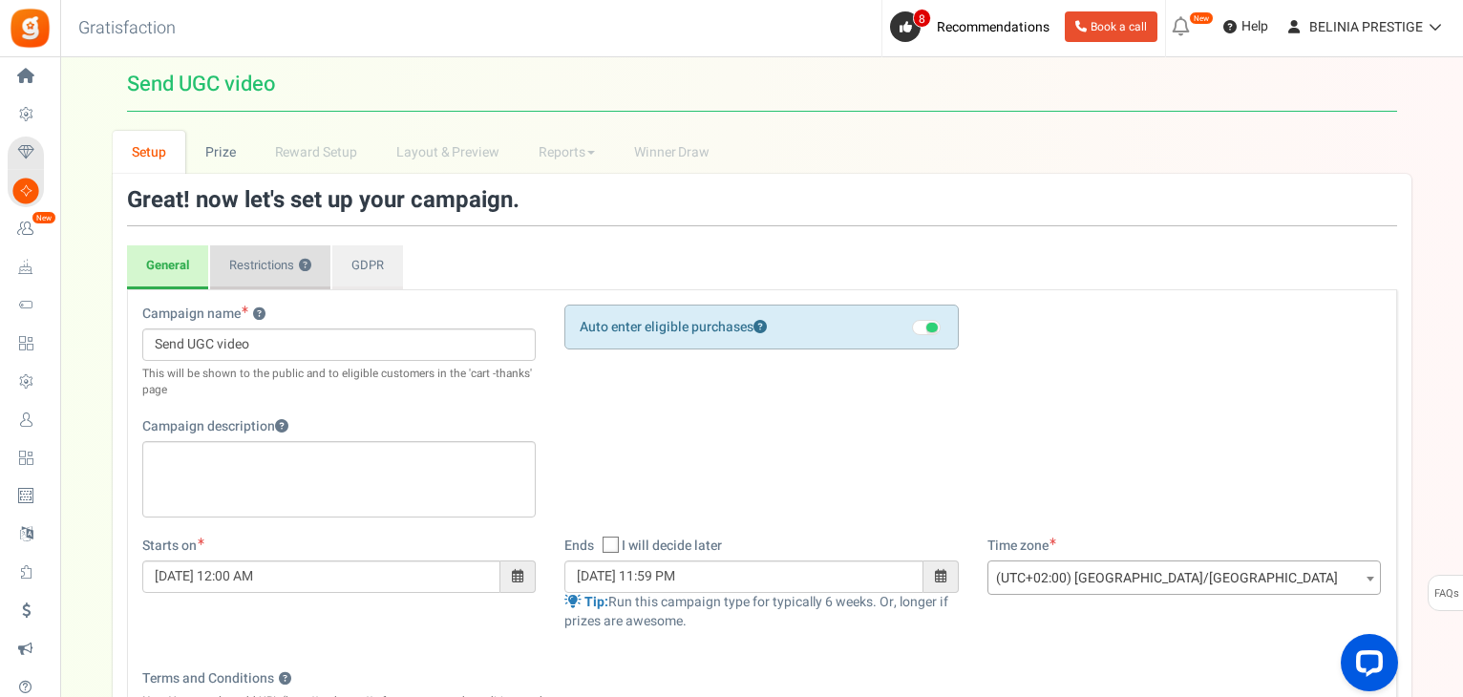
click at [263, 272] on link "Restrictions ?" at bounding box center [270, 267] width 120 height 44
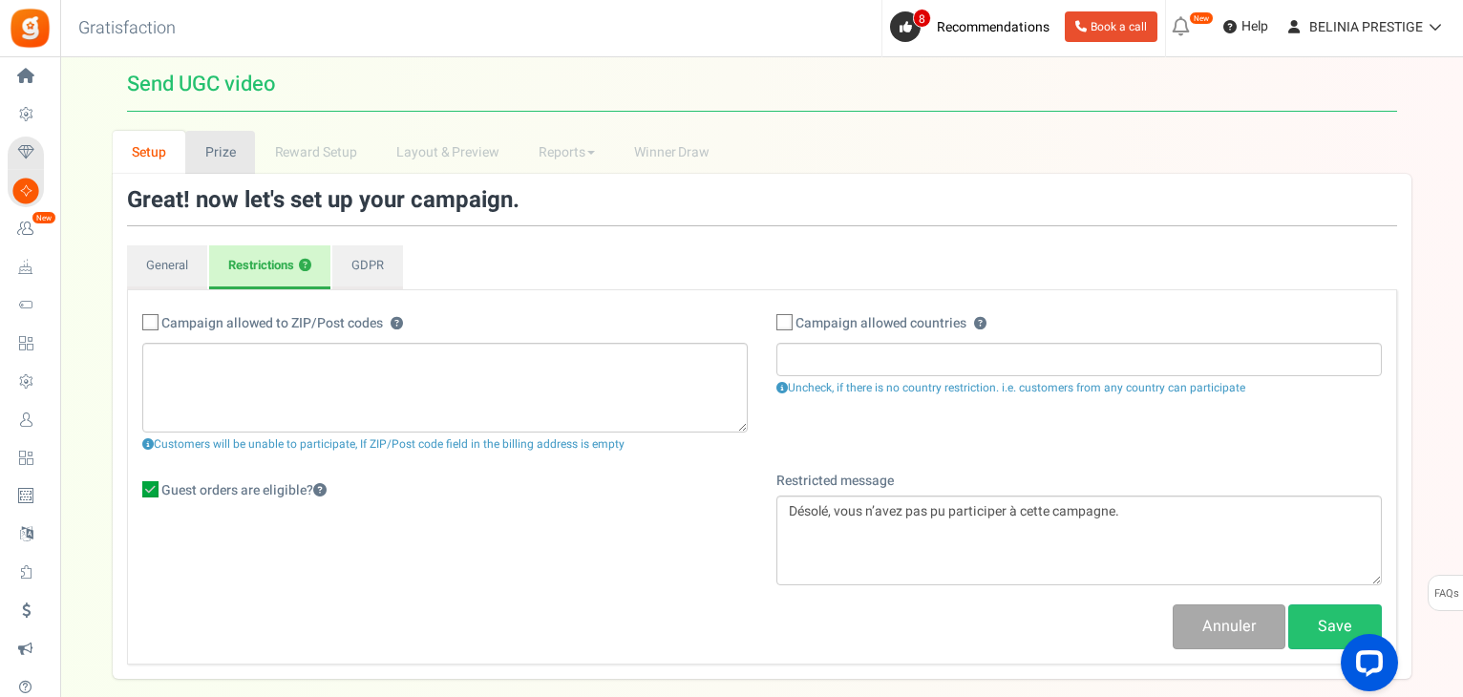
click at [225, 159] on link "Prize" at bounding box center [220, 152] width 70 height 43
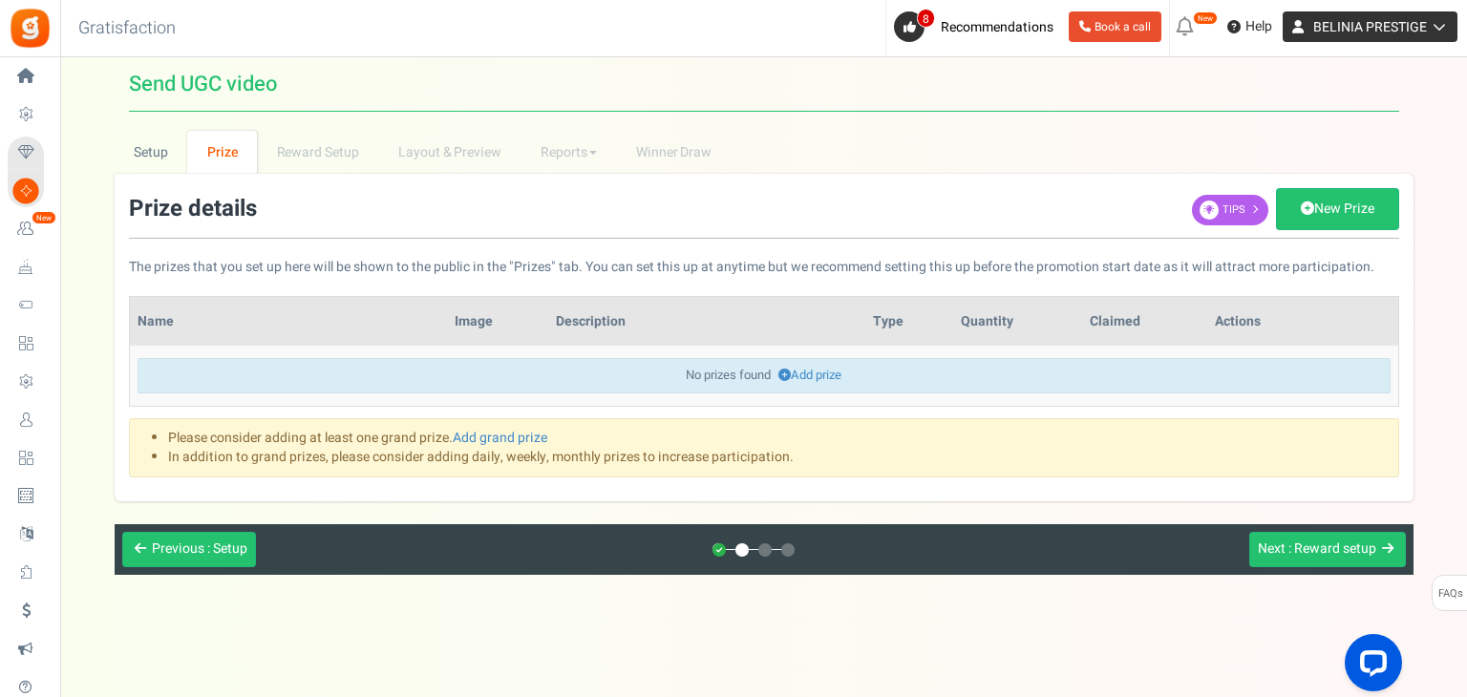
click at [1337, 24] on span "BELINIA PRESTIGE" at bounding box center [1370, 27] width 114 height 20
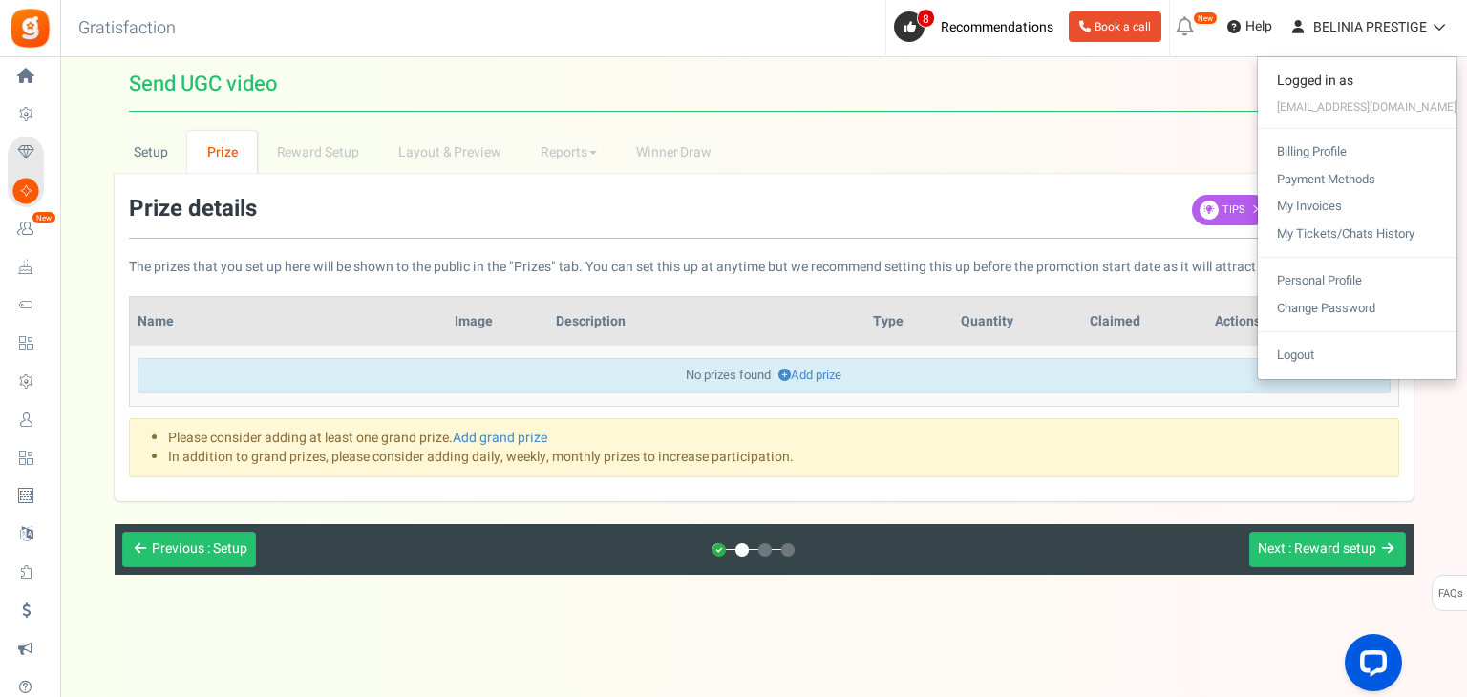
click at [735, 82] on h1 "Send UGC video # Points Mode ? # Entries Mode ? Visit Your Campaign Preview you…" at bounding box center [764, 84] width 1270 height 54
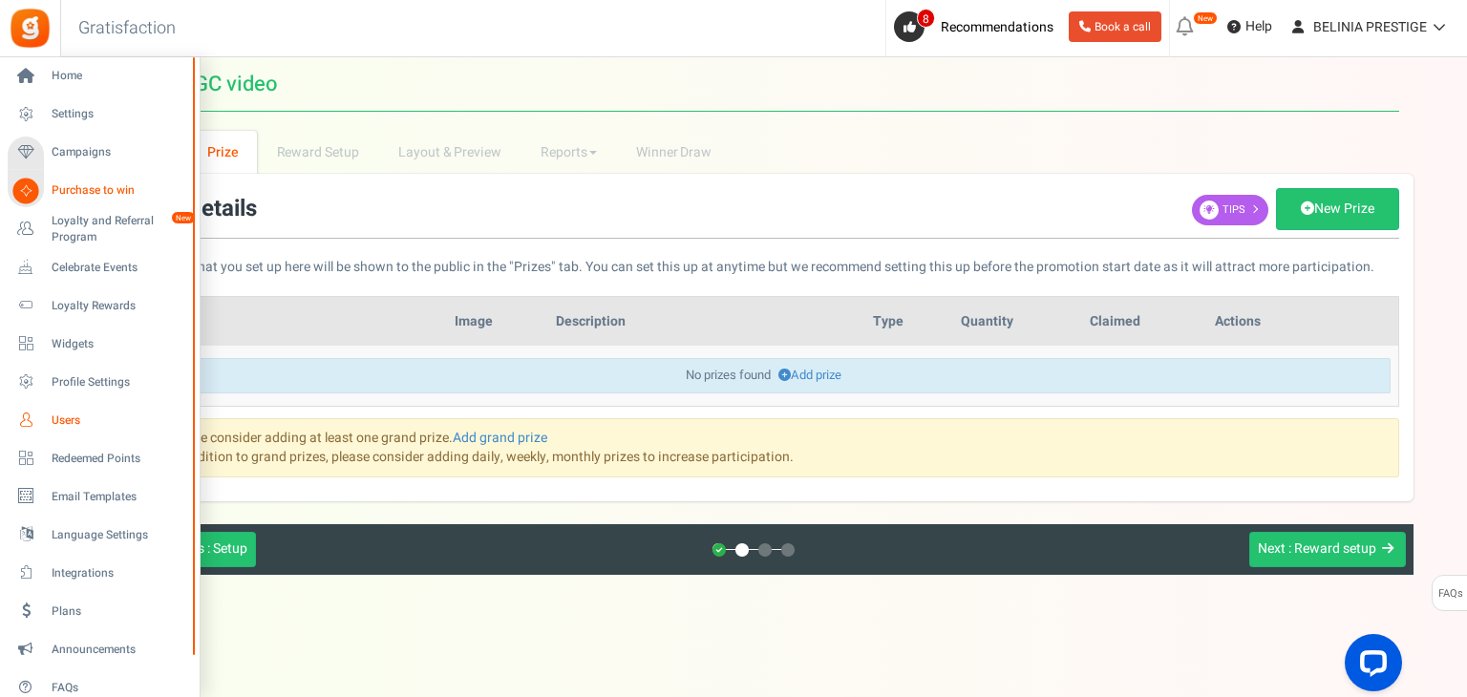
click at [74, 419] on span "Users" at bounding box center [119, 421] width 134 height 16
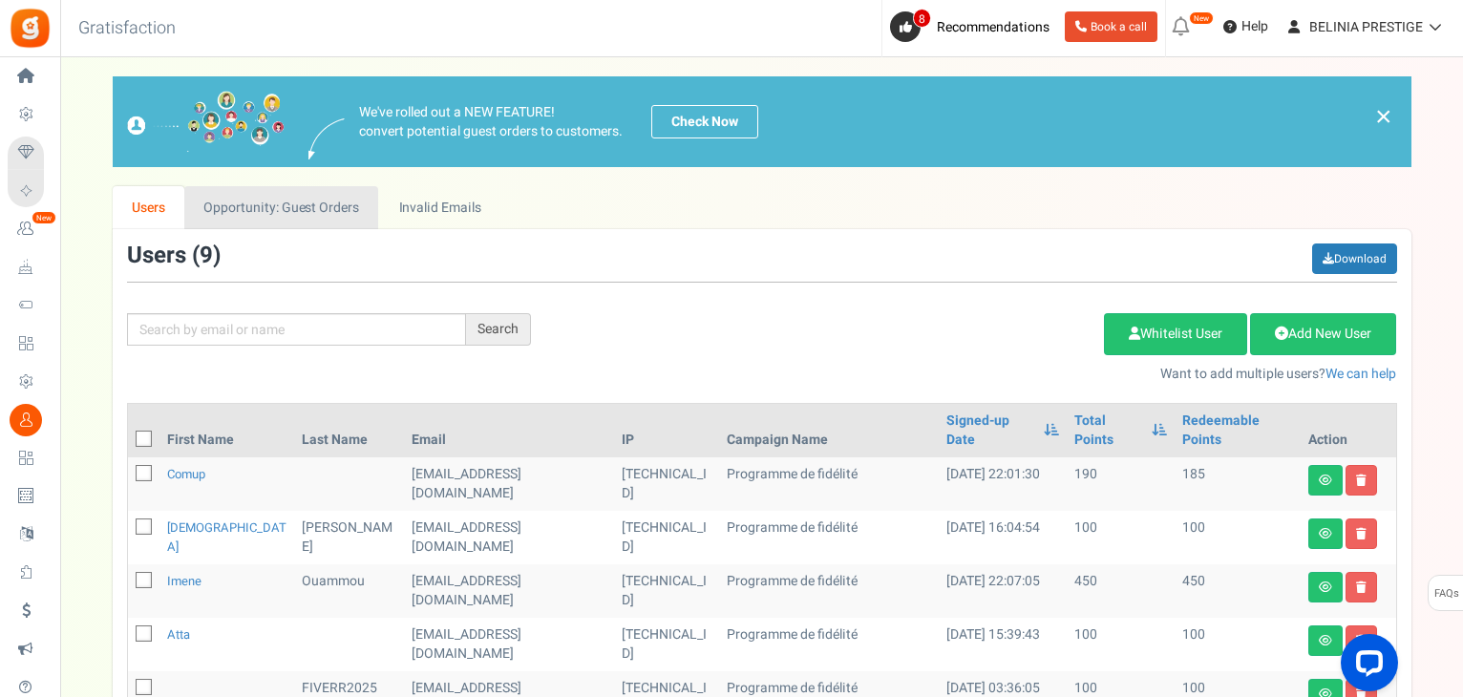
click at [304, 204] on link "Opportunity: Guest Orders" at bounding box center [281, 207] width 194 height 43
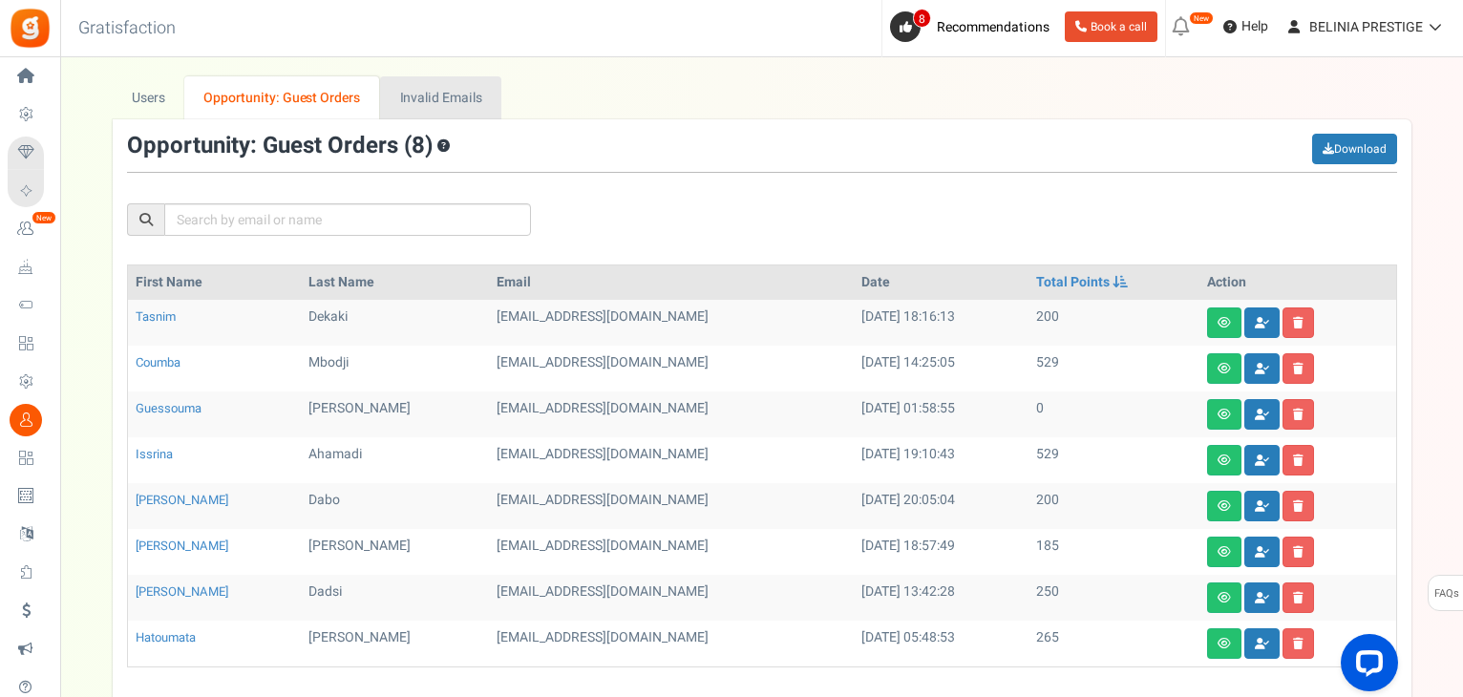
click at [455, 96] on link "Invalid Emails" at bounding box center [440, 97] width 121 height 43
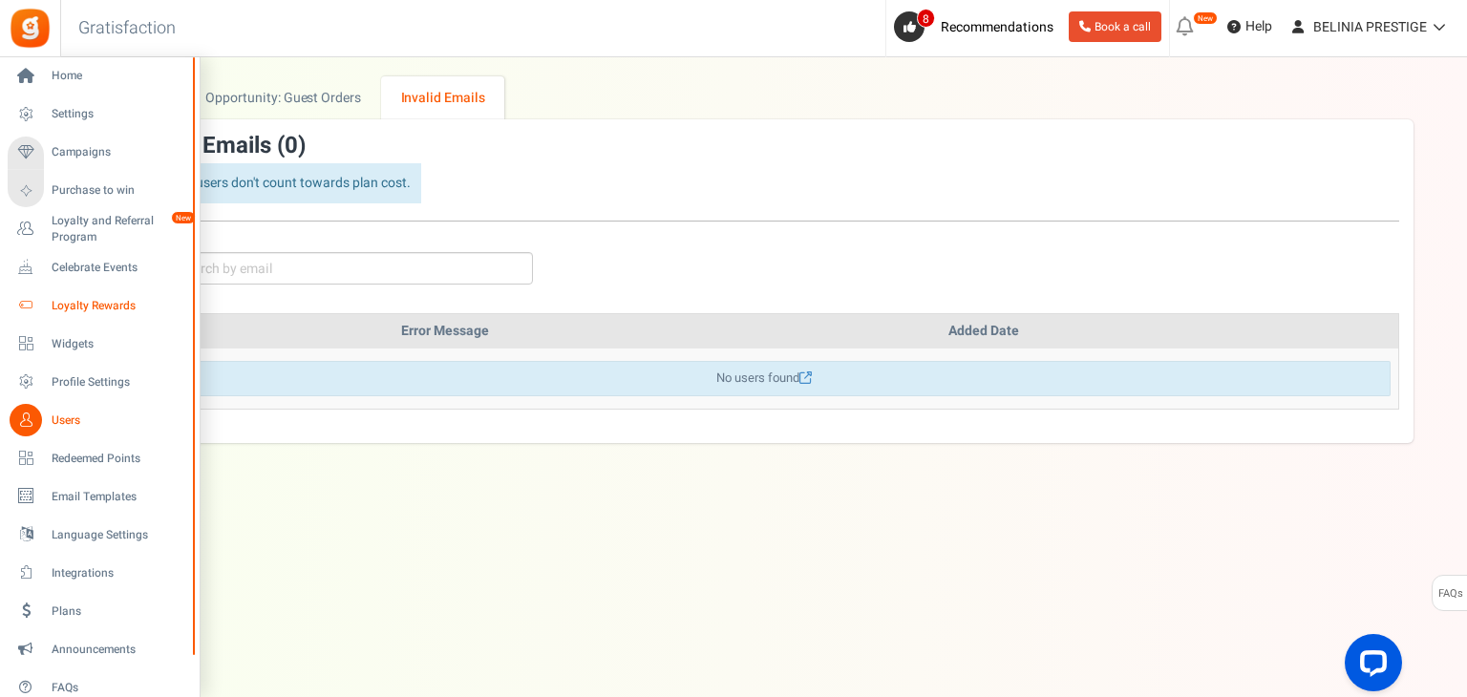
click at [91, 289] on link "Loyalty Rewards" at bounding box center [99, 305] width 183 height 32
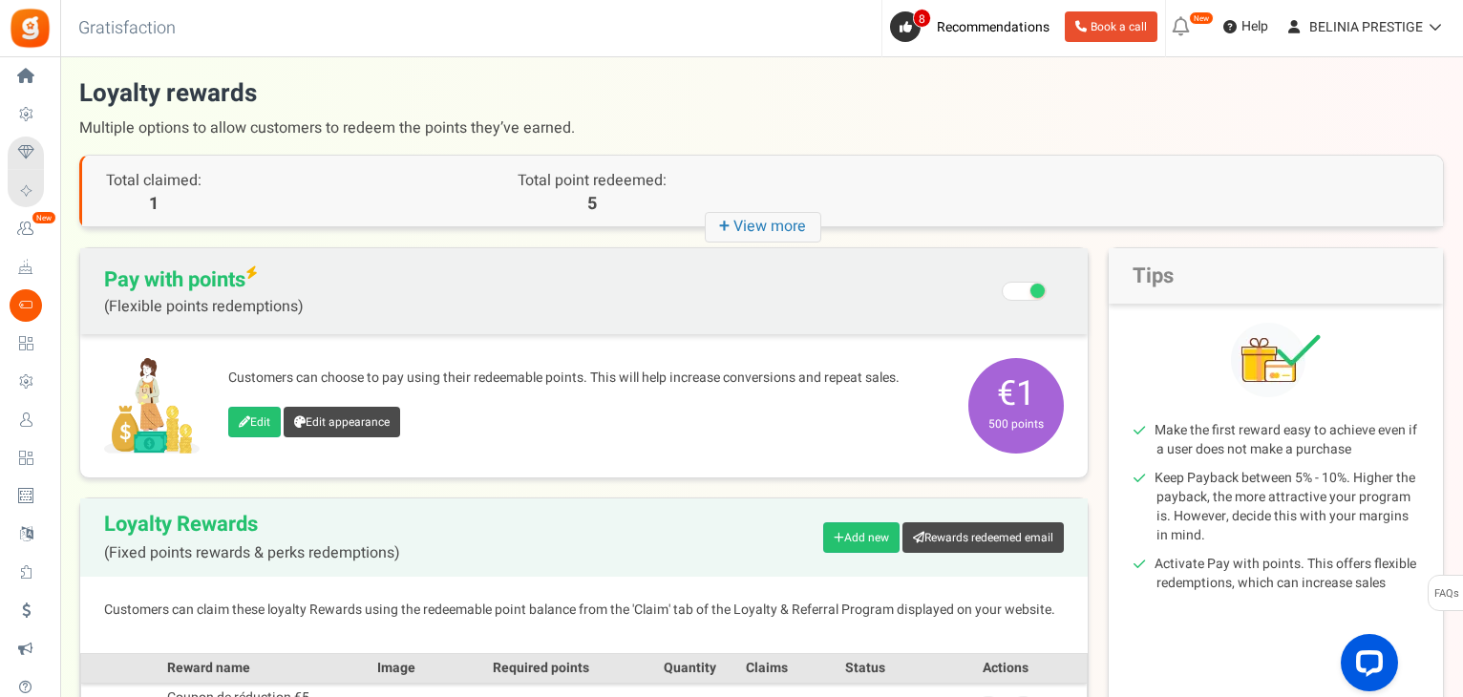
click at [1031, 291] on span at bounding box center [1038, 291] width 14 height 14
click at [1026, 291] on input "Recommended: Turn On Are you sure? This will remove the flexi redemption option…" at bounding box center [1026, 293] width 0 height 32
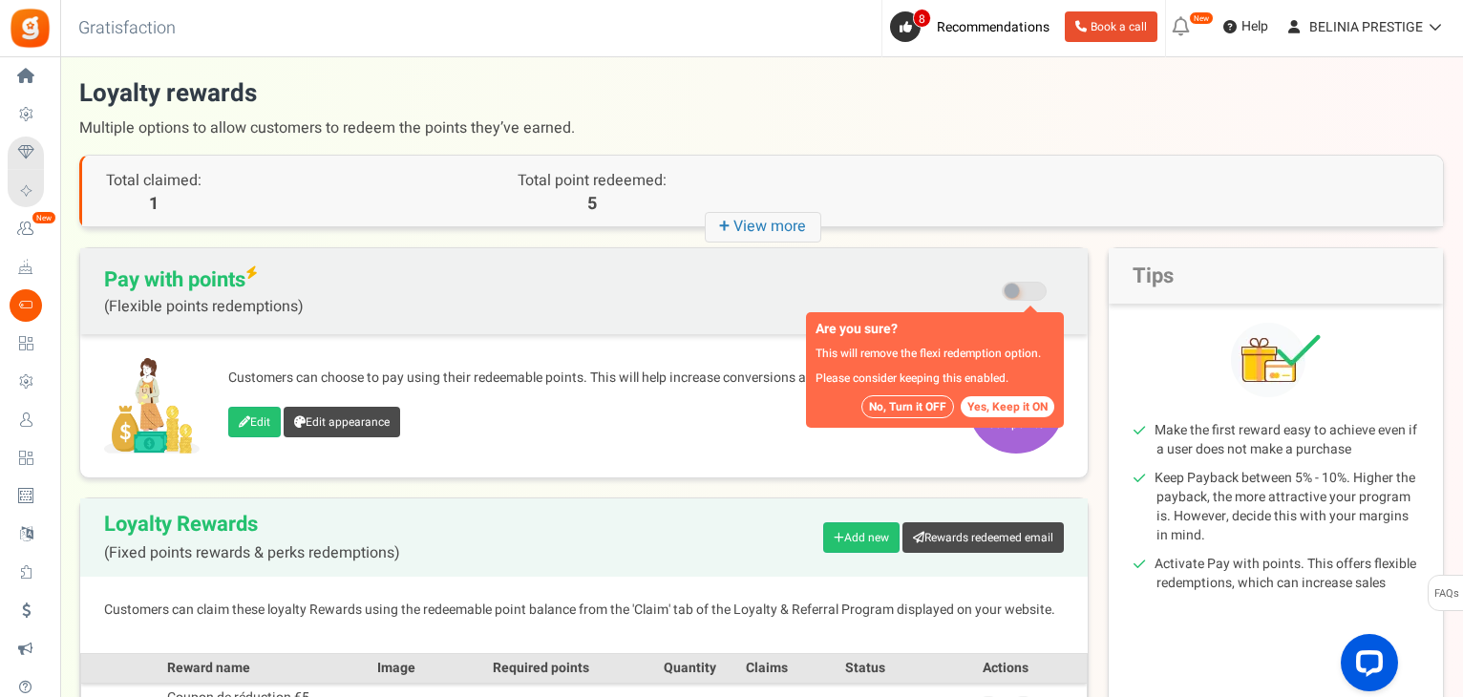
click at [1015, 402] on button "Yes, Keep it ON" at bounding box center [1008, 406] width 94 height 21
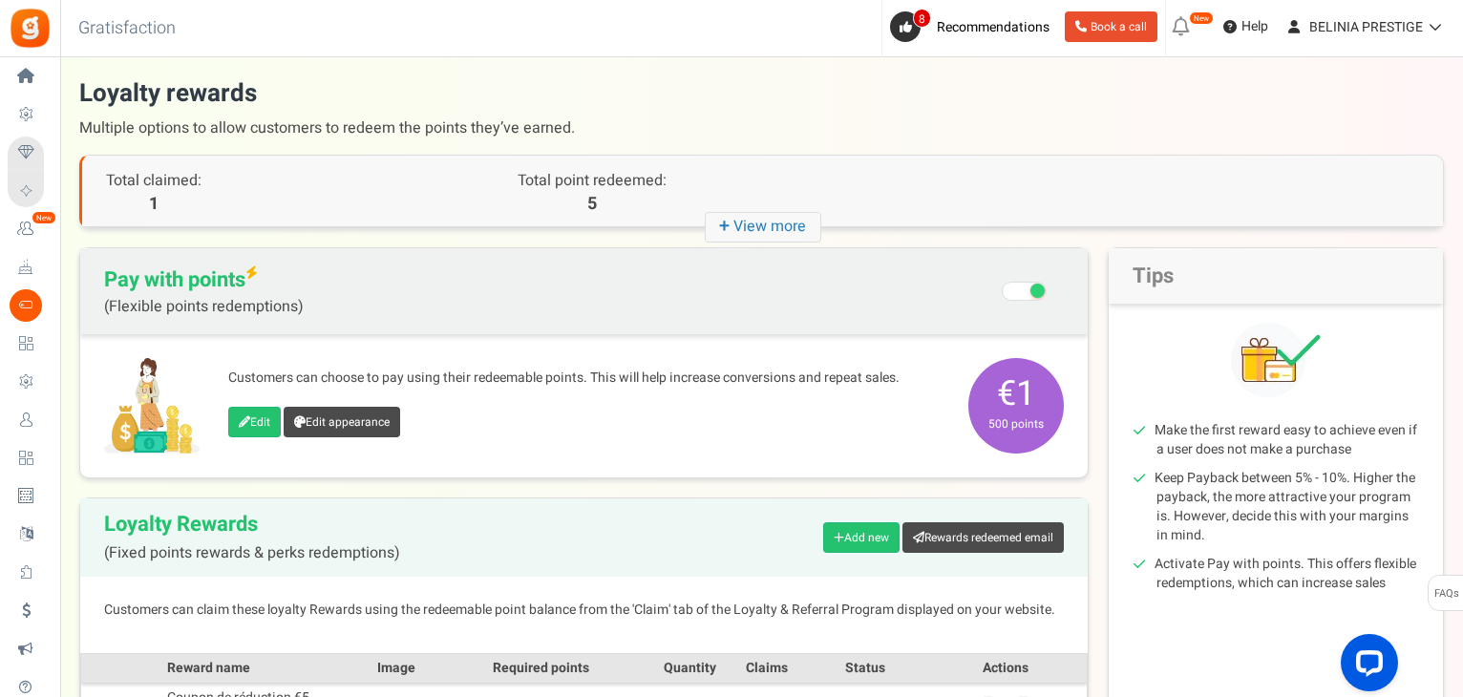
click at [1019, 282] on span at bounding box center [1024, 291] width 45 height 19
click at [1026, 280] on input "Recommended: Turn On Are you sure? This will remove the flexi redemption option…" at bounding box center [1026, 293] width 0 height 32
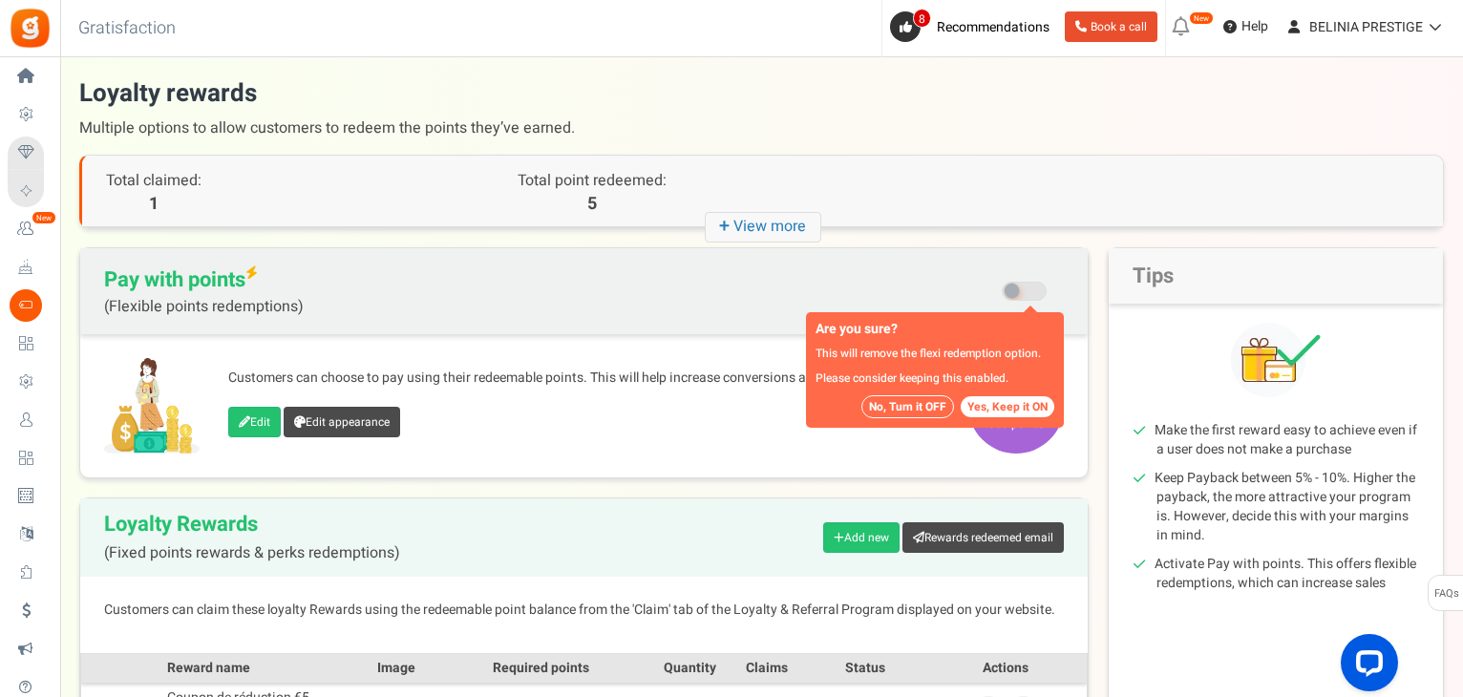
click at [913, 410] on button "No, Turn it OFF" at bounding box center [907, 406] width 93 height 23
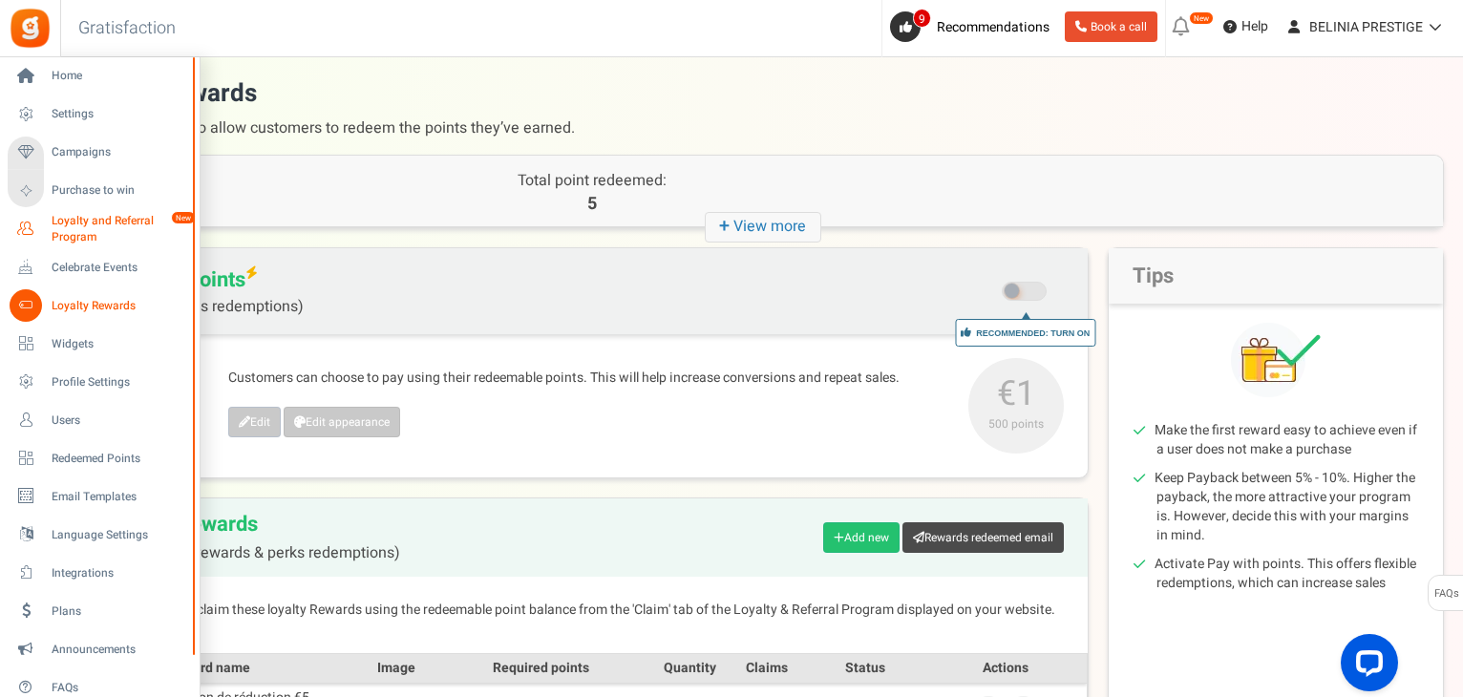
click at [70, 230] on span "Loyalty and Referral Program" at bounding box center [121, 229] width 139 height 32
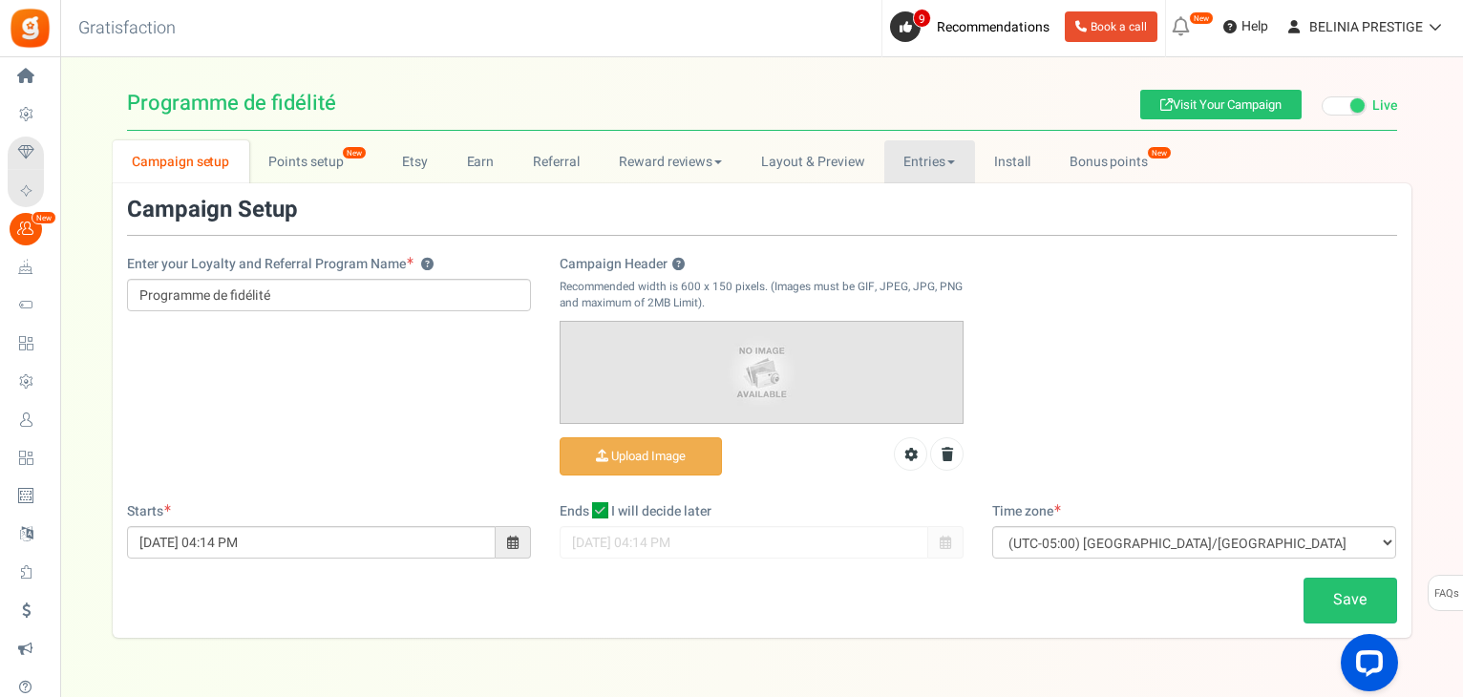
click at [930, 159] on link "Entries" at bounding box center [929, 161] width 91 height 43
click at [1127, 155] on link "Bonus points New" at bounding box center [1118, 161] width 137 height 43
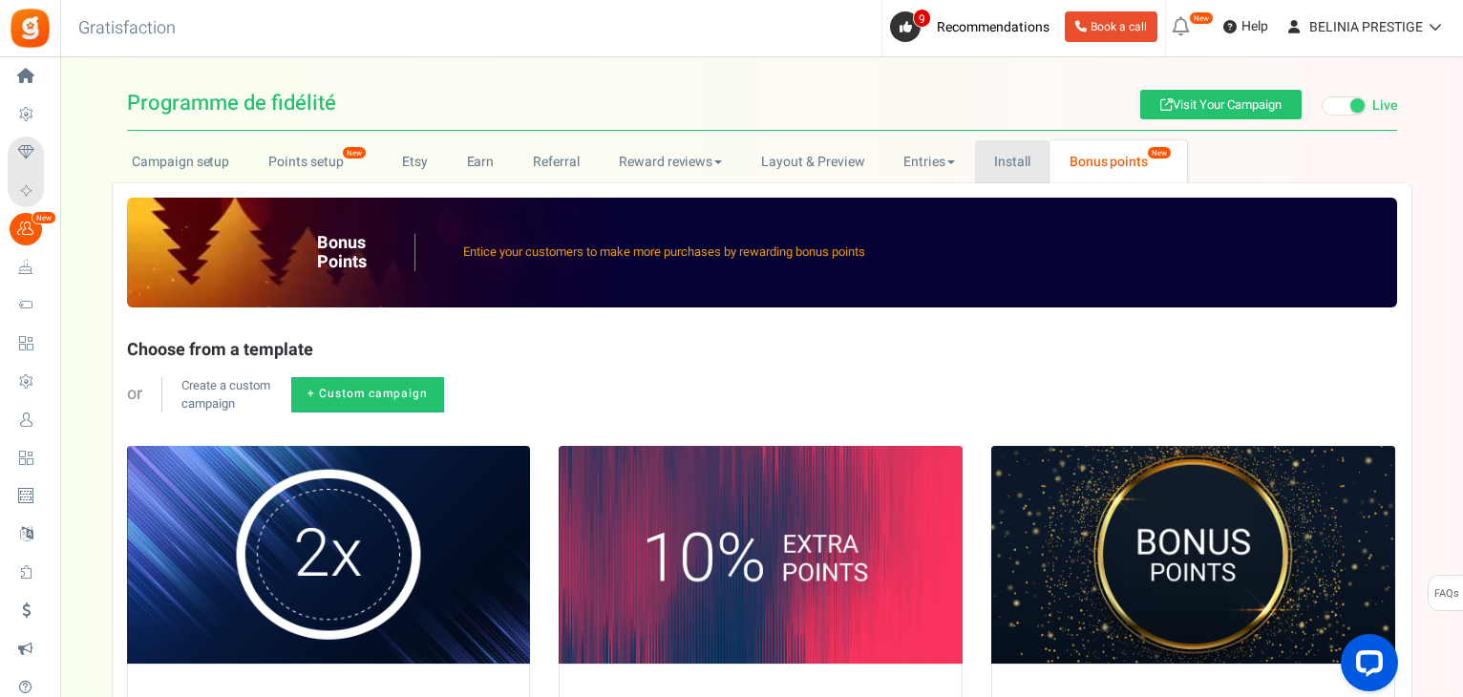
click at [1026, 172] on link "Install" at bounding box center [1012, 161] width 75 height 43
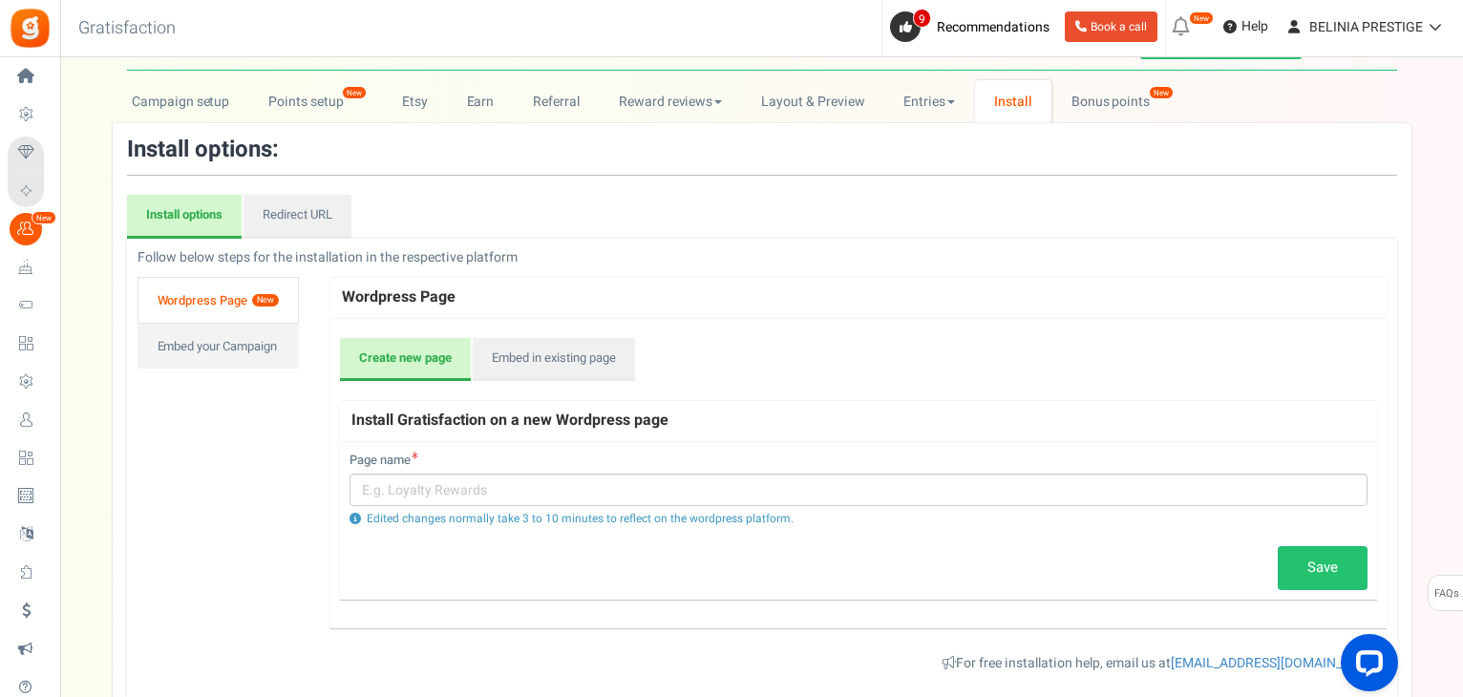
scroll to position [59, 0]
click at [490, 334] on div "Create new page Embed in existing page Install Gratisfaction on a new Wordpress…" at bounding box center [858, 475] width 1056 height 310
click at [502, 351] on link "Embed in existing page" at bounding box center [554, 361] width 162 height 44
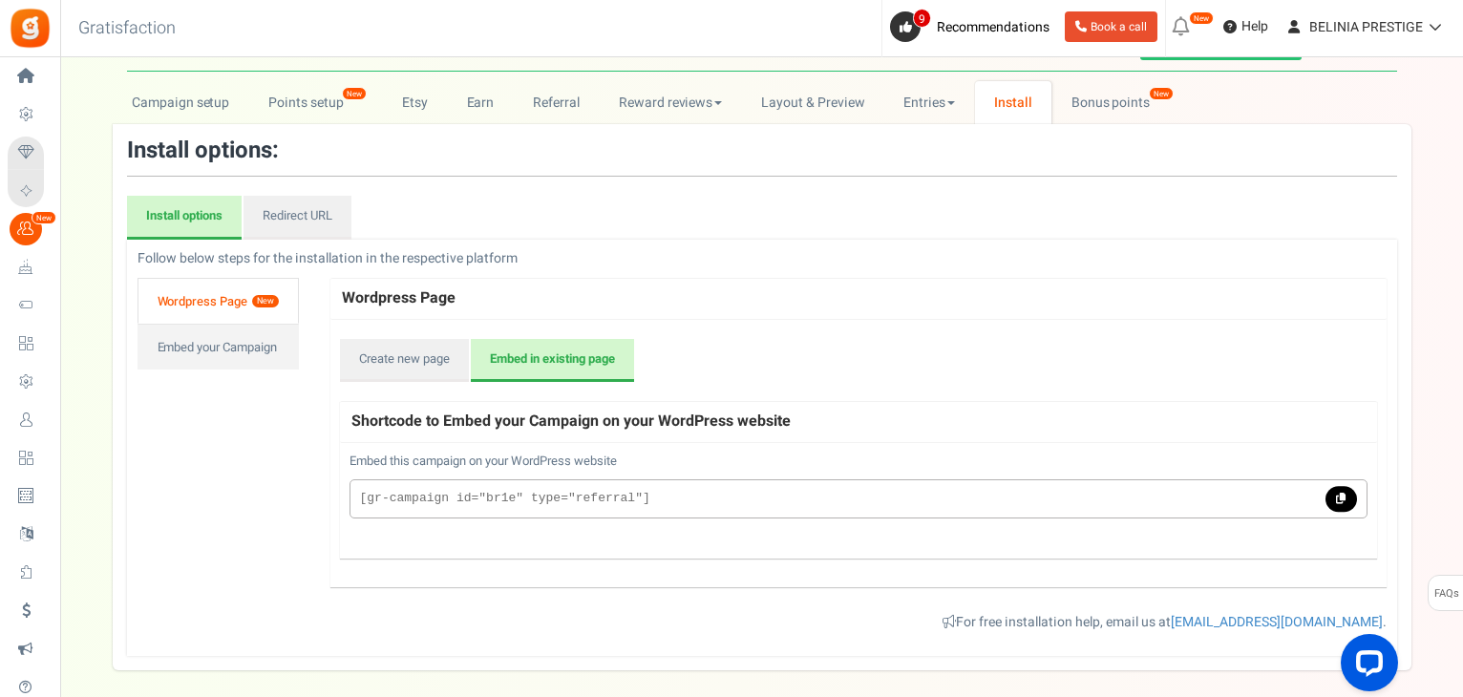
scroll to position [0, 0]
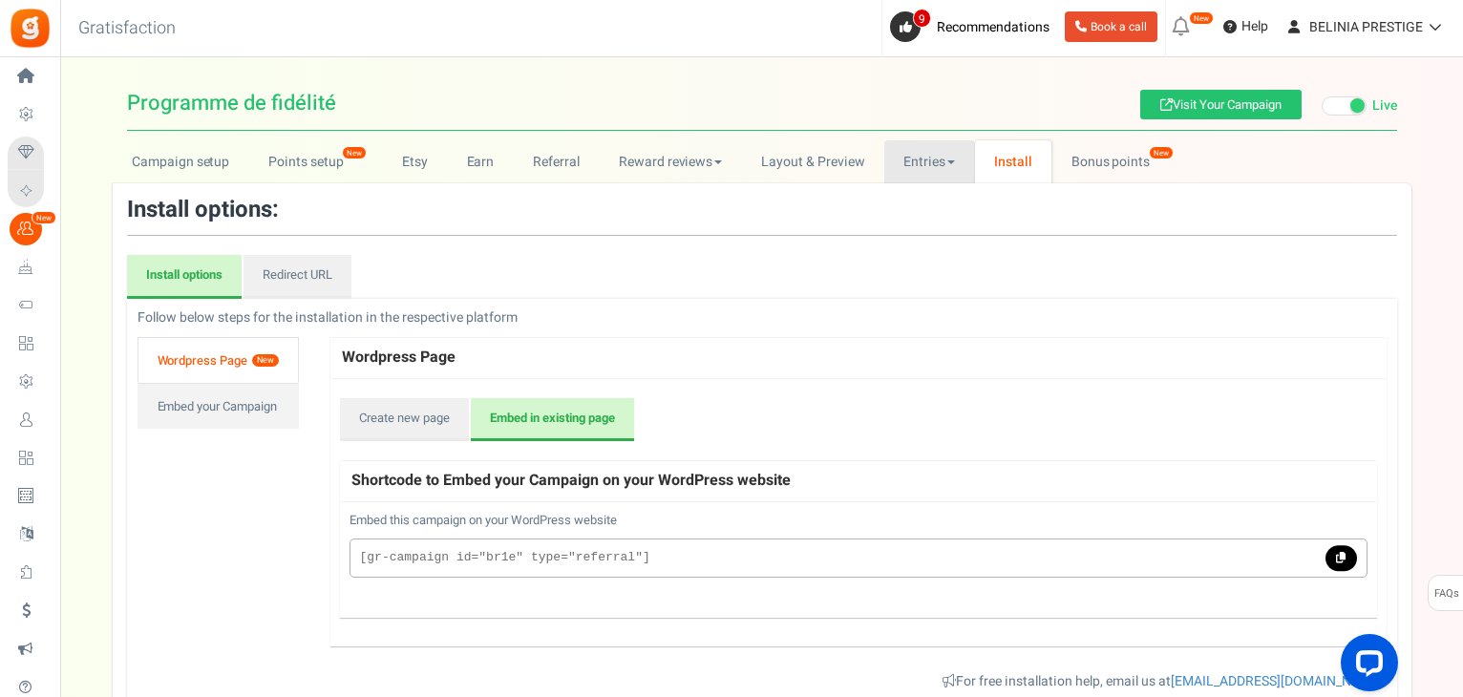
click at [924, 178] on link "Entries" at bounding box center [929, 161] width 91 height 43
click at [926, 211] on link "Entries" at bounding box center [960, 204] width 153 height 28
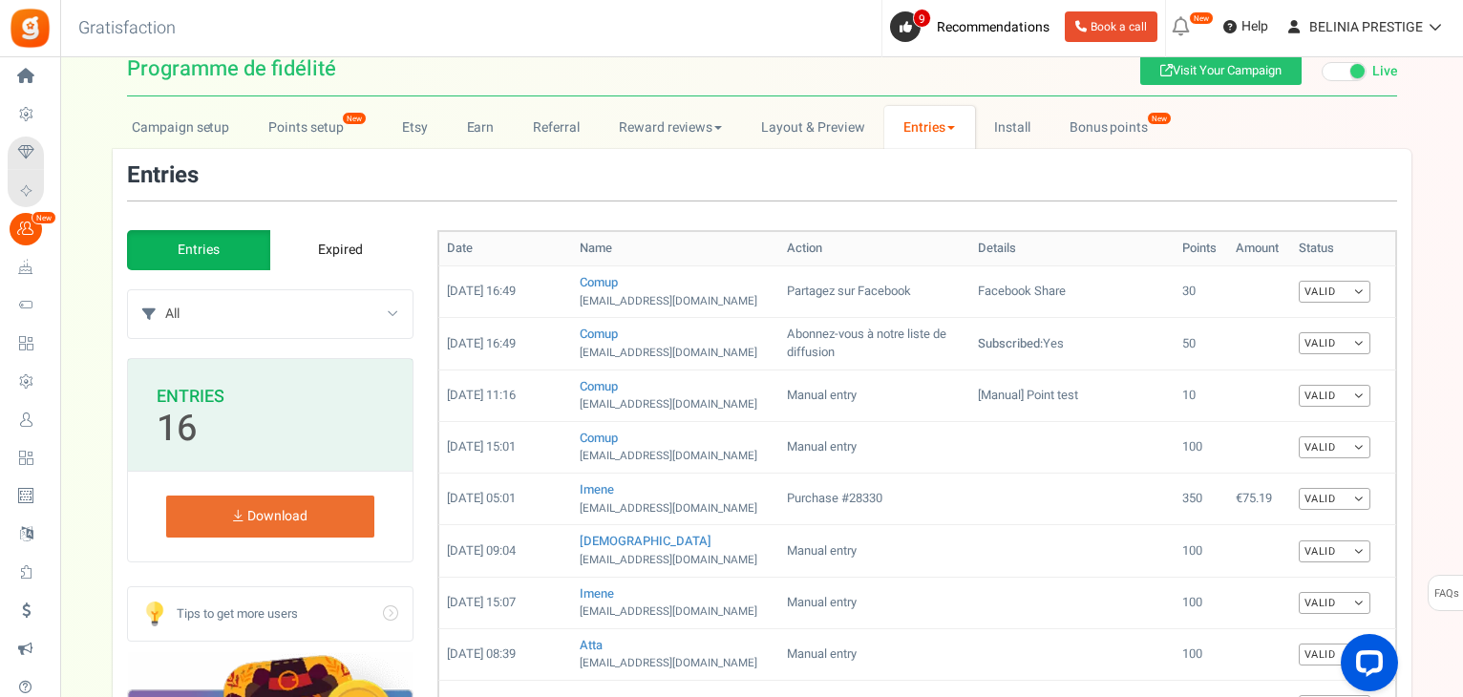
scroll to position [27, 0]
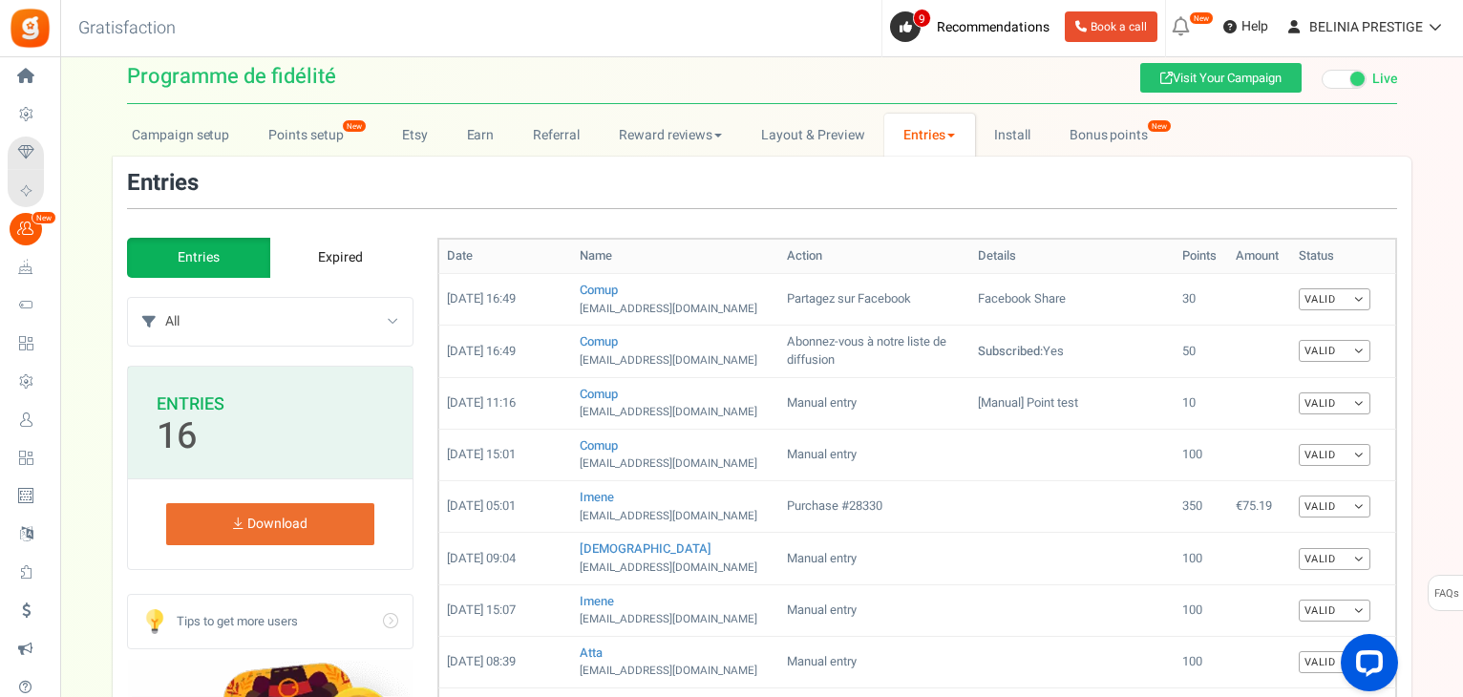
click at [950, 128] on link "Entries" at bounding box center [929, 135] width 91 height 43
click at [940, 202] on link "Referral entries" at bounding box center [960, 205] width 153 height 28
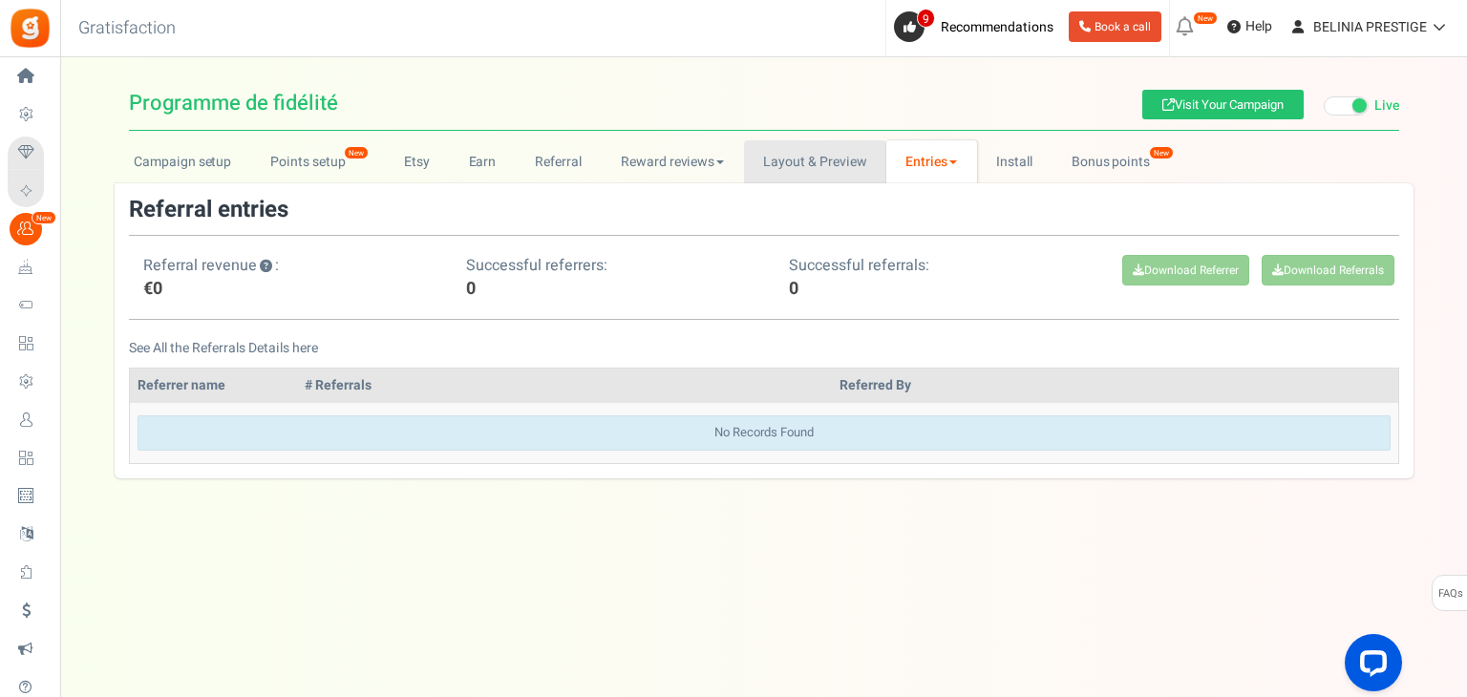
click at [800, 165] on link "Layout & Preview" at bounding box center [815, 161] width 142 height 43
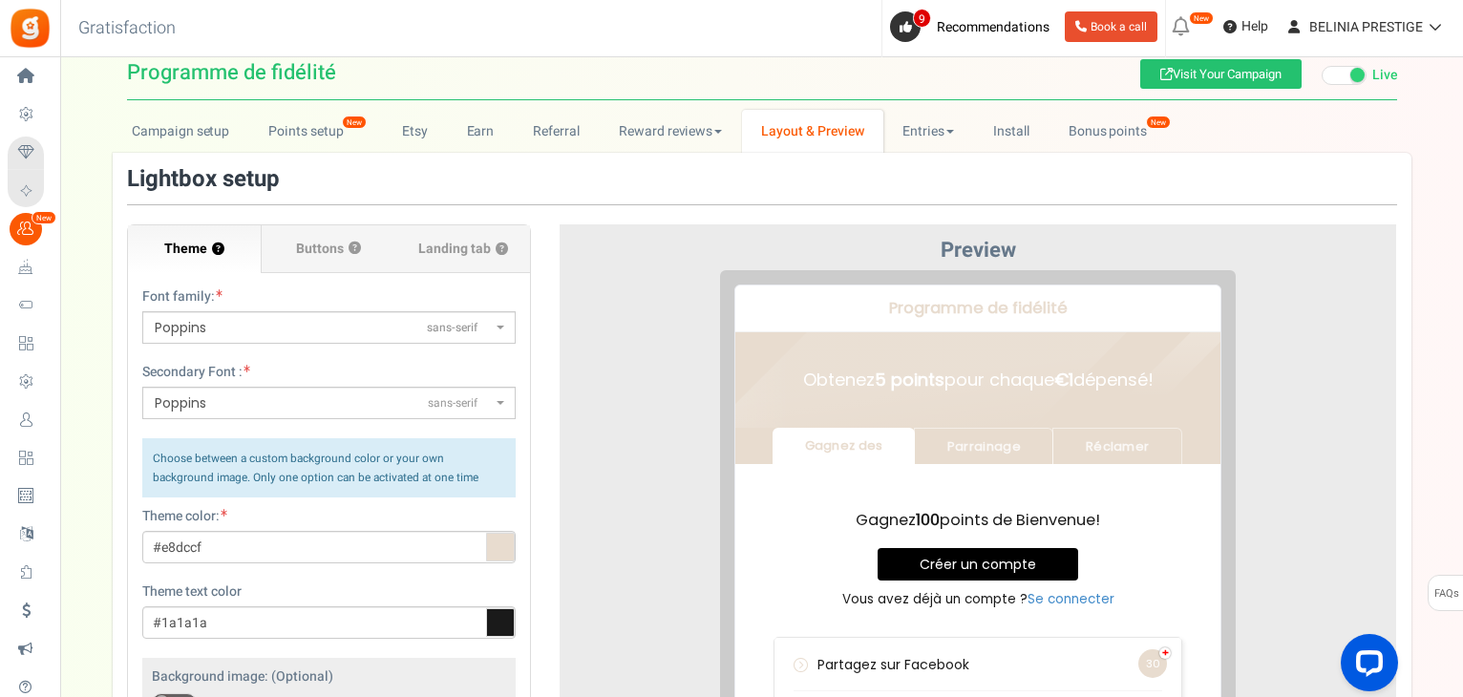
scroll to position [30, 0]
click at [295, 246] on label "Buttons ?" at bounding box center [329, 250] width 134 height 48
click at [0, 0] on input "Buttons ?" at bounding box center [0, 0] width 0 height 0
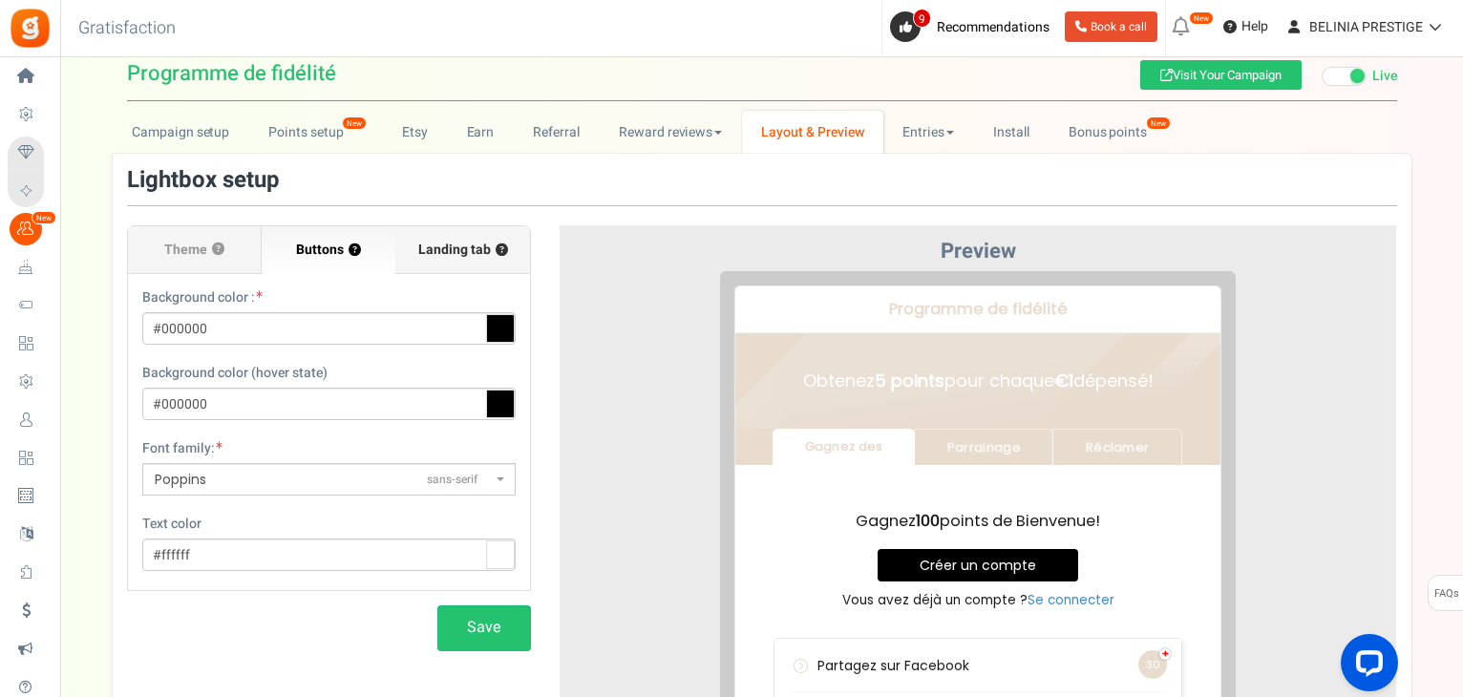
click at [416, 253] on label "Landing tab ?" at bounding box center [462, 250] width 134 height 48
click at [0, 0] on input "Landing tab ?" at bounding box center [0, 0] width 0 height 0
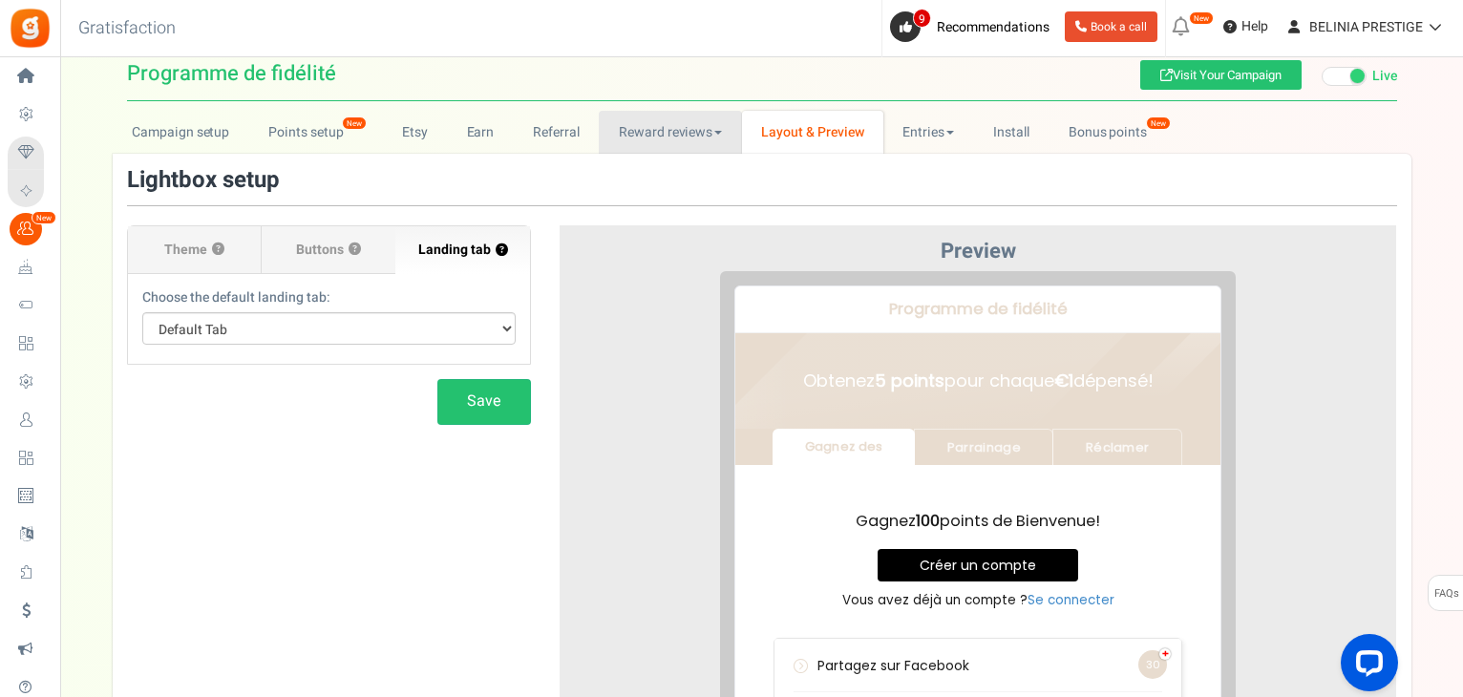
click at [653, 132] on link "Reward reviews" at bounding box center [670, 132] width 142 height 43
click at [654, 174] on link "WOO" at bounding box center [675, 174] width 153 height 28
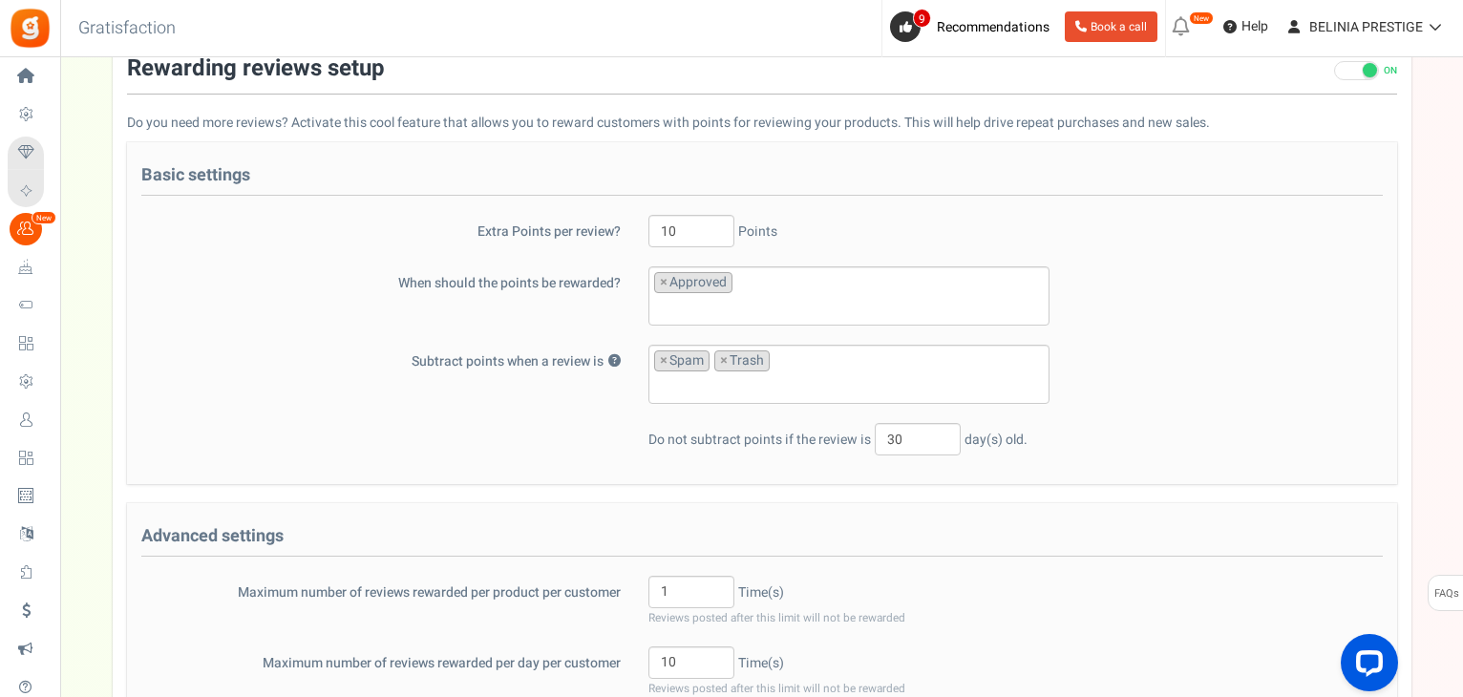
scroll to position [0, 0]
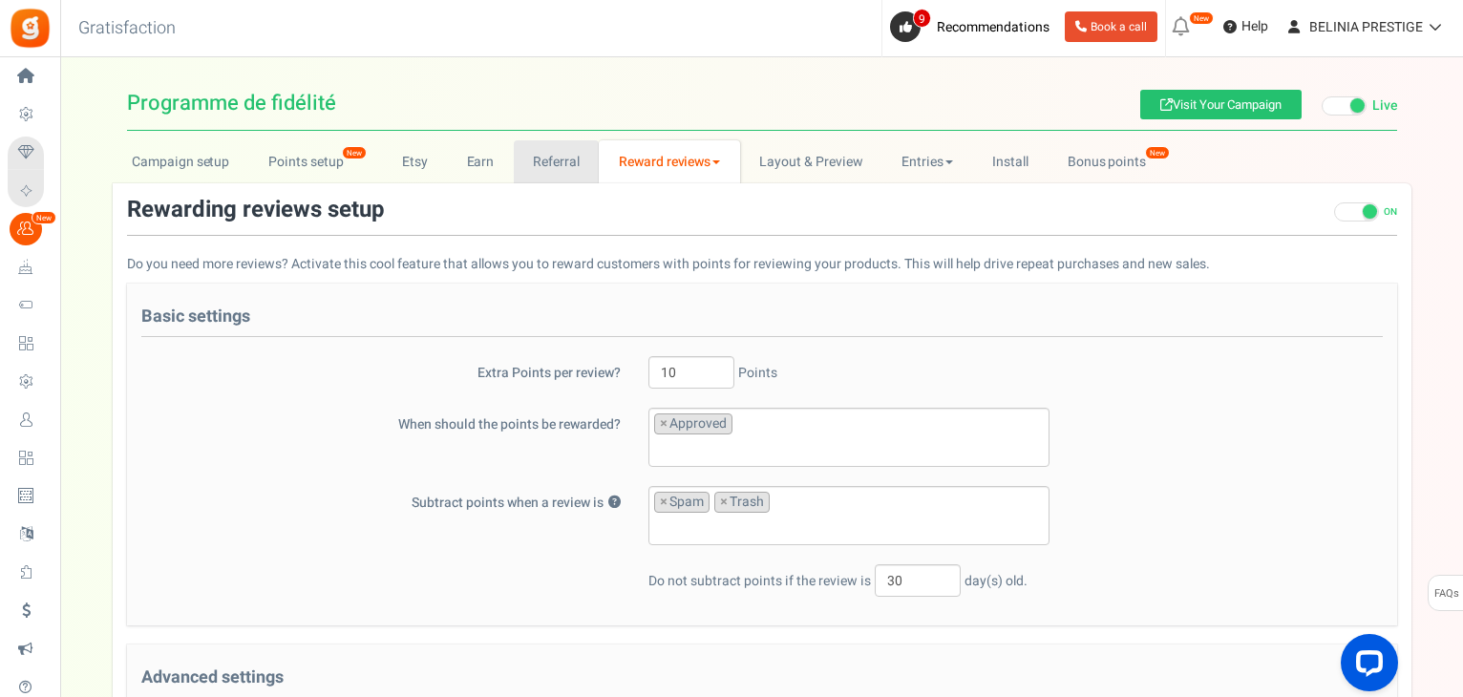
click at [523, 150] on link "Referral" at bounding box center [557, 161] width 86 height 43
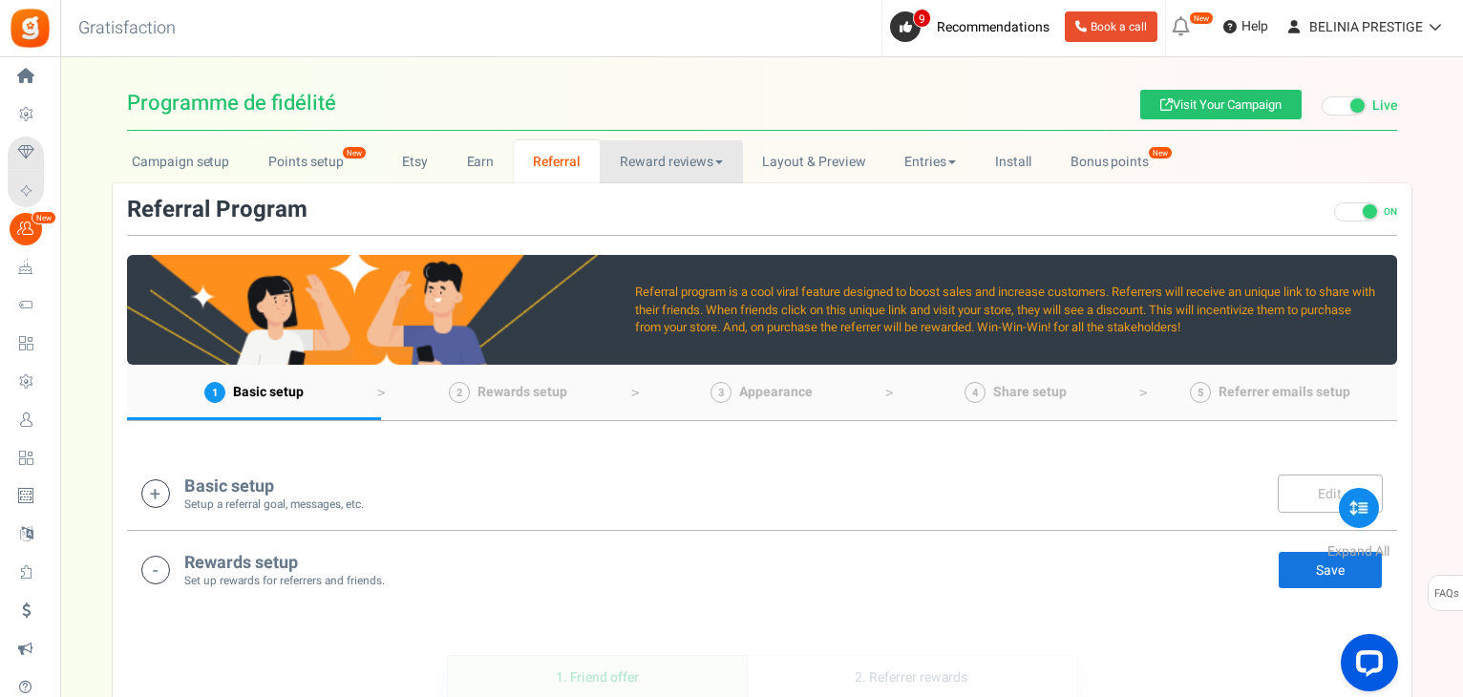
click at [657, 159] on link "Reward reviews" at bounding box center [671, 161] width 142 height 43
click at [535, 158] on link "Referral" at bounding box center [557, 161] width 87 height 43
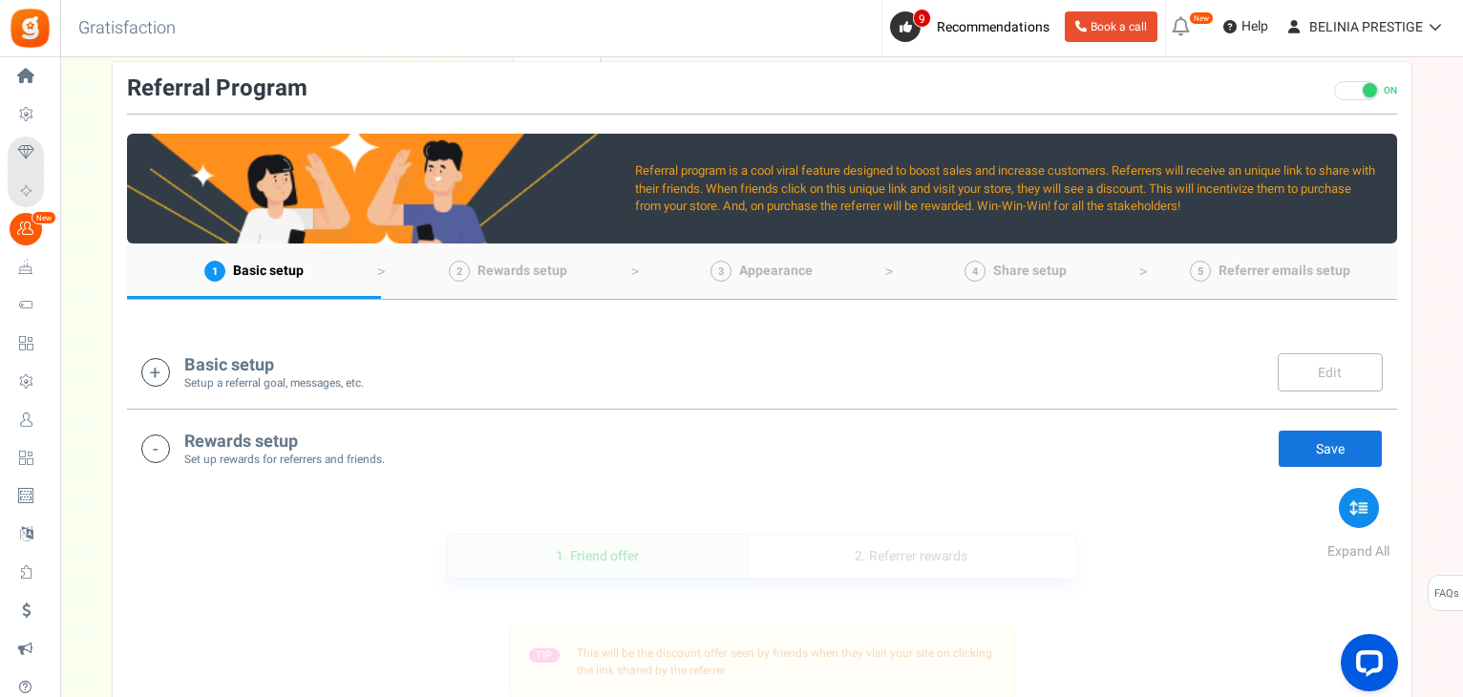
scroll to position [122, 0]
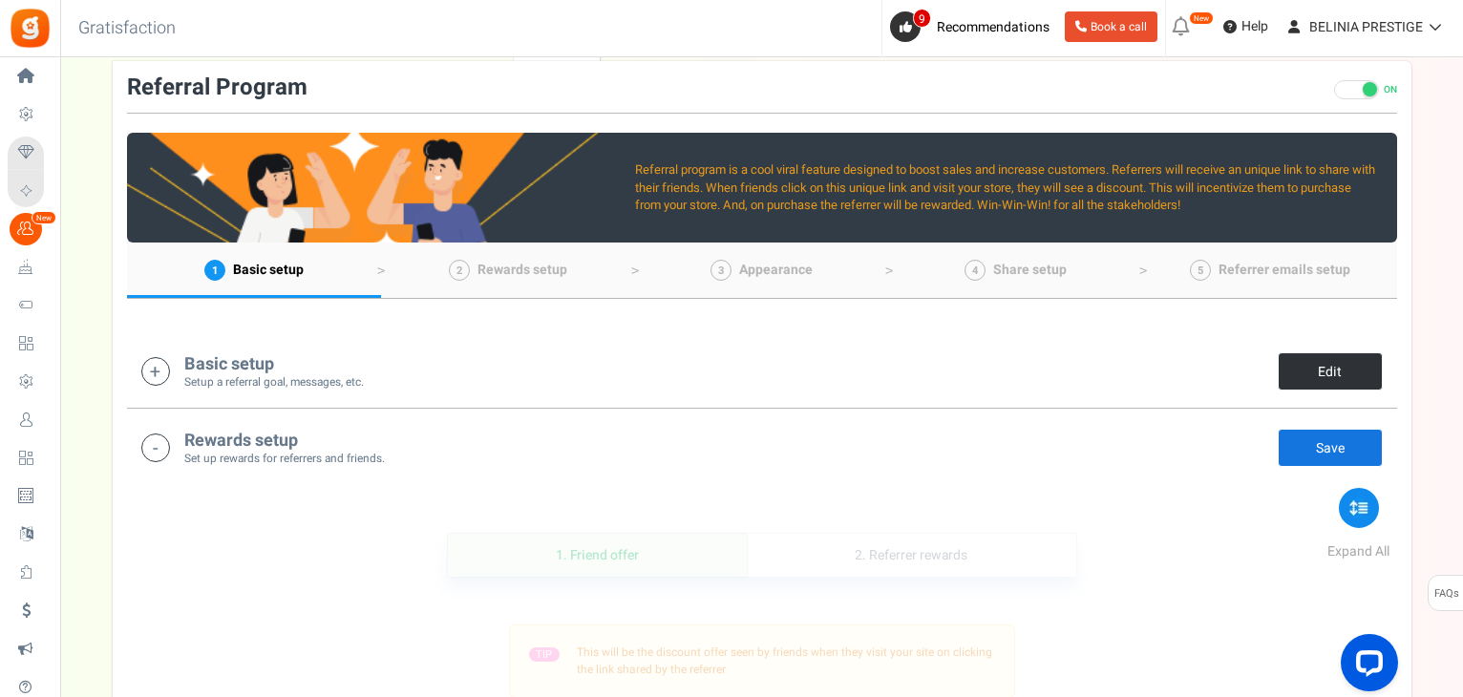
click at [1331, 356] on link "Edit" at bounding box center [1330, 371] width 105 height 38
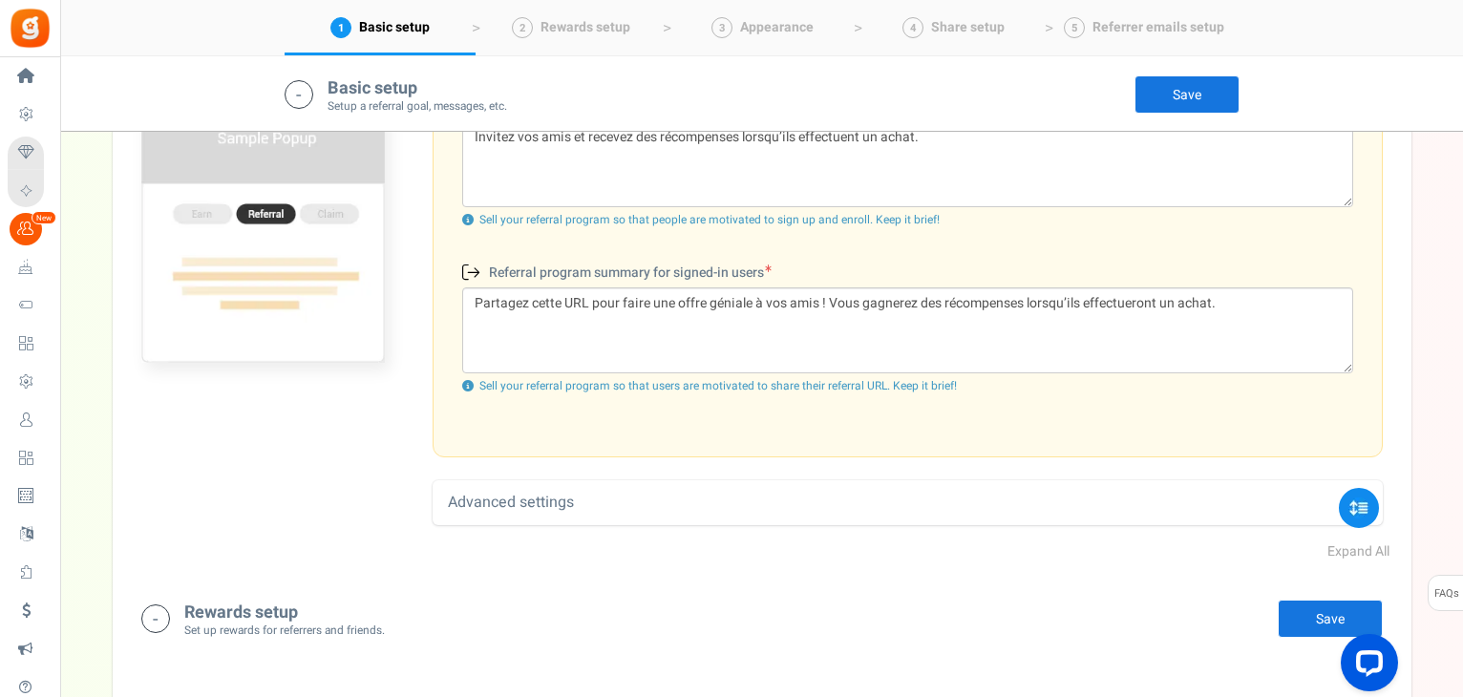
scroll to position [672, 0]
click at [892, 498] on div "Advanced settings" at bounding box center [908, 501] width 950 height 45
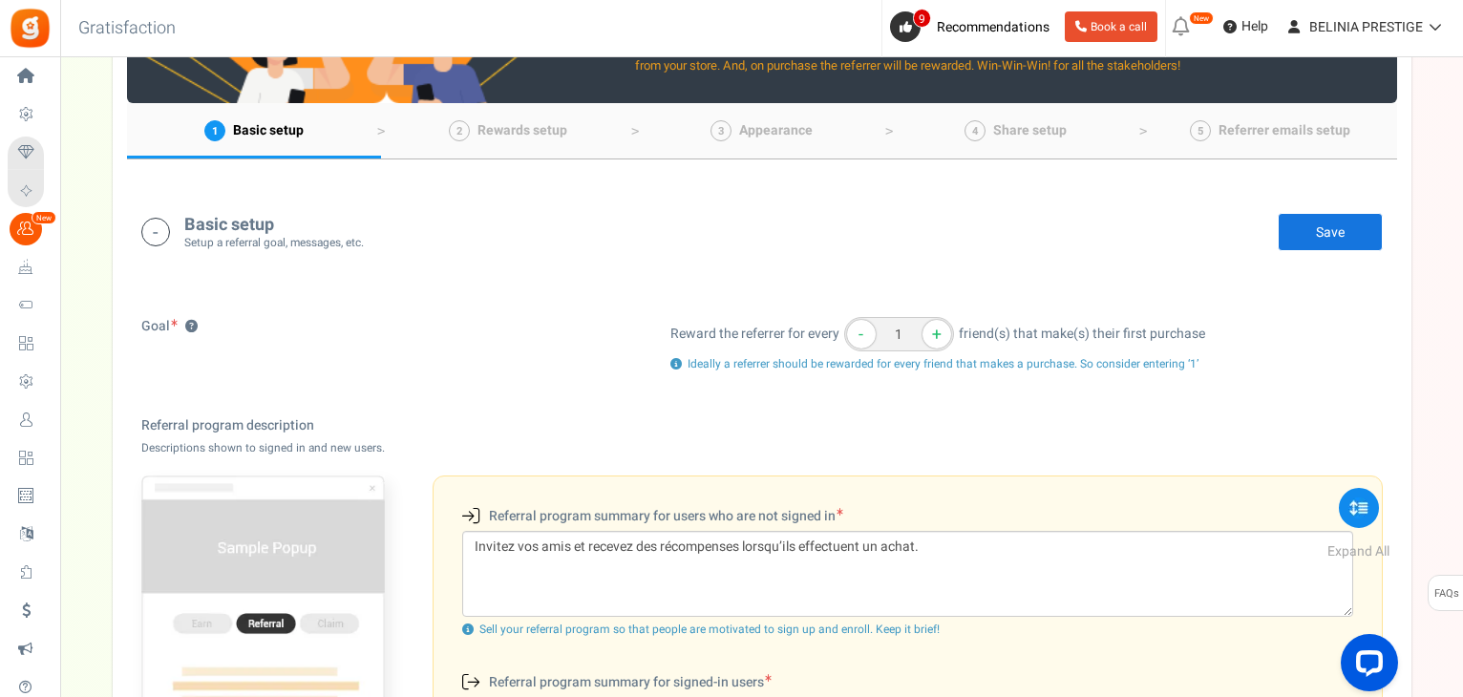
scroll to position [12, 0]
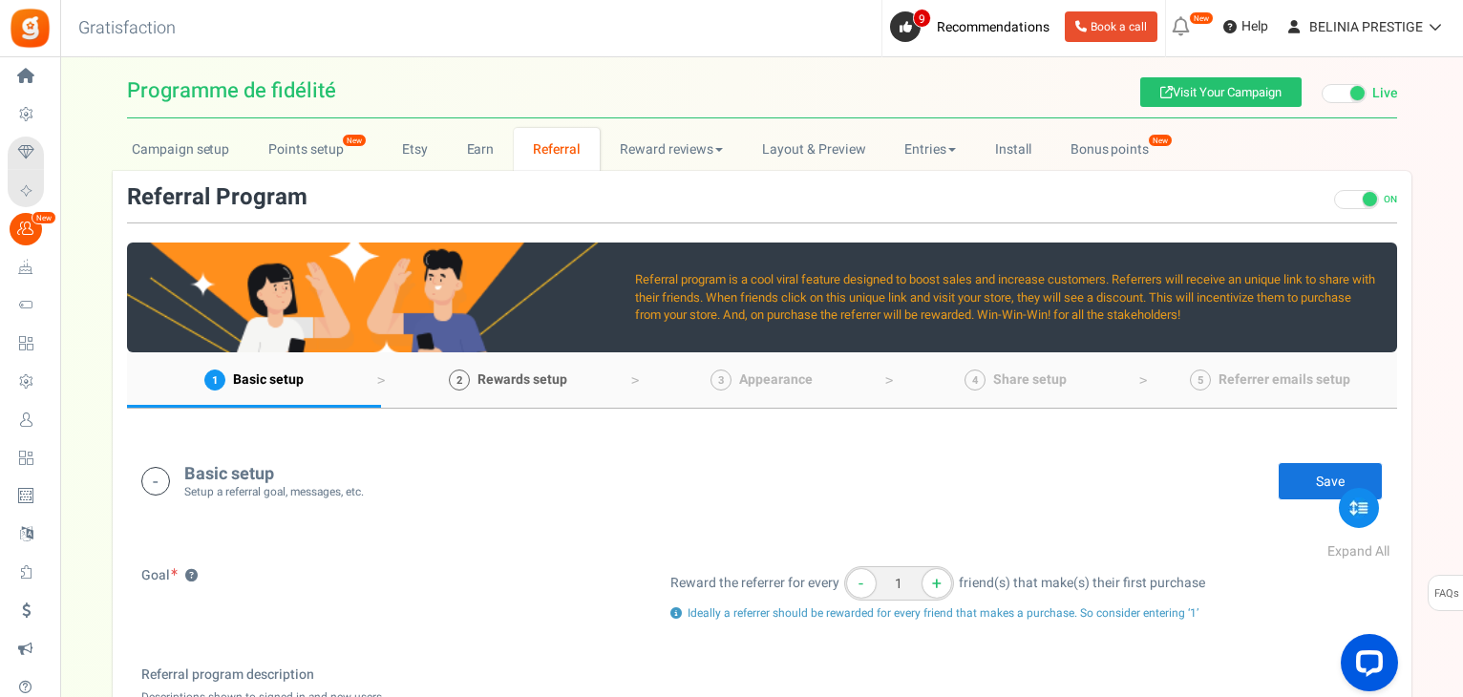
click at [512, 368] on link "2 Rewards setup" at bounding box center [508, 379] width 254 height 55
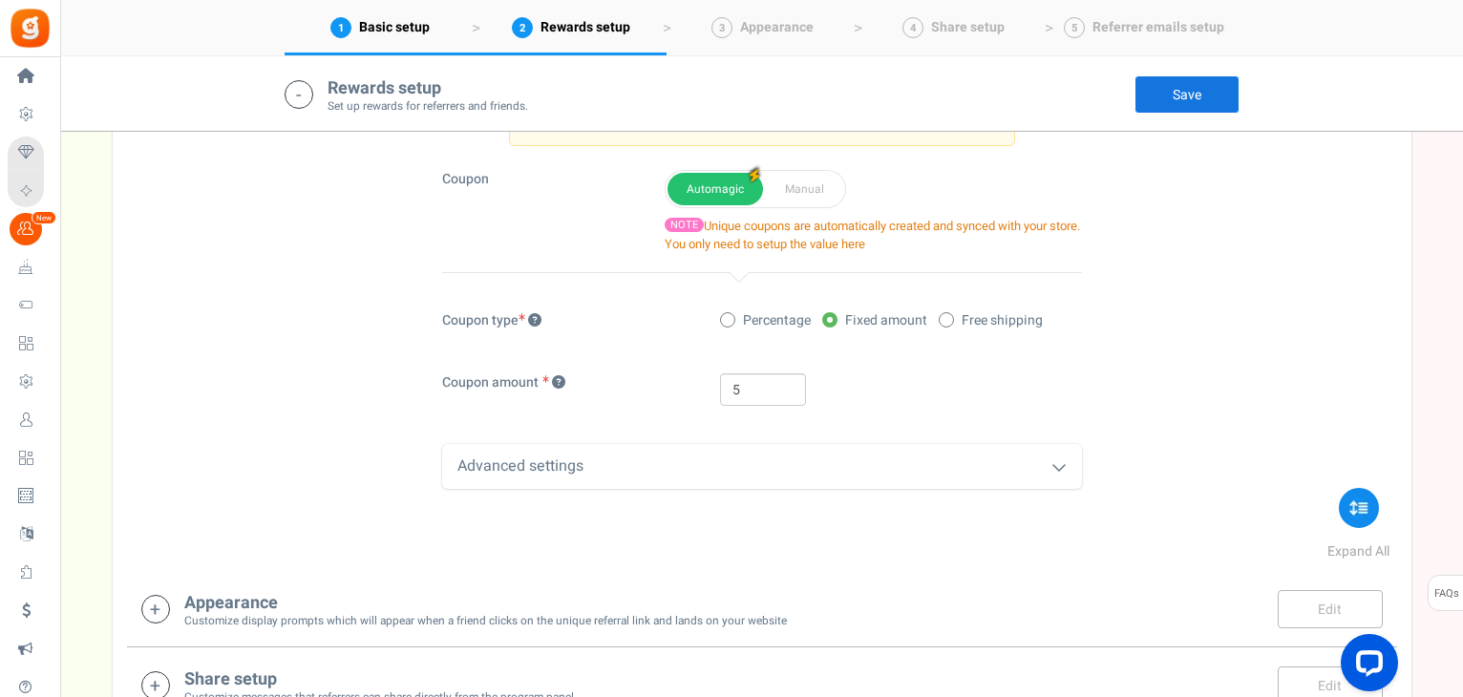
scroll to position [1626, 0]
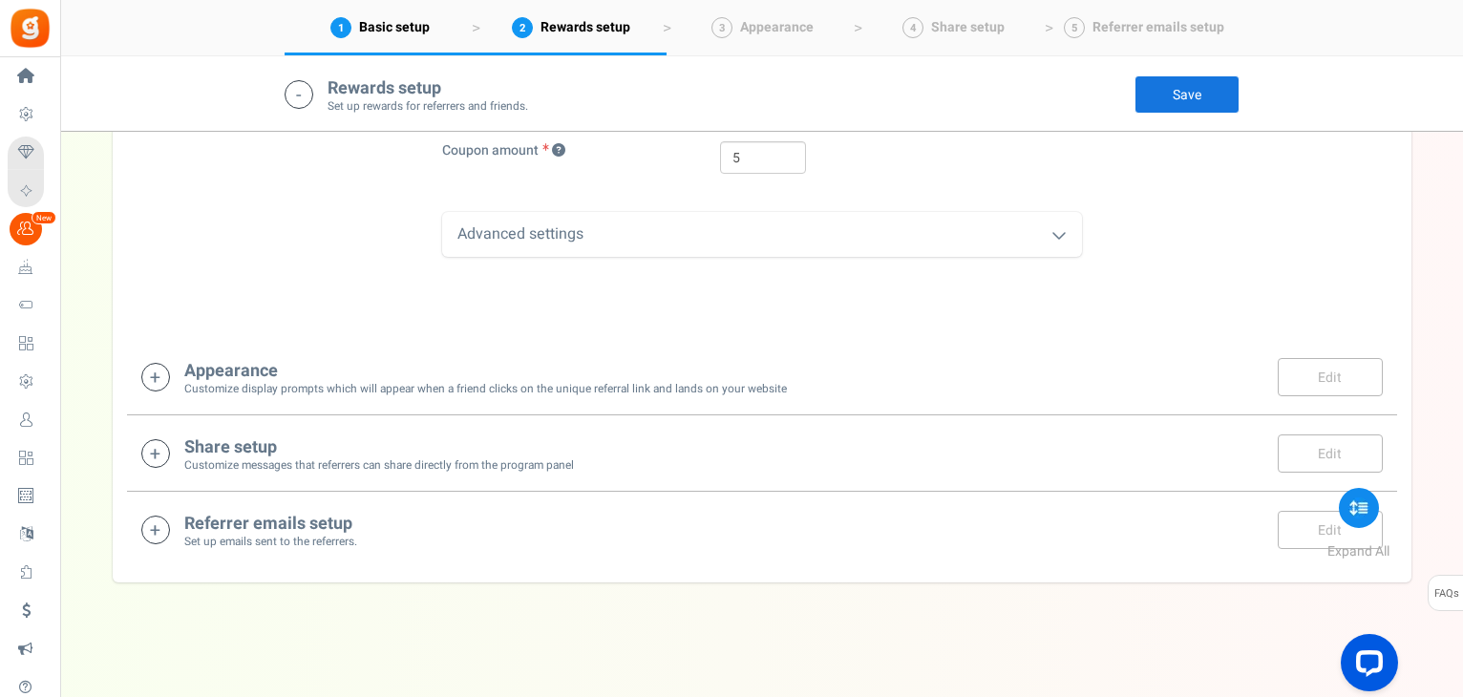
click at [483, 381] on small "Customize display prompts which will appear when a friend clicks on the unique …" at bounding box center [485, 389] width 603 height 16
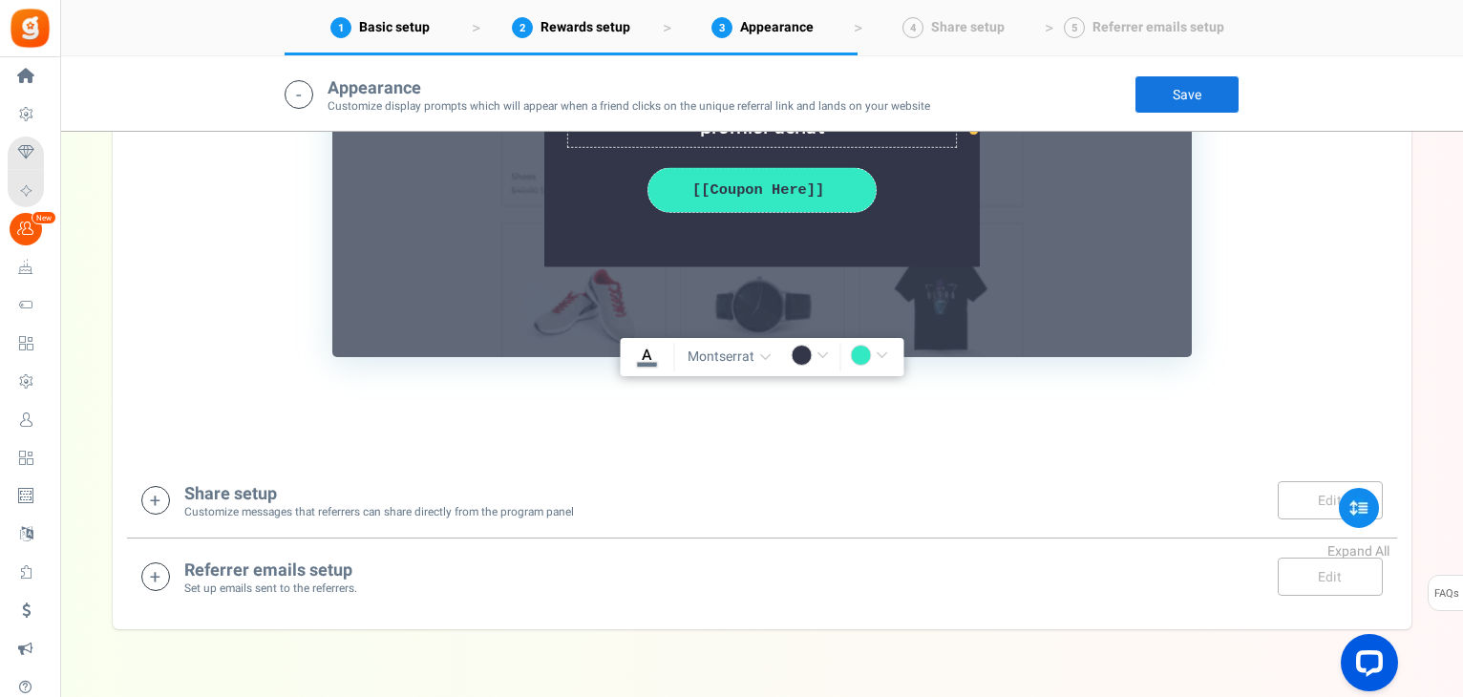
scroll to position [2484, 0]
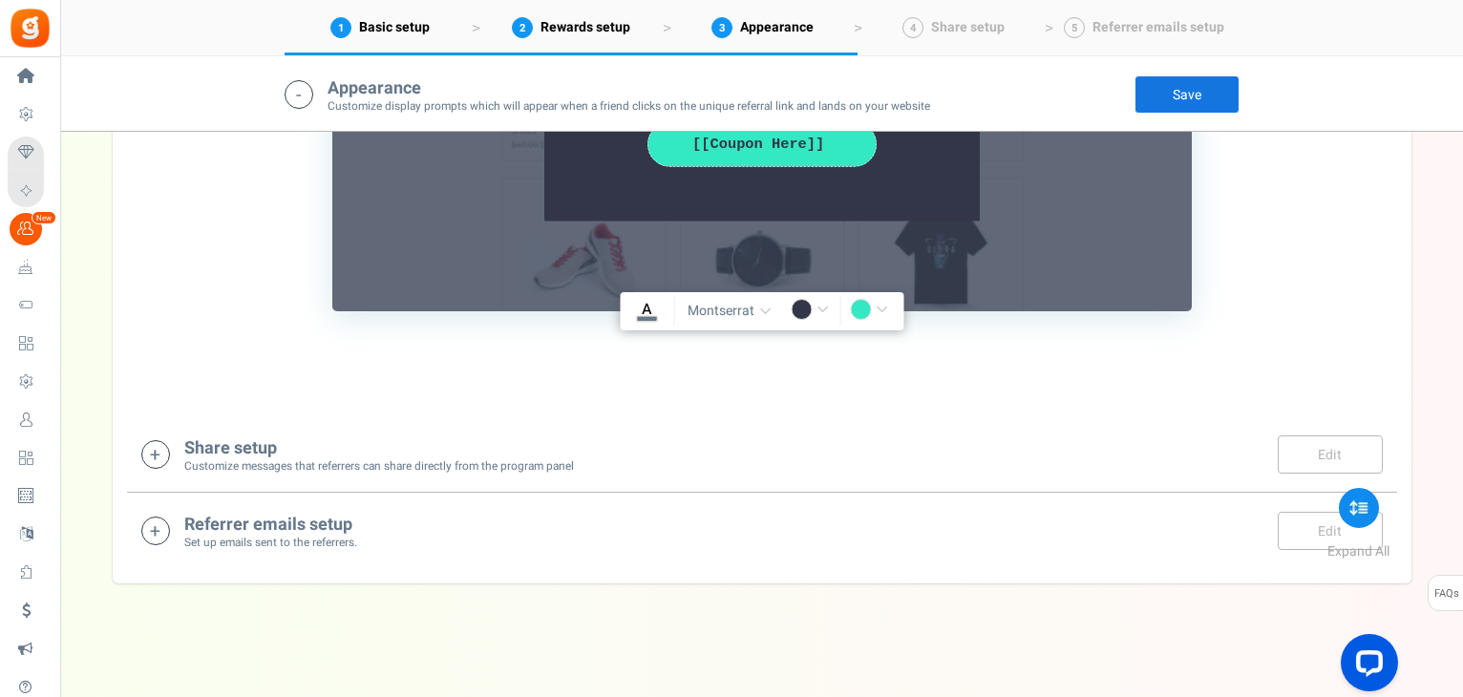
click at [333, 471] on small "Customize messages that referrers can share directly from the program panel" at bounding box center [379, 466] width 390 height 16
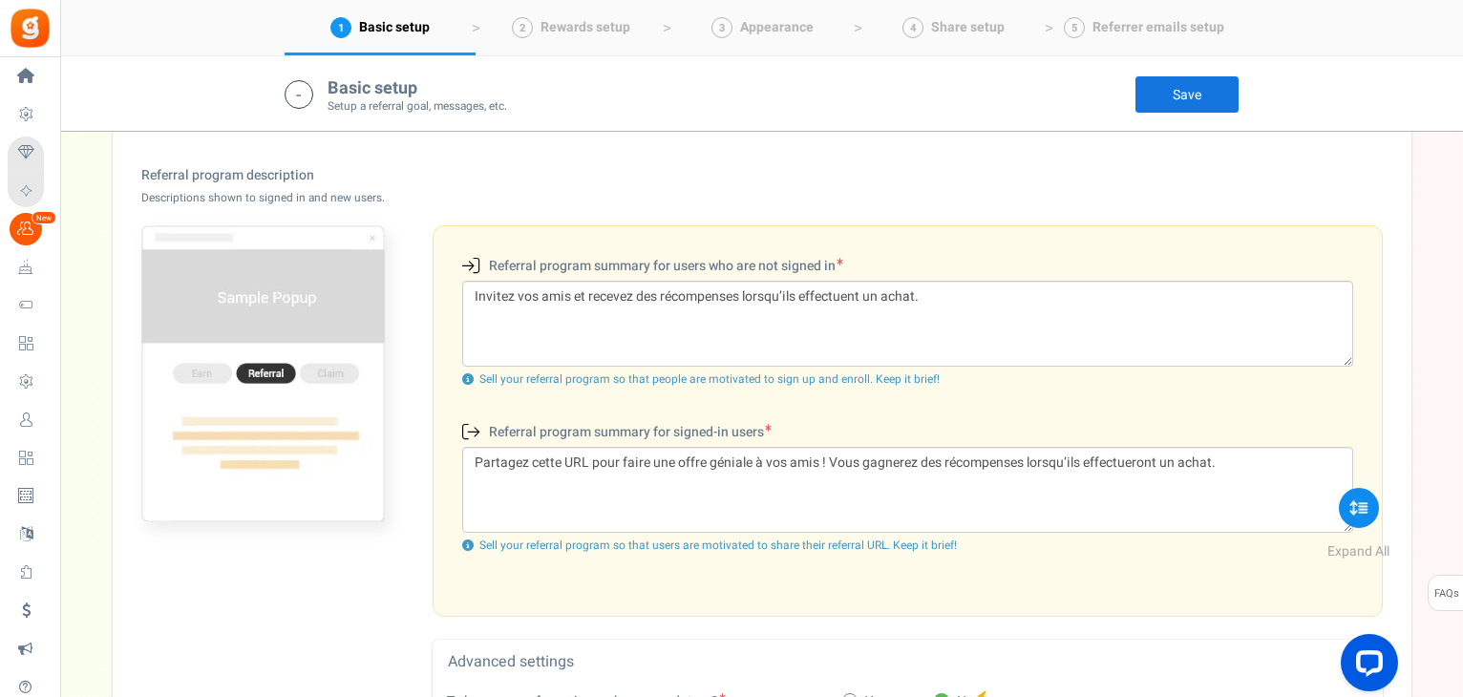
scroll to position [0, 0]
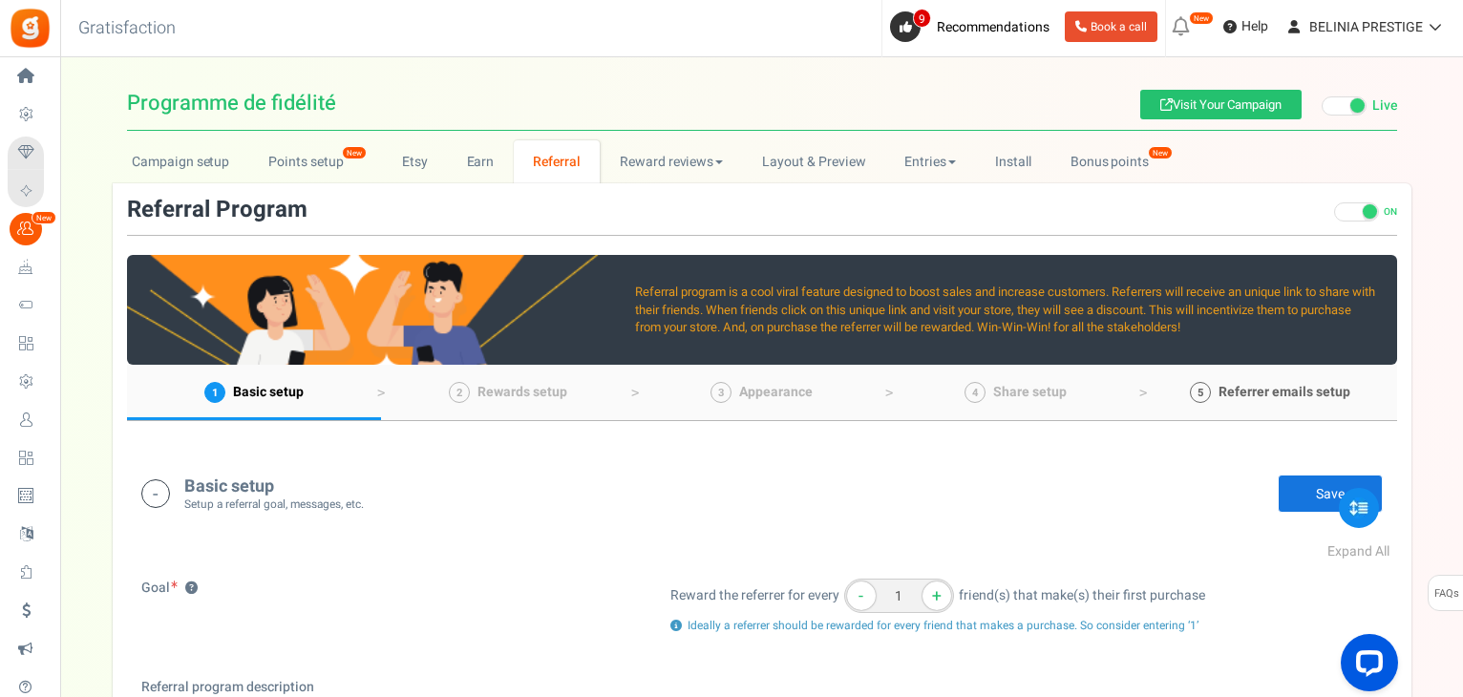
click at [1255, 393] on span "Referrer emails setup" at bounding box center [1285, 392] width 132 height 20
click at [474, 158] on link "Earn" at bounding box center [480, 161] width 67 height 43
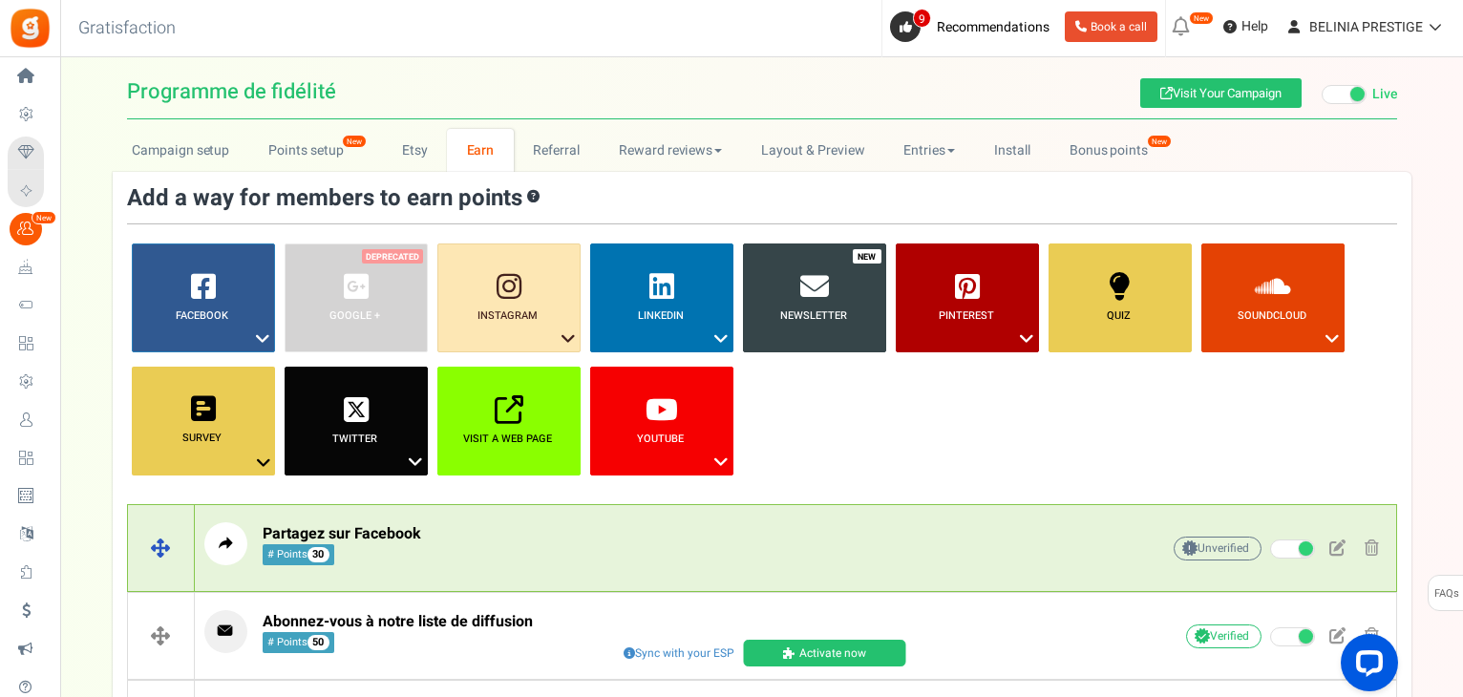
scroll to position [8, 0]
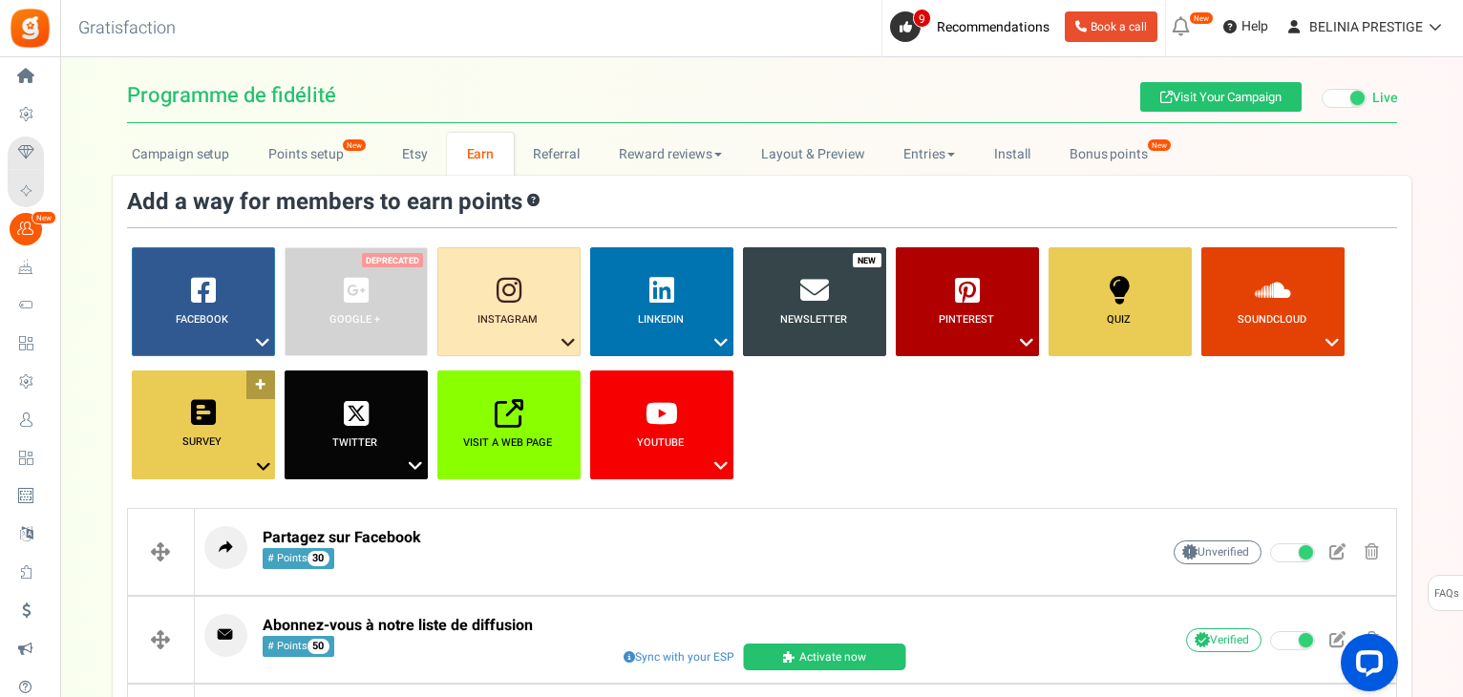
click at [260, 458] on icon at bounding box center [263, 467] width 23 height 25
click at [720, 333] on icon at bounding box center [721, 342] width 23 height 25
click at [688, 302] on link "LinkedIn ?" at bounding box center [661, 301] width 143 height 109
click at [713, 263] on link "LinkedIn ?" at bounding box center [661, 301] width 143 height 109
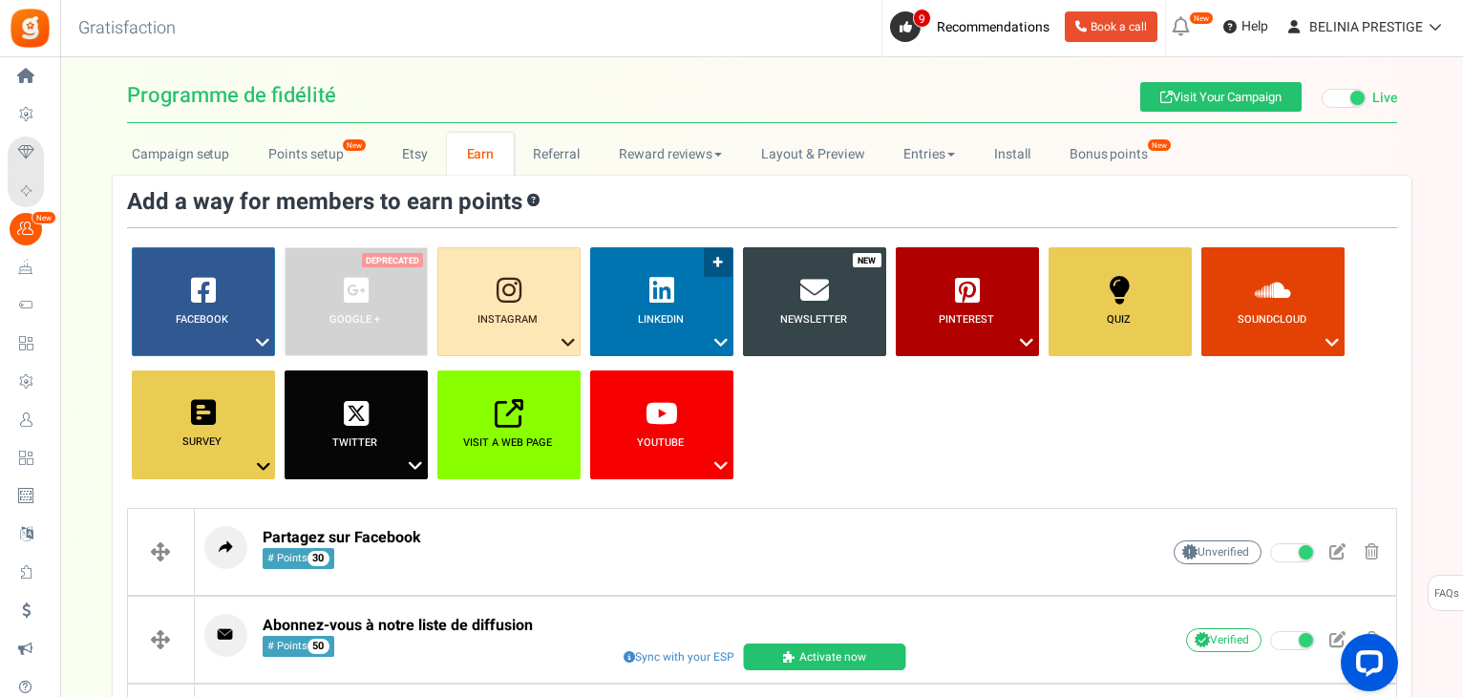
click at [713, 263] on link "LinkedIn ?" at bounding box center [661, 301] width 143 height 109
click at [644, 390] on link "Like a Post" at bounding box center [661, 402] width 153 height 24
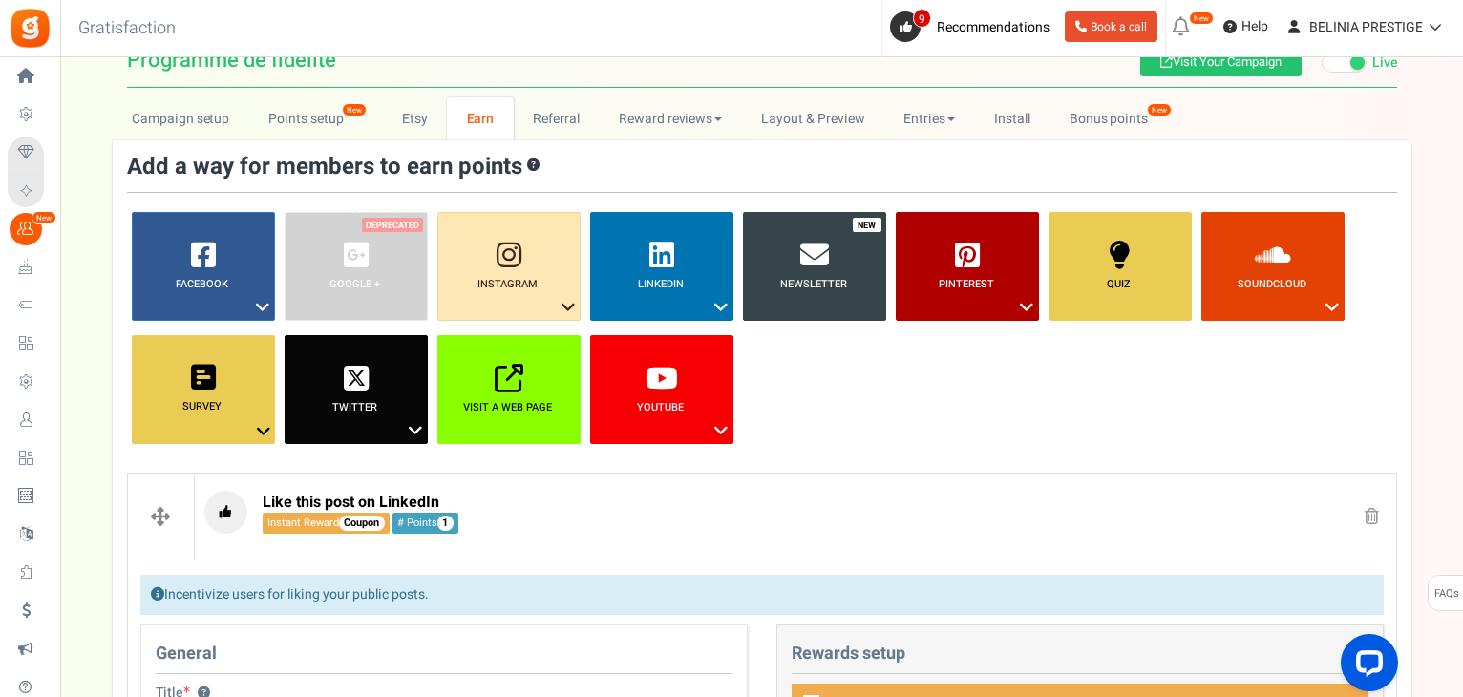
scroll to position [0, 0]
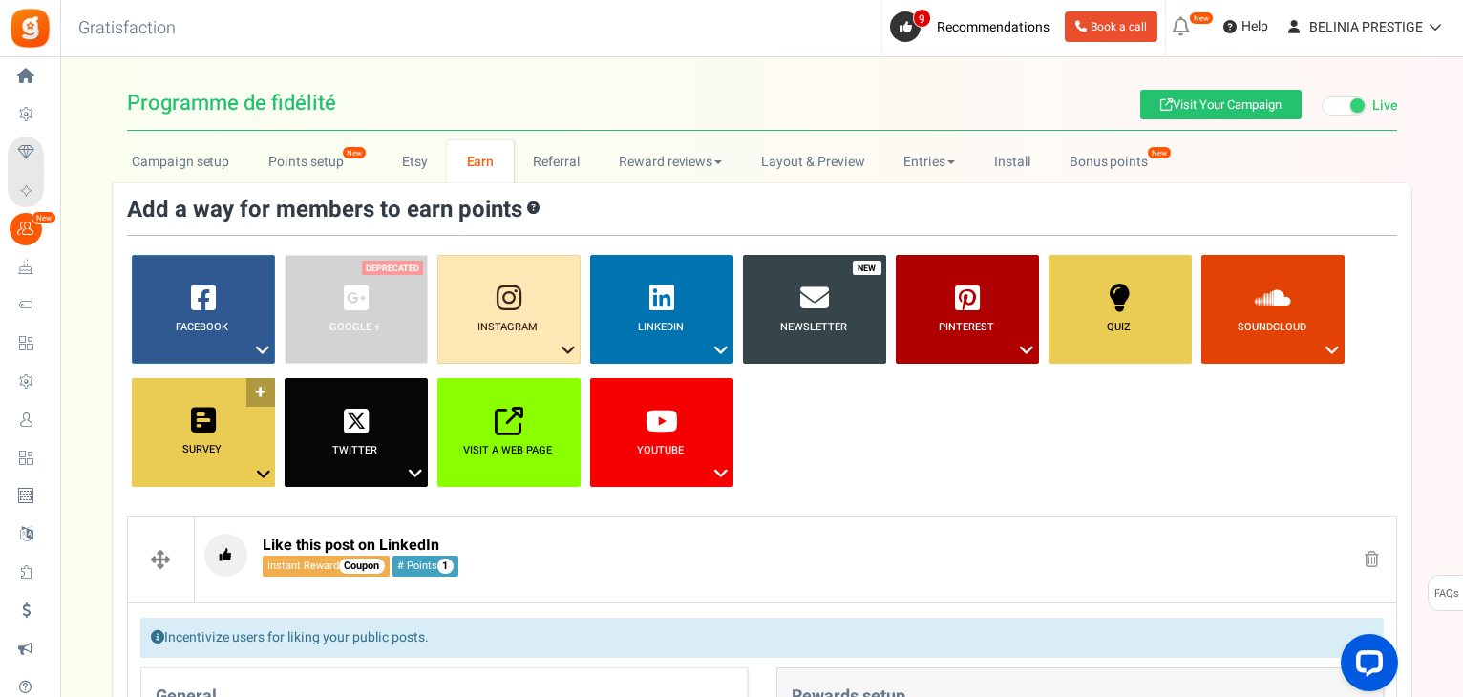
click at [235, 433] on link "Survey ?" at bounding box center [203, 432] width 143 height 109
click at [253, 386] on link "Survey ?" at bounding box center [203, 432] width 143 height 109
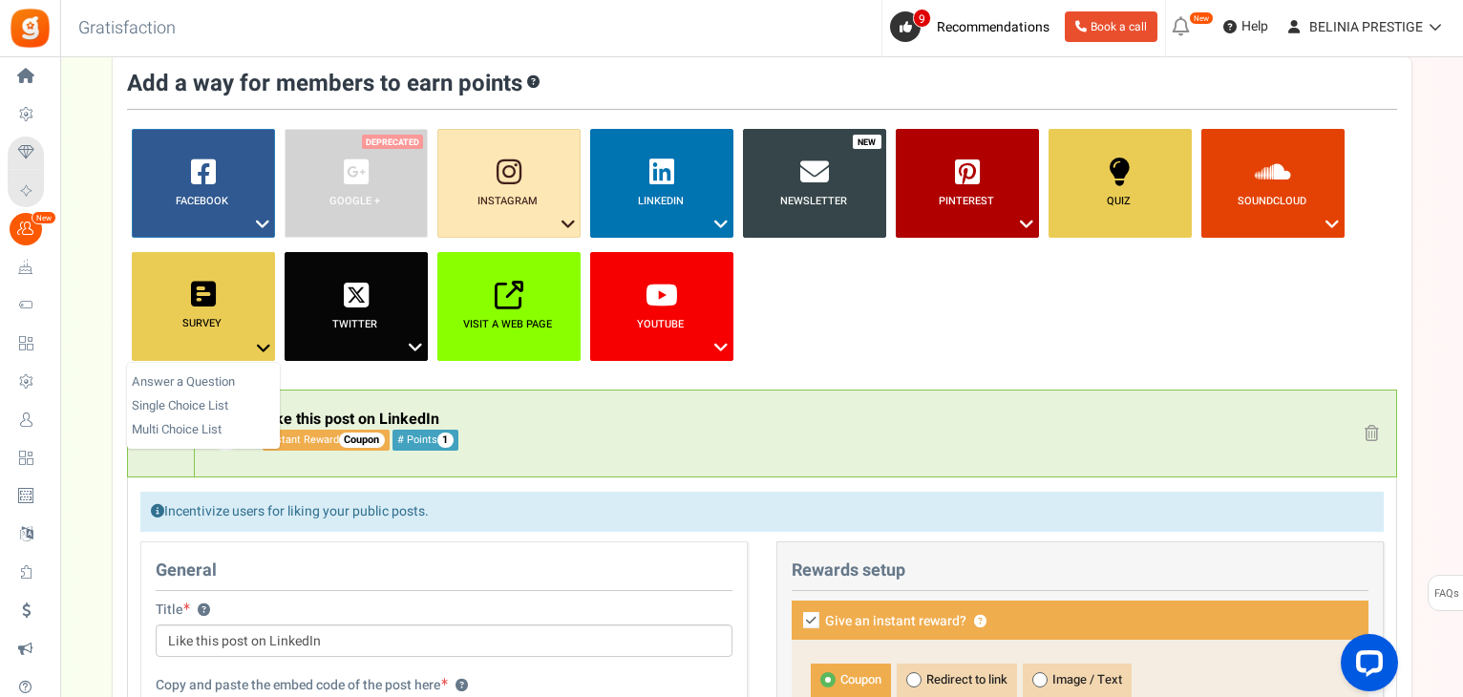
scroll to position [117, 0]
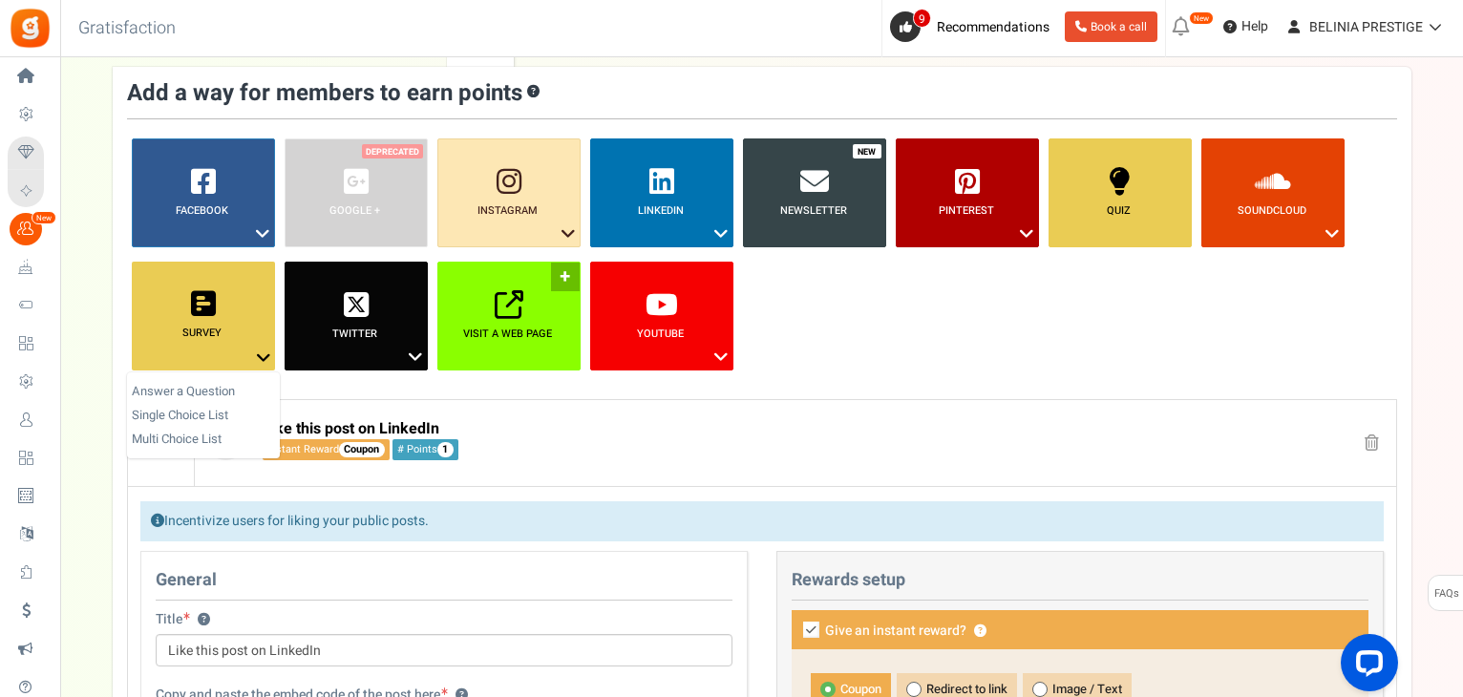
click at [526, 328] on b "Visit a web page" at bounding box center [507, 334] width 89 height 16
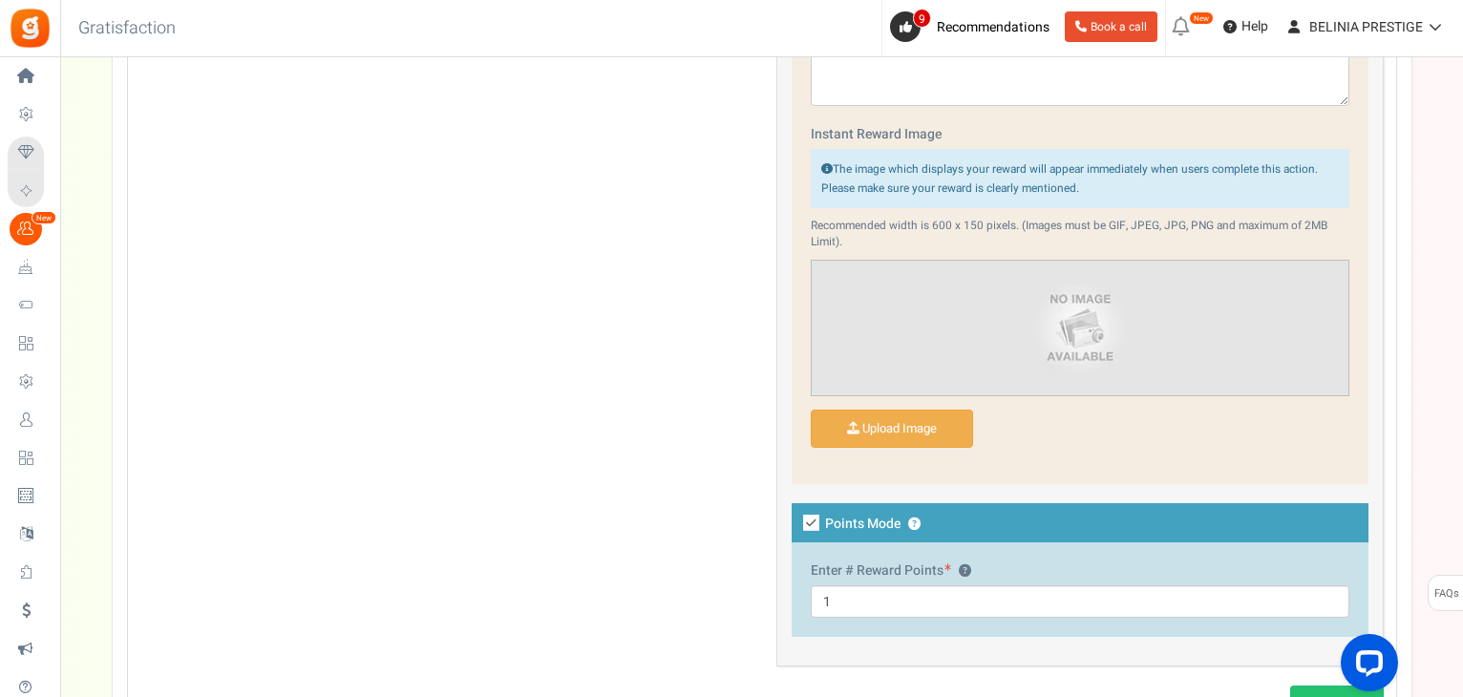
scroll to position [2505, 0]
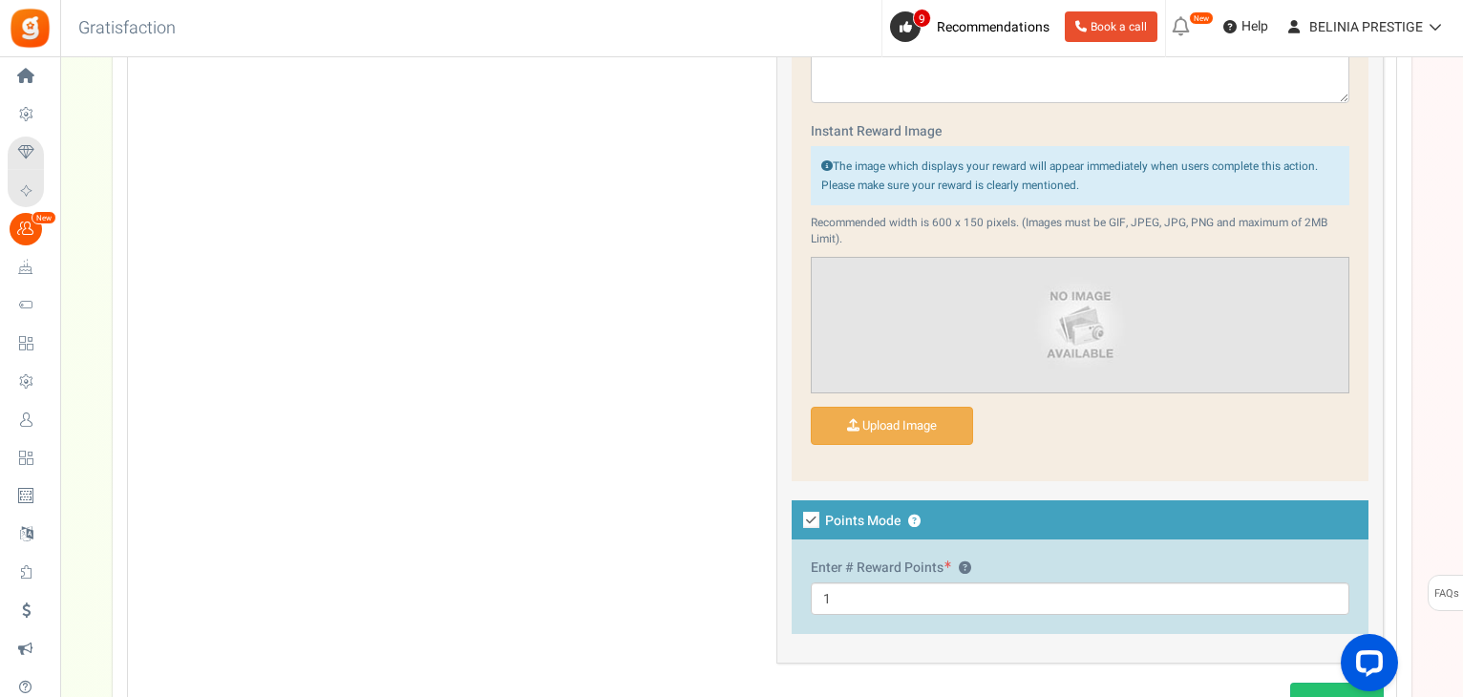
click at [952, 323] on img at bounding box center [1080, 325] width 537 height 135
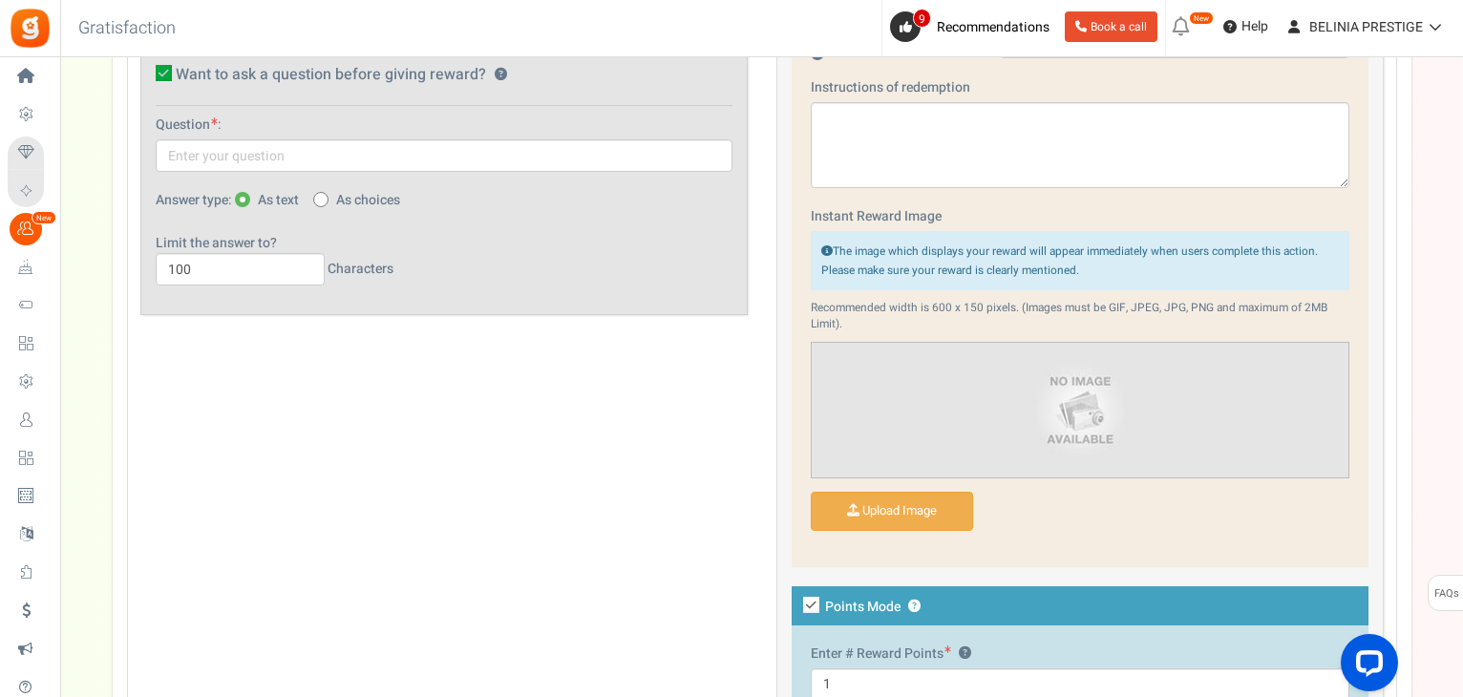
scroll to position [730, 0]
